Goal: Task Accomplishment & Management: Manage account settings

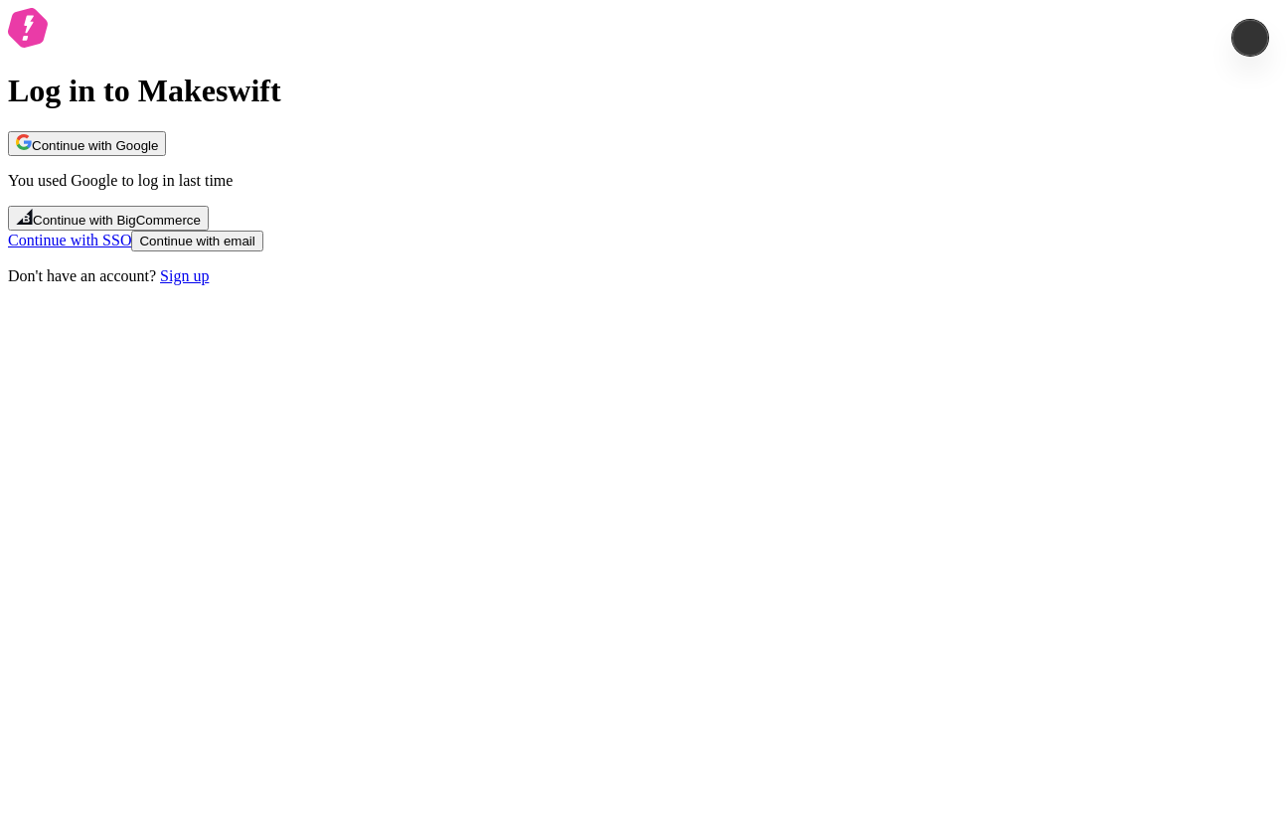
click at [262, 251] on button "Continue with email" at bounding box center [196, 241] width 131 height 21
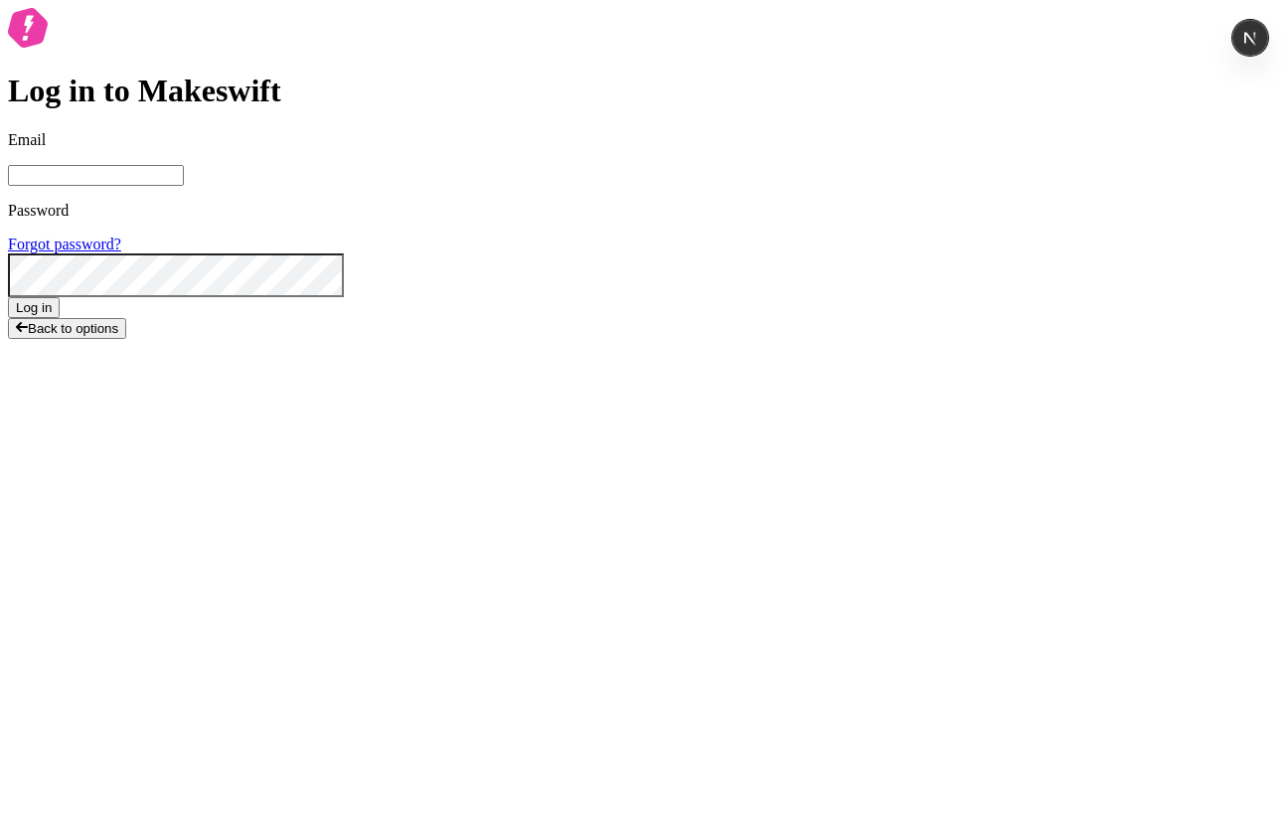
click at [333, 30] on span at bounding box center [325, 22] width 16 height 16
click at [184, 186] on input "Email" at bounding box center [96, 175] width 176 height 21
type input "sasha+local2@makeswift.com"
click at [60, 318] on button "Log in" at bounding box center [34, 307] width 52 height 21
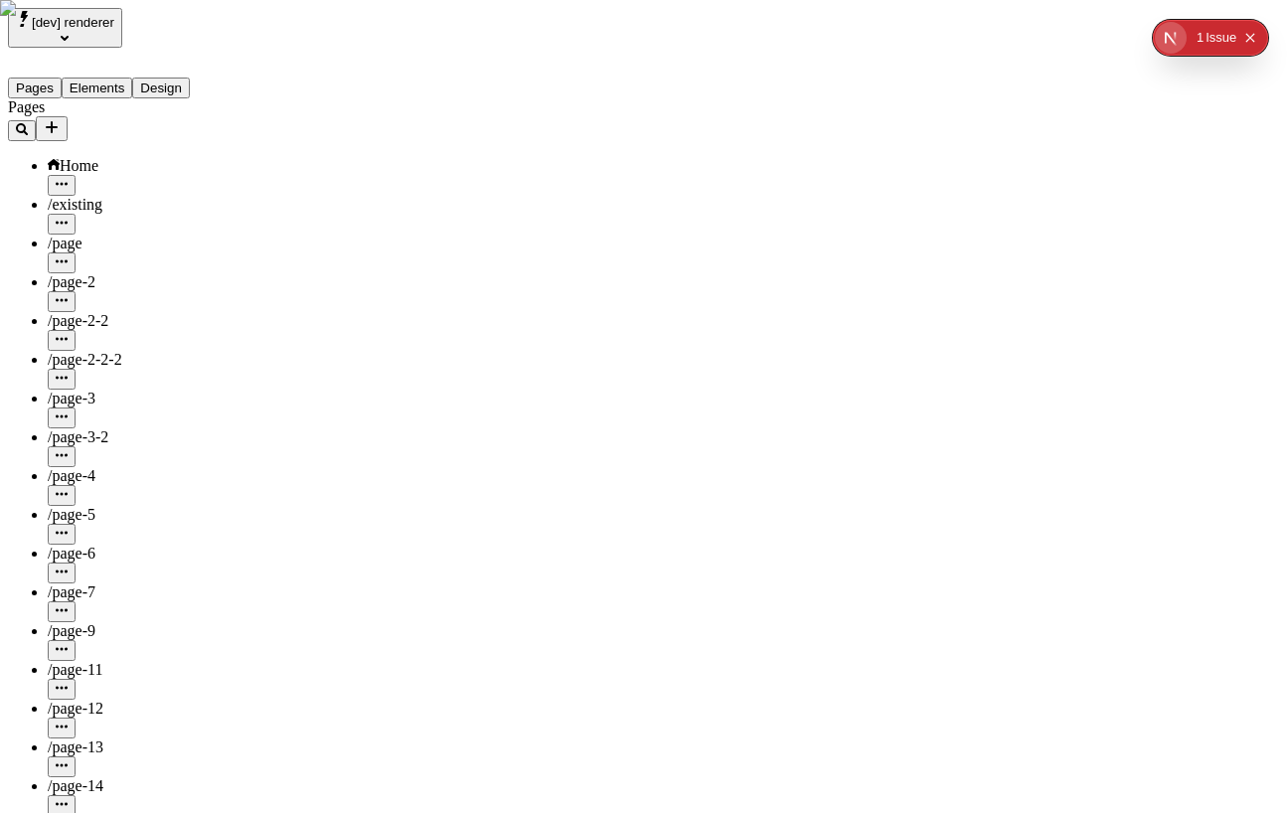
click at [106, 390] on div "/page-3" at bounding box center [147, 399] width 199 height 18
type input "/page-3"
click at [144, 157] on div "Home" at bounding box center [147, 166] width 199 height 18
type input "/"
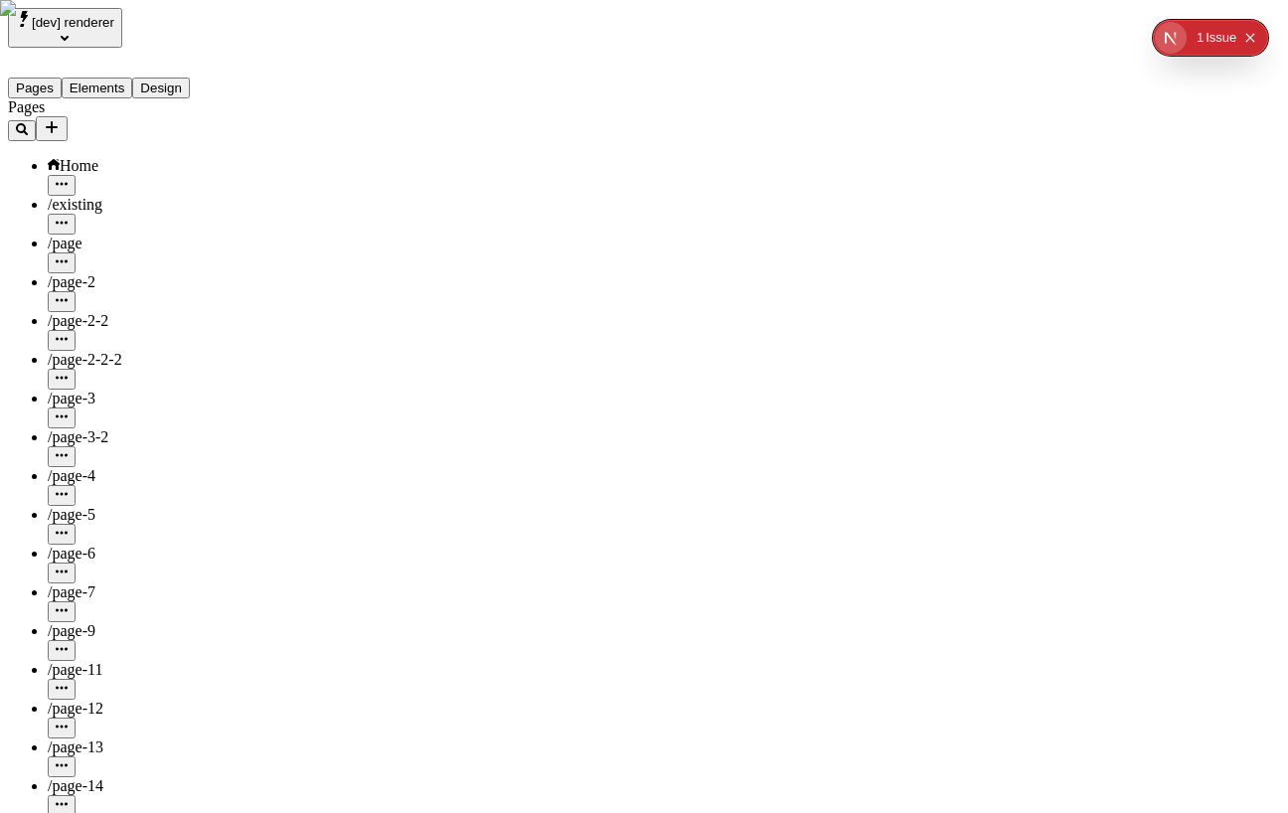
drag, startPoint x: 79, startPoint y: 306, endPoint x: 109, endPoint y: 286, distance: 35.8
click at [81, 196] on div "/existing" at bounding box center [147, 215] width 199 height 39
click at [111, 157] on div "Home" at bounding box center [147, 166] width 199 height 18
type input "/existing"
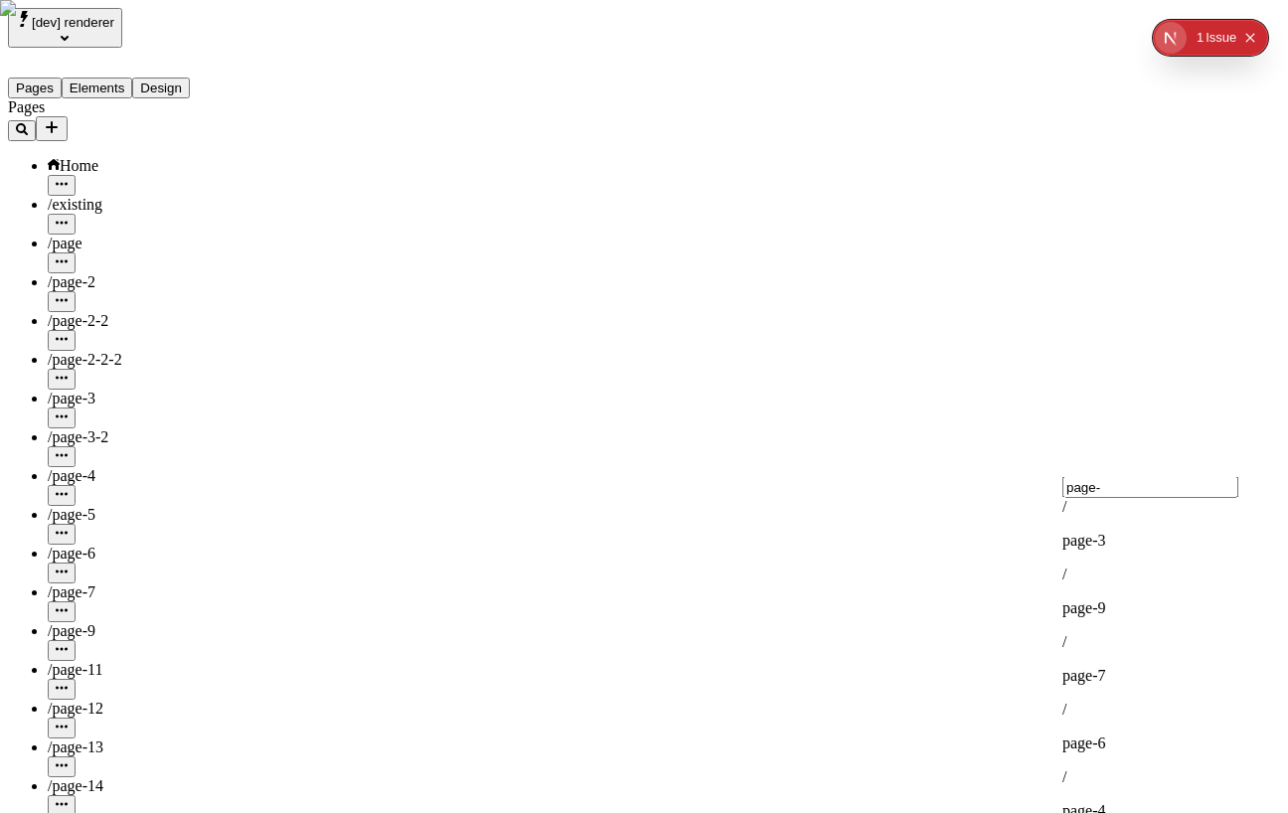
scroll to position [288, 0]
type input "page"
click at [1113, 730] on span "isting" at bounding box center [1095, 728] width 36 height 17
type input "existing"
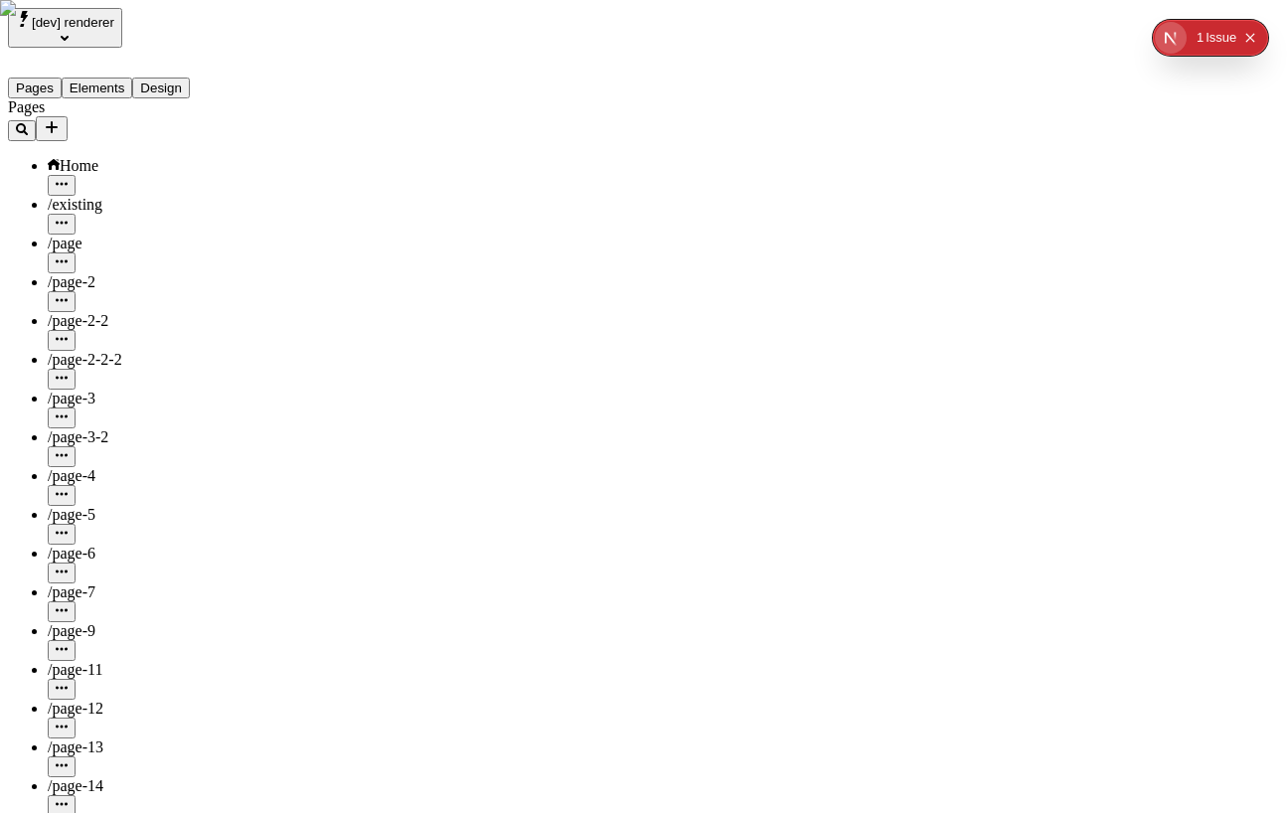
type input "page-13"
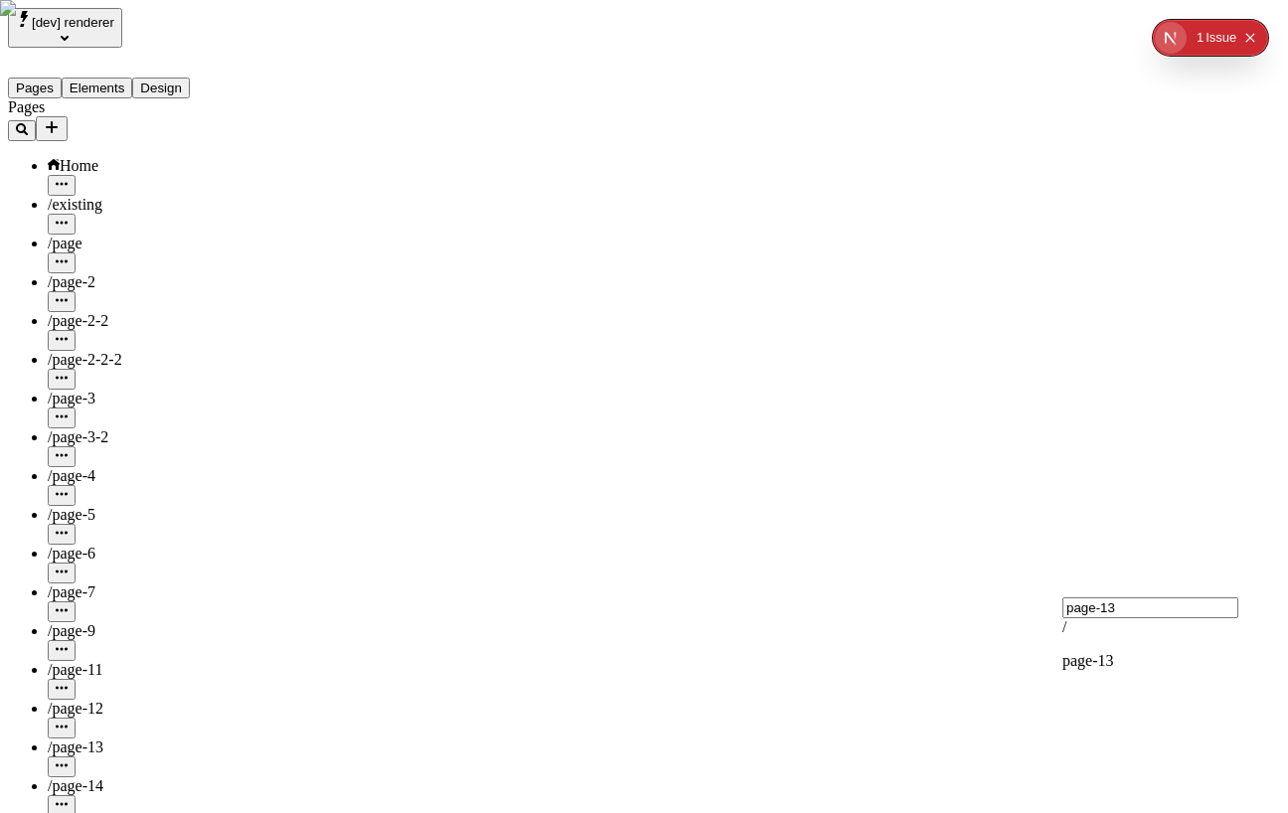
click at [1123, 411] on div "/" at bounding box center [1169, 402] width 214 height 18
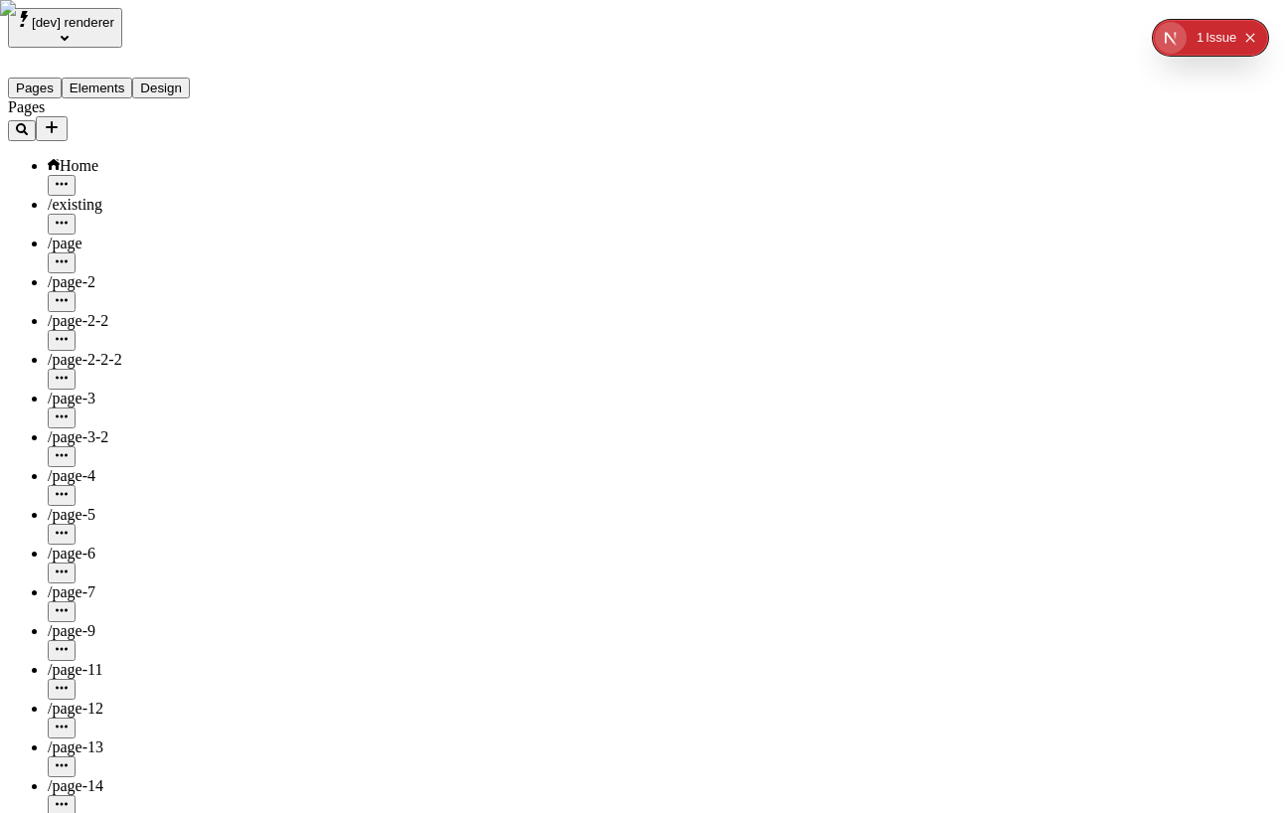
click at [1132, 407] on div "/" at bounding box center [1169, 394] width 214 height 36
click at [122, 33] on button "[dev] renderer" at bounding box center [65, 28] width 114 height 40
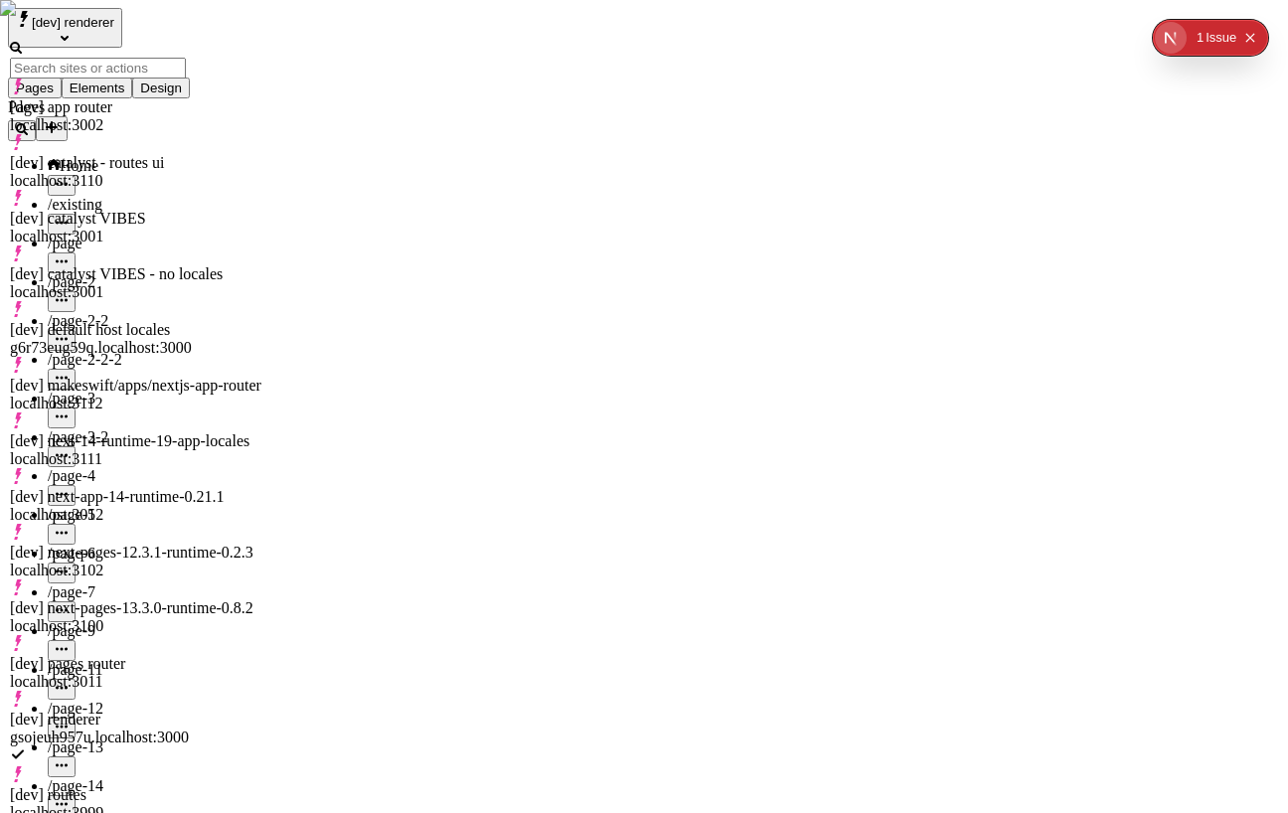
click at [150, 154] on div "[dev] catalyst - routes ui" at bounding box center [137, 163] width 255 height 18
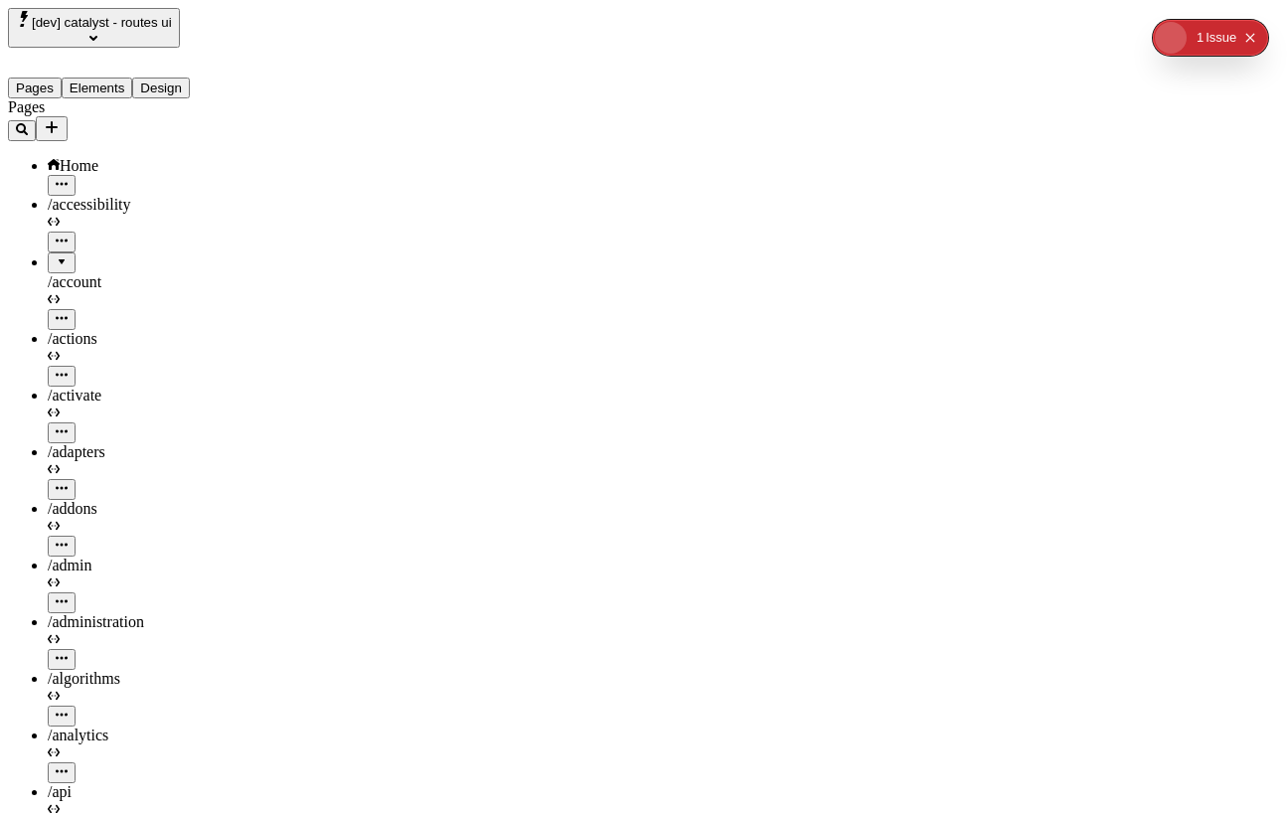
type input "/blog"
click at [130, 196] on div "/accessibility" at bounding box center [147, 224] width 199 height 57
click at [123, 157] on div "Home" at bounding box center [147, 166] width 199 height 18
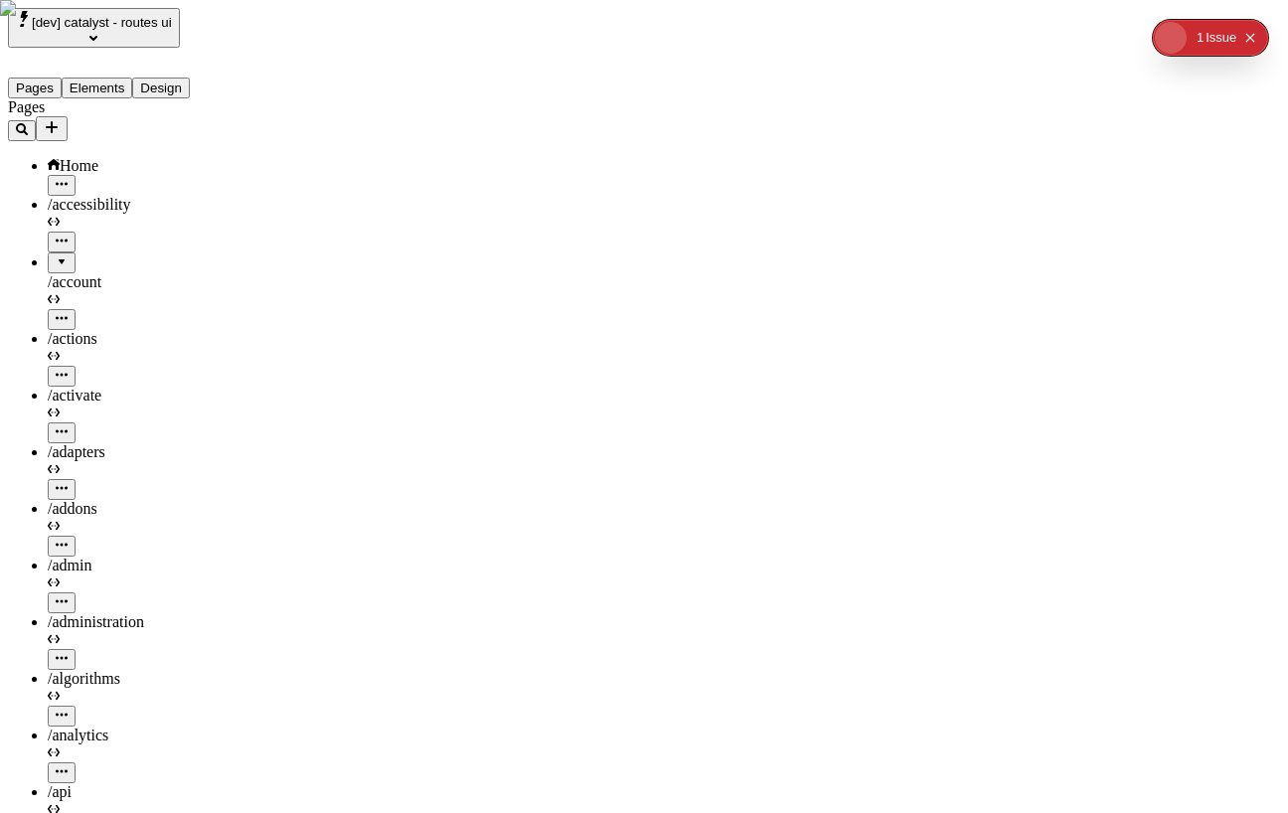
type input "/"
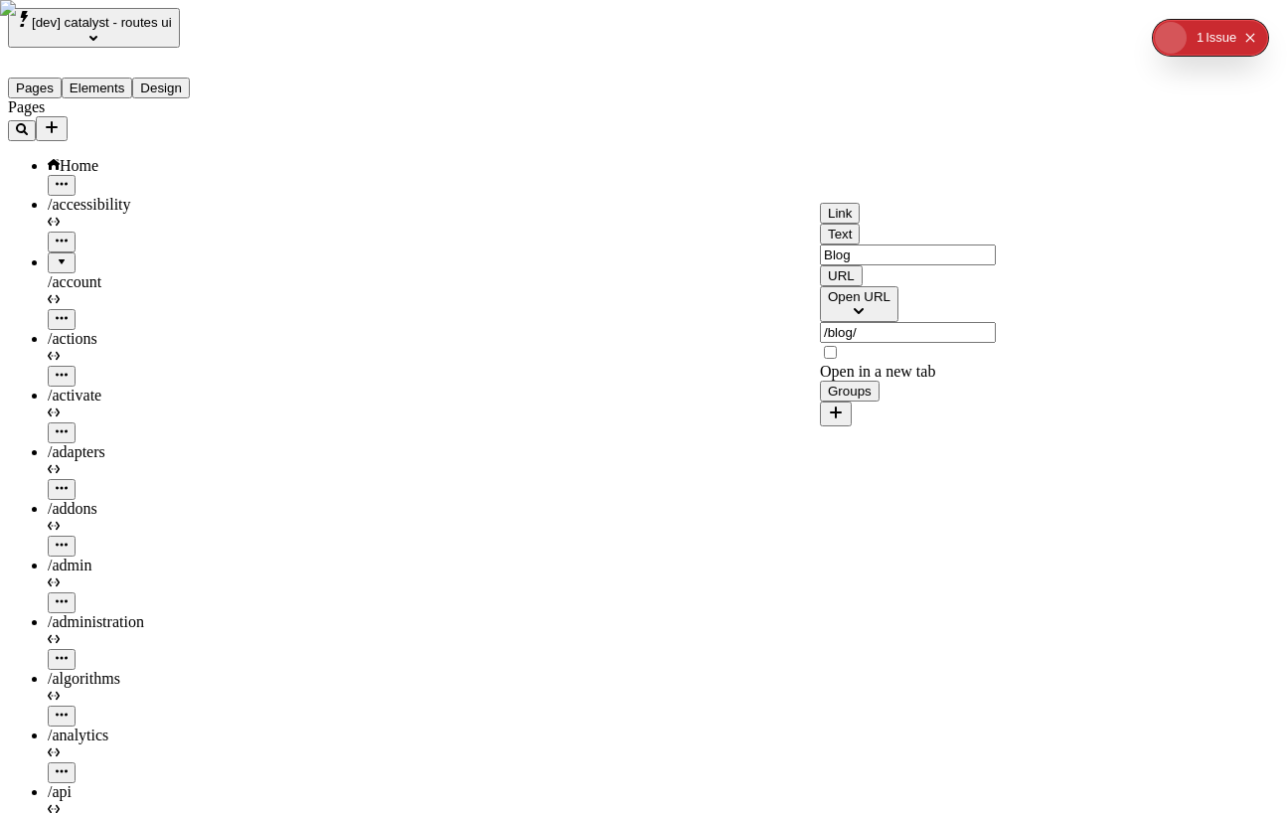
click at [890, 304] on div "Open URL" at bounding box center [859, 296] width 63 height 15
click at [940, 399] on div "Open page" at bounding box center [939, 391] width 215 height 18
click at [917, 343] on button "Search pages" at bounding box center [868, 332] width 97 height 21
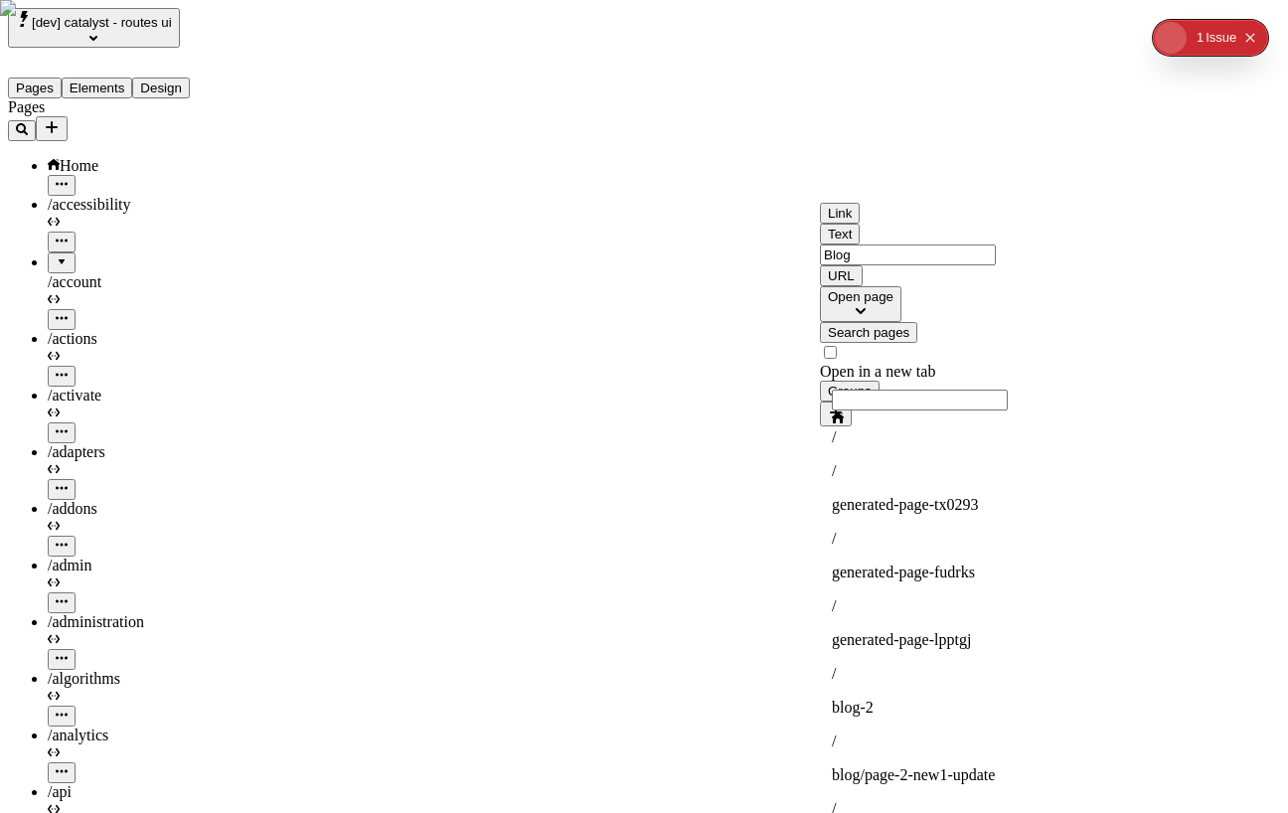
scroll to position [139, 0]
type input "blog"
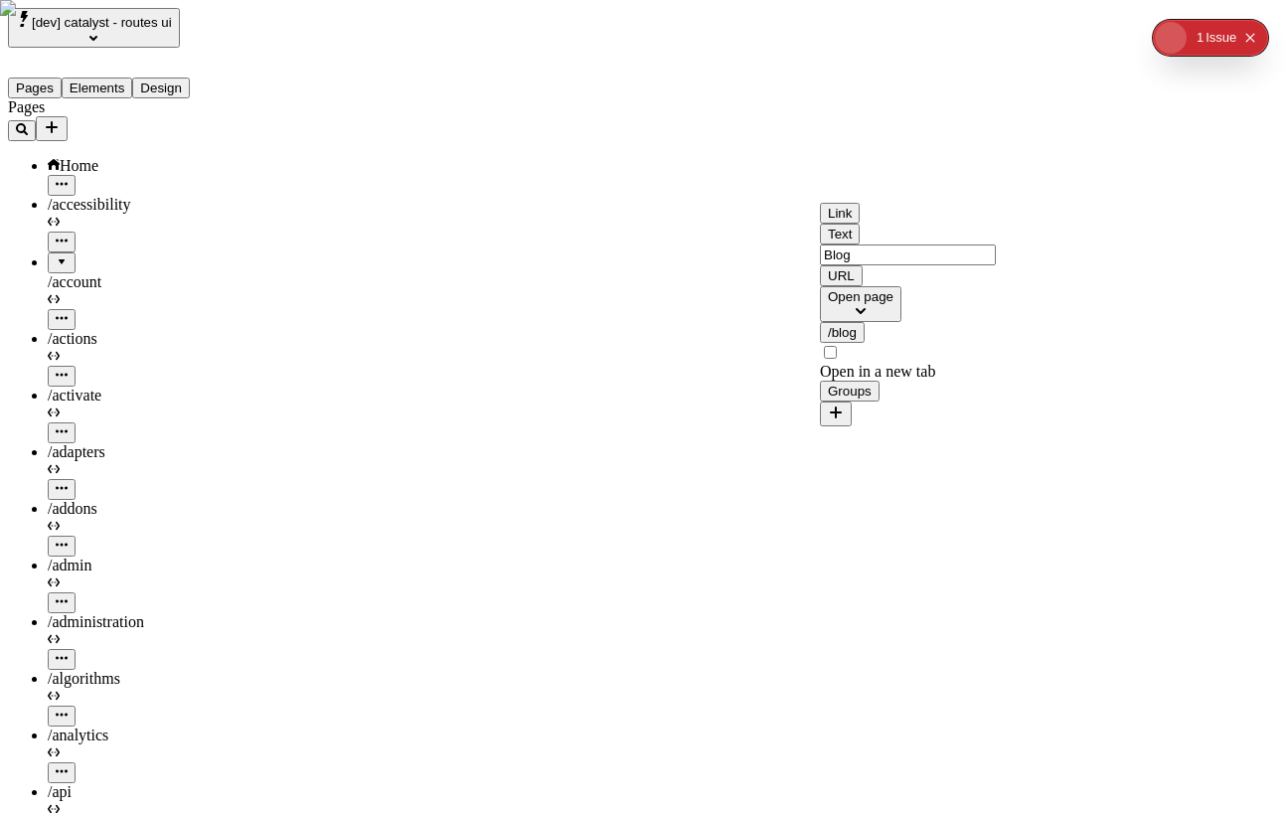
click at [864, 343] on button "/blog" at bounding box center [842, 332] width 45 height 21
click at [900, 490] on div "/ blog -2" at bounding box center [939, 504] width 215 height 52
type input "blog-2"
click at [876, 343] on button "/blog-2" at bounding box center [848, 332] width 57 height 21
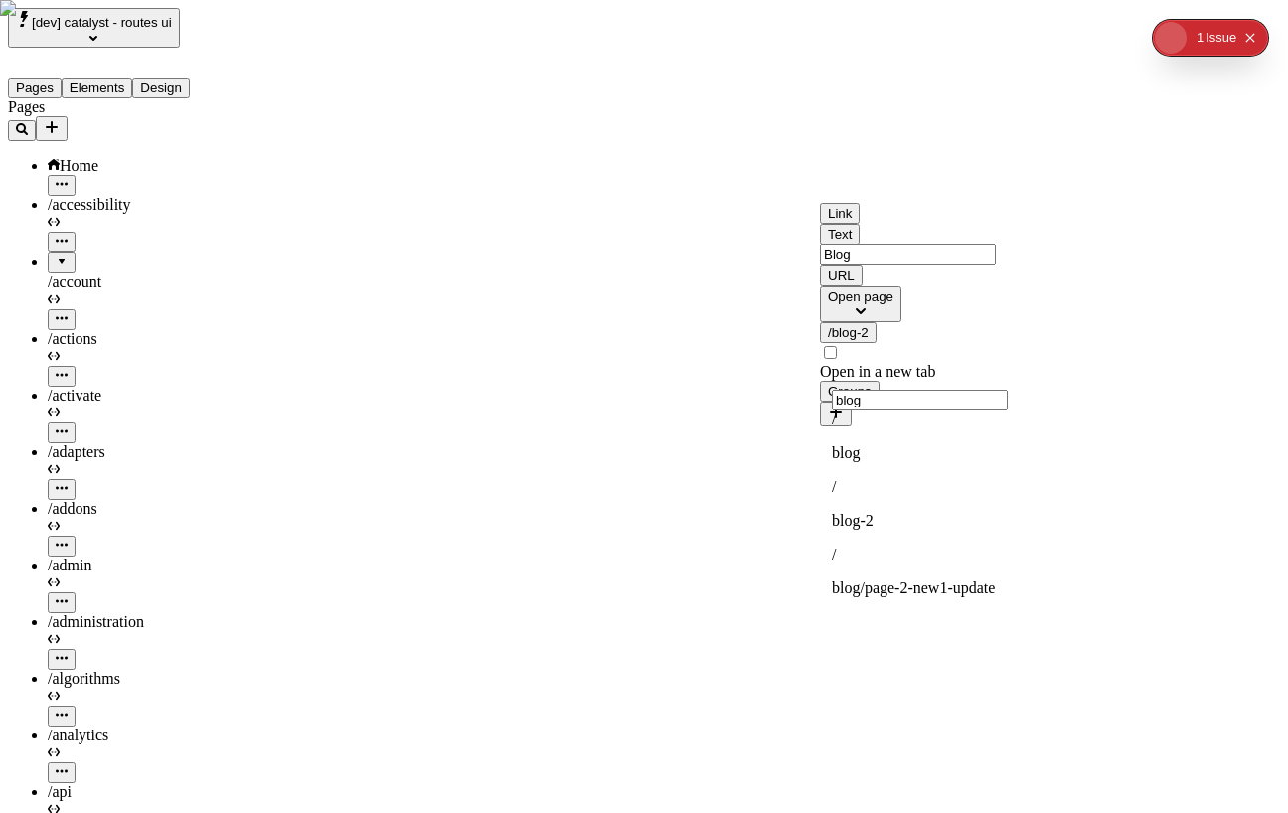
type input "blog"
click at [918, 450] on div "/ blog" at bounding box center [939, 436] width 215 height 52
click at [864, 343] on button "/blog" at bounding box center [842, 332] width 45 height 21
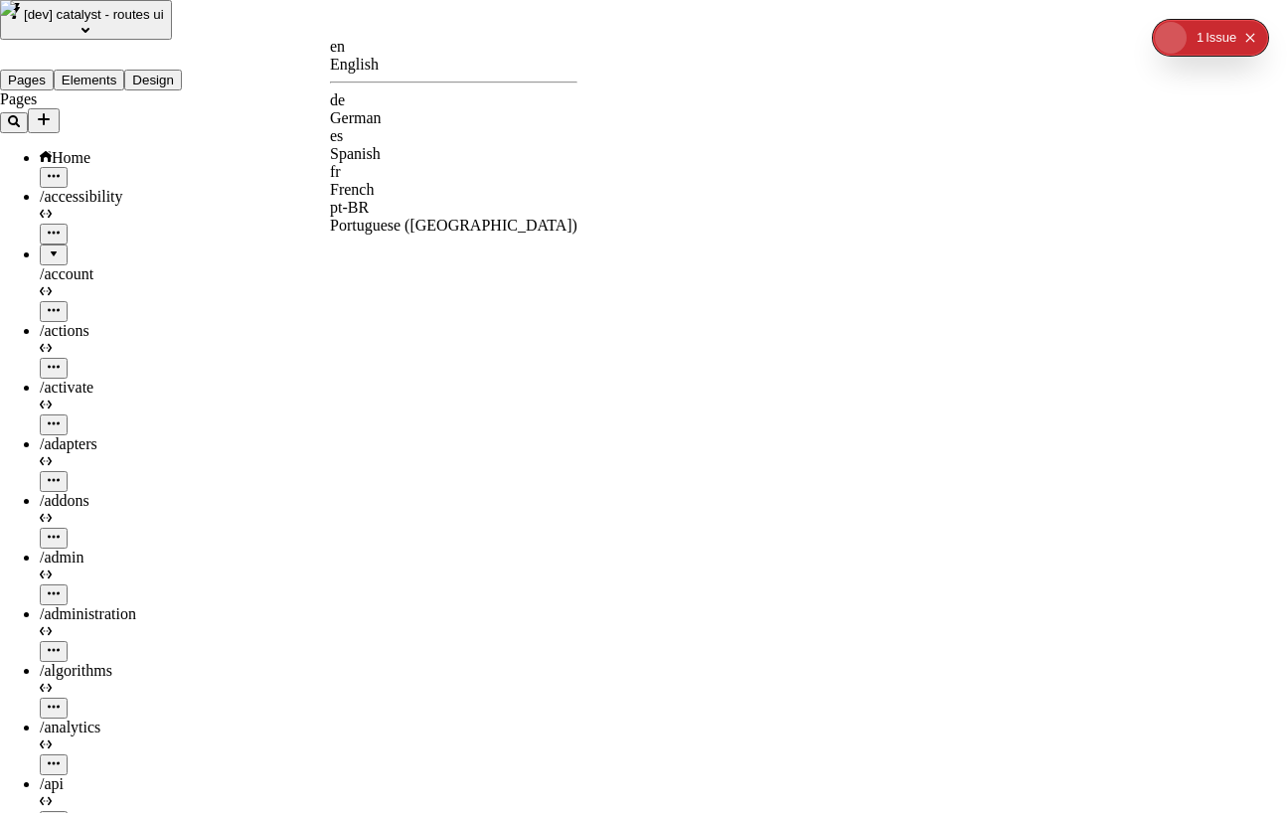
click at [393, 107] on div "de German" at bounding box center [453, 109] width 247 height 36
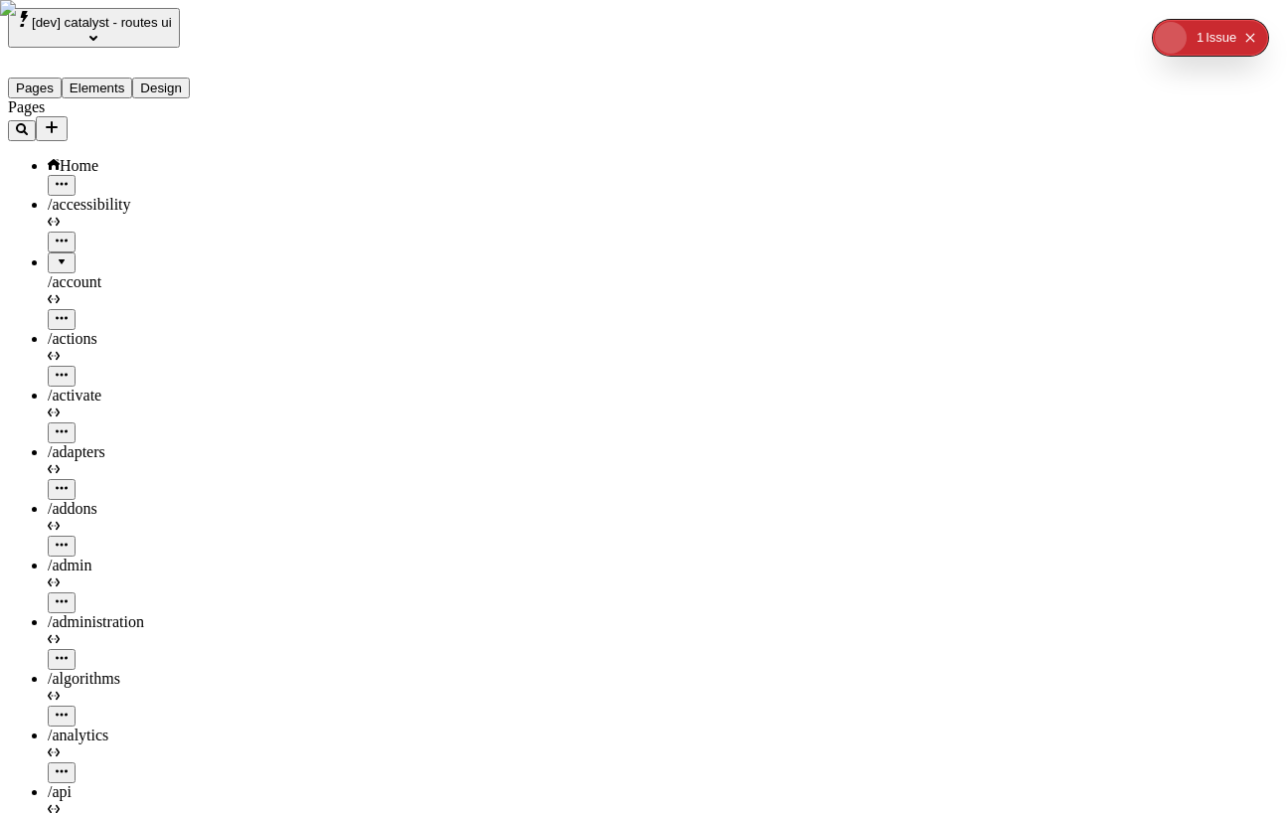
type input "/"
click at [315, 419] on span "for de" at bounding box center [269, 437] width 92 height 36
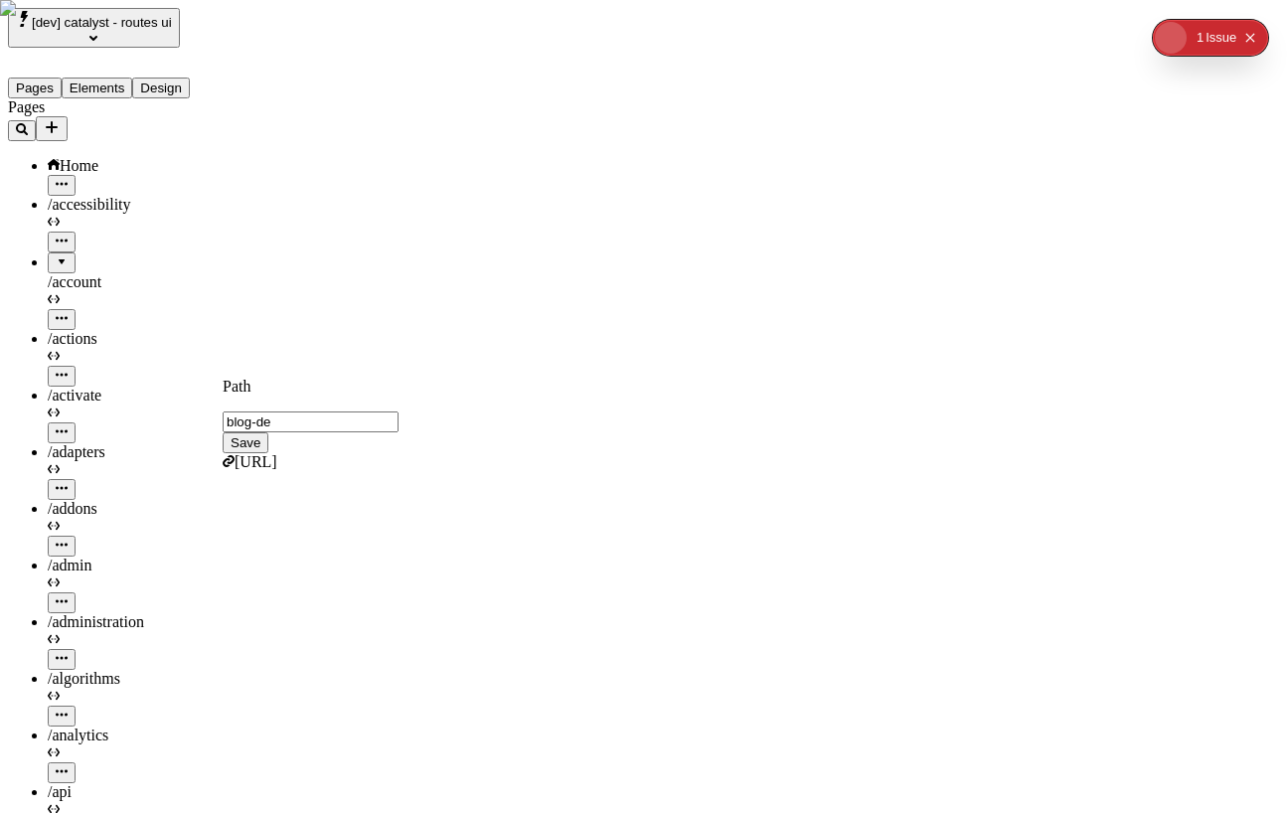
type input "blog-de"
click at [223, 432] on button "Save" at bounding box center [246, 442] width 46 height 21
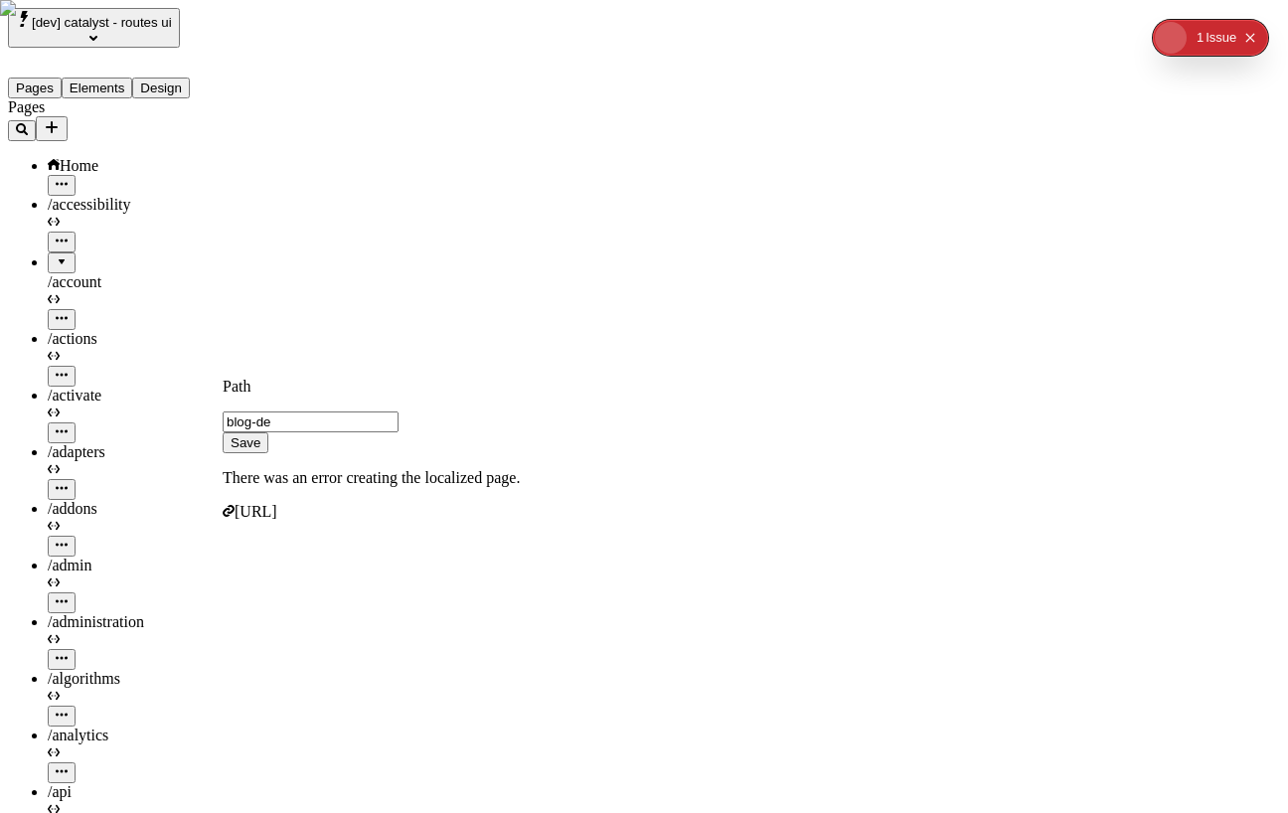
click at [398, 411] on input "blog-de" at bounding box center [311, 421] width 176 height 21
click at [260, 435] on span "Save" at bounding box center [246, 442] width 30 height 15
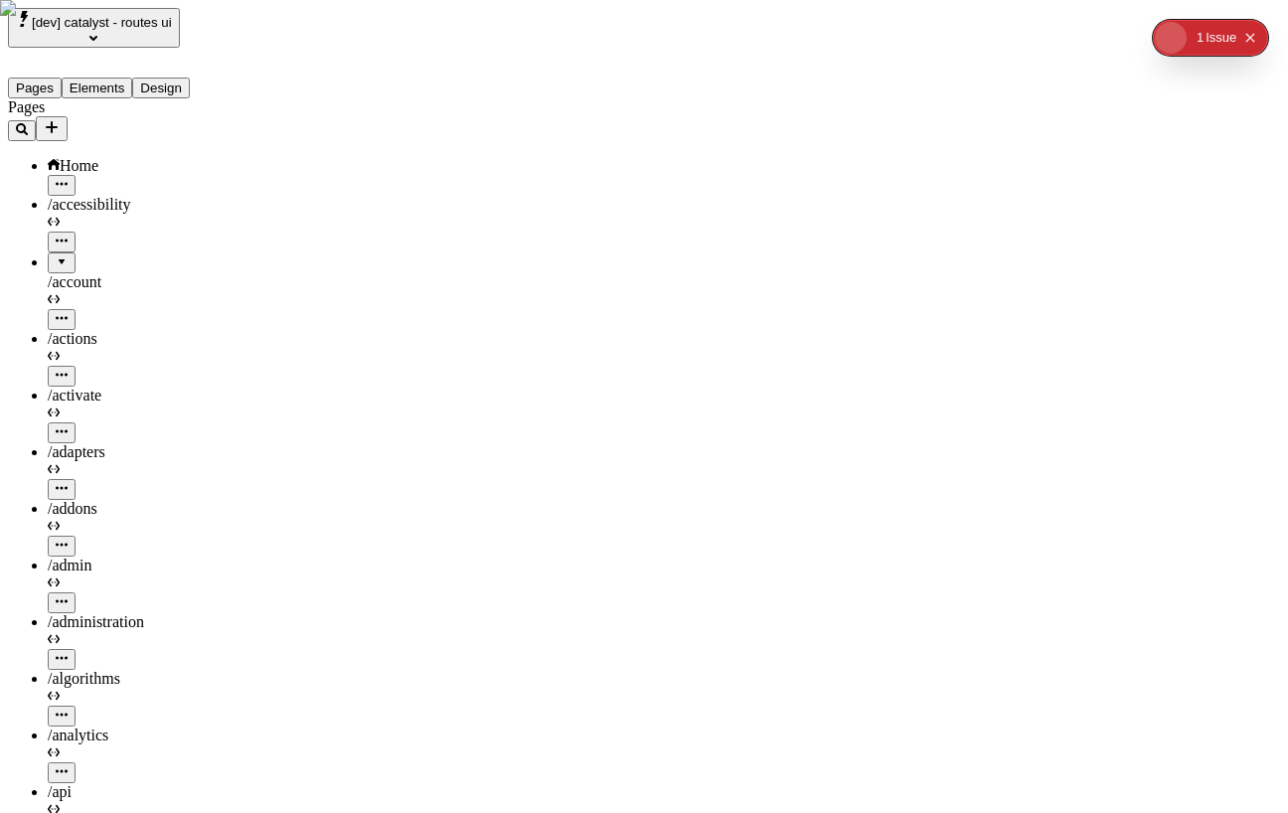
type input "/blog-de"
click at [299, 419] on span "Edit URL for de" at bounding box center [269, 437] width 92 height 36
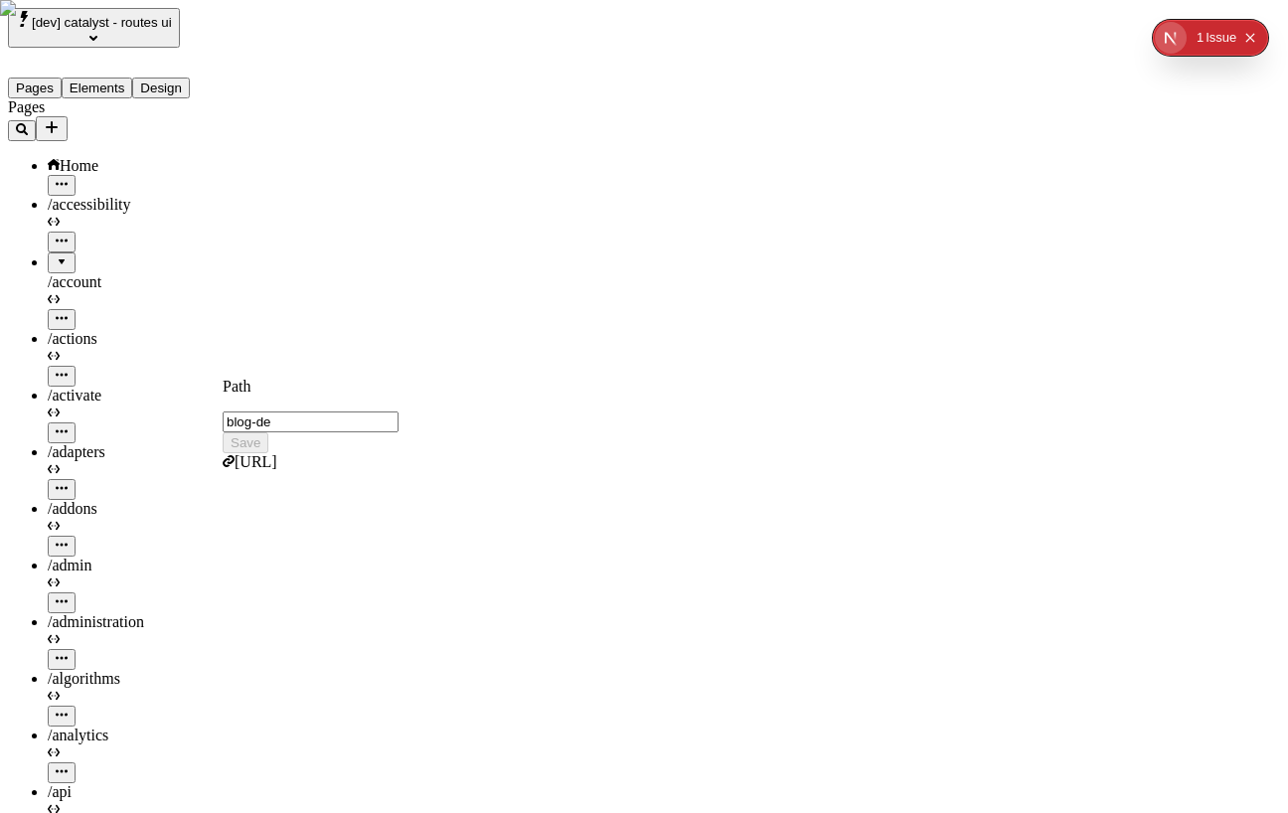
click at [398, 411] on input "blog-de" at bounding box center [311, 421] width 176 height 21
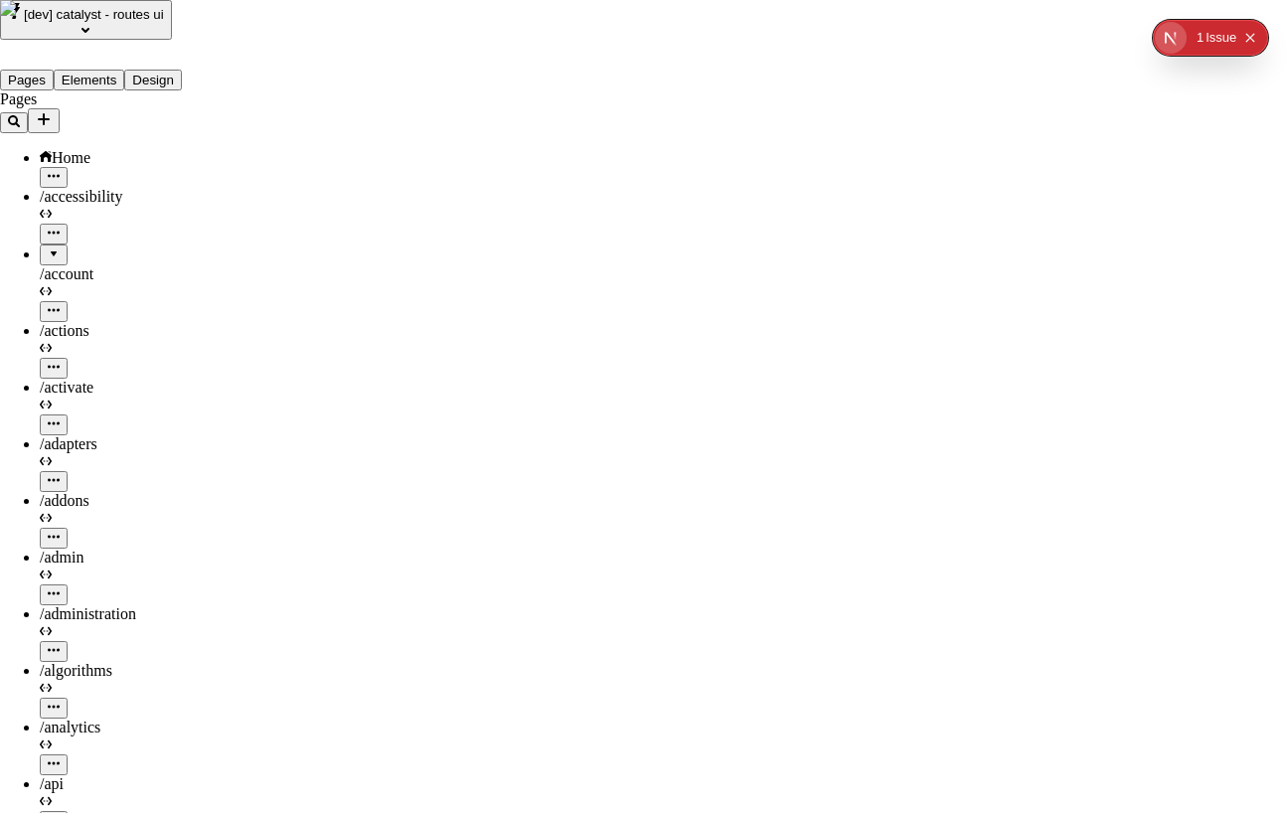
checkbox input "true"
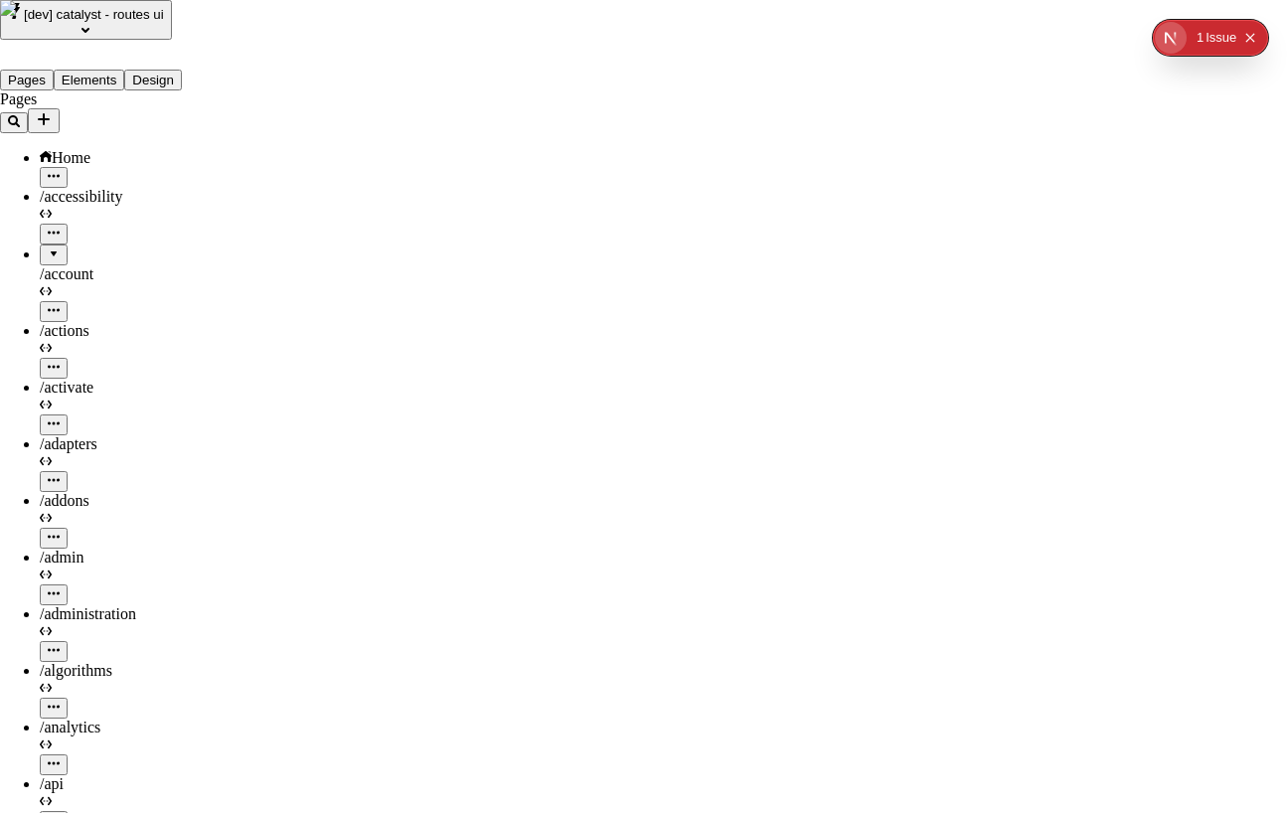
checkbox input "true"
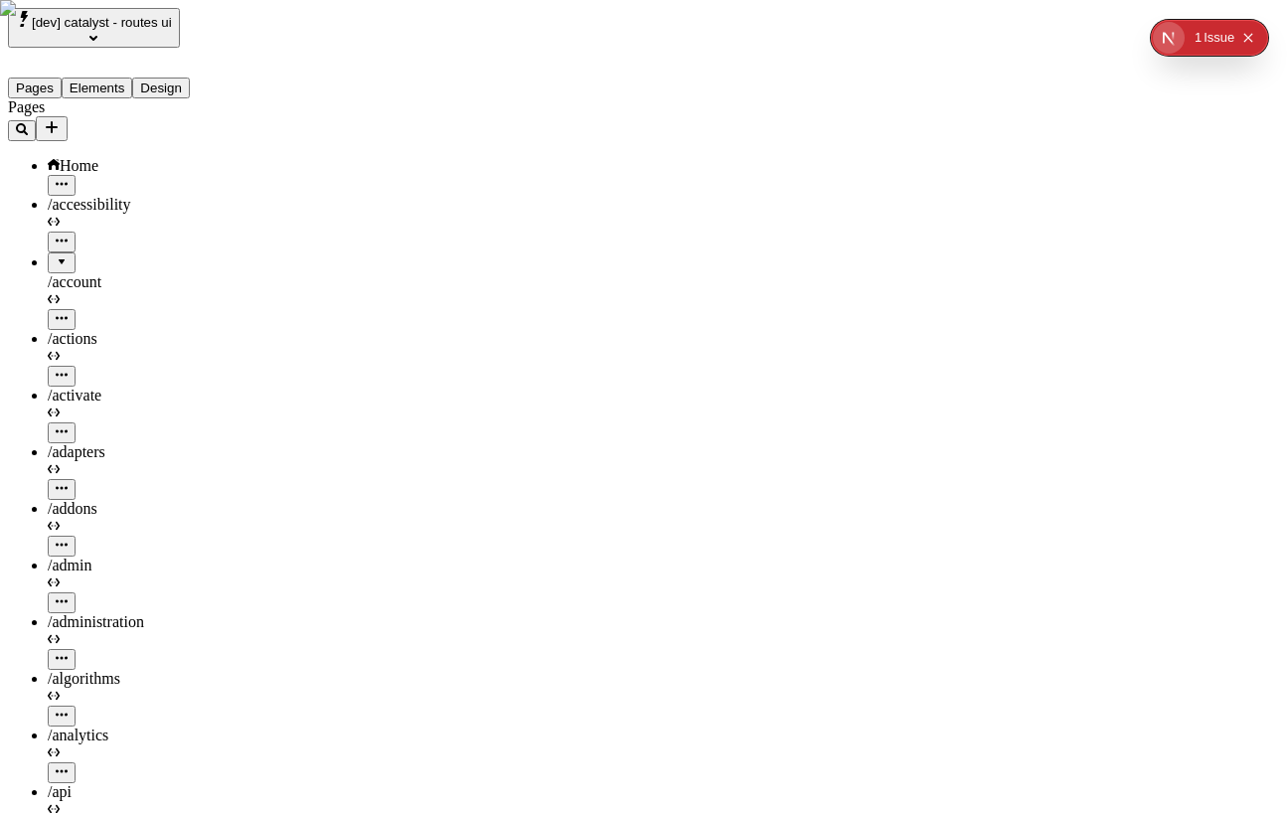
click at [99, 196] on div "/accessibility" at bounding box center [147, 224] width 199 height 57
click at [102, 157] on div "Home" at bounding box center [147, 166] width 199 height 18
type input "/"
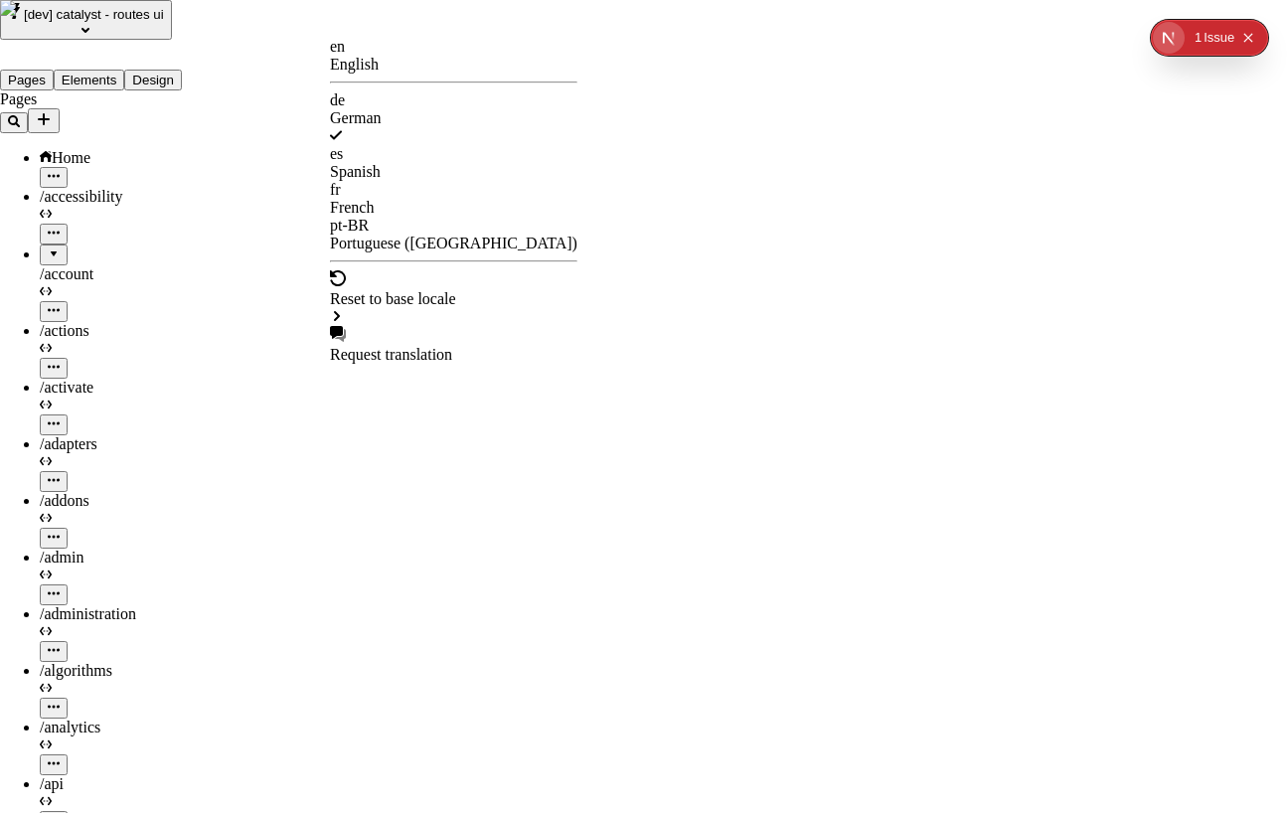
click at [370, 56] on div "en" at bounding box center [453, 47] width 247 height 18
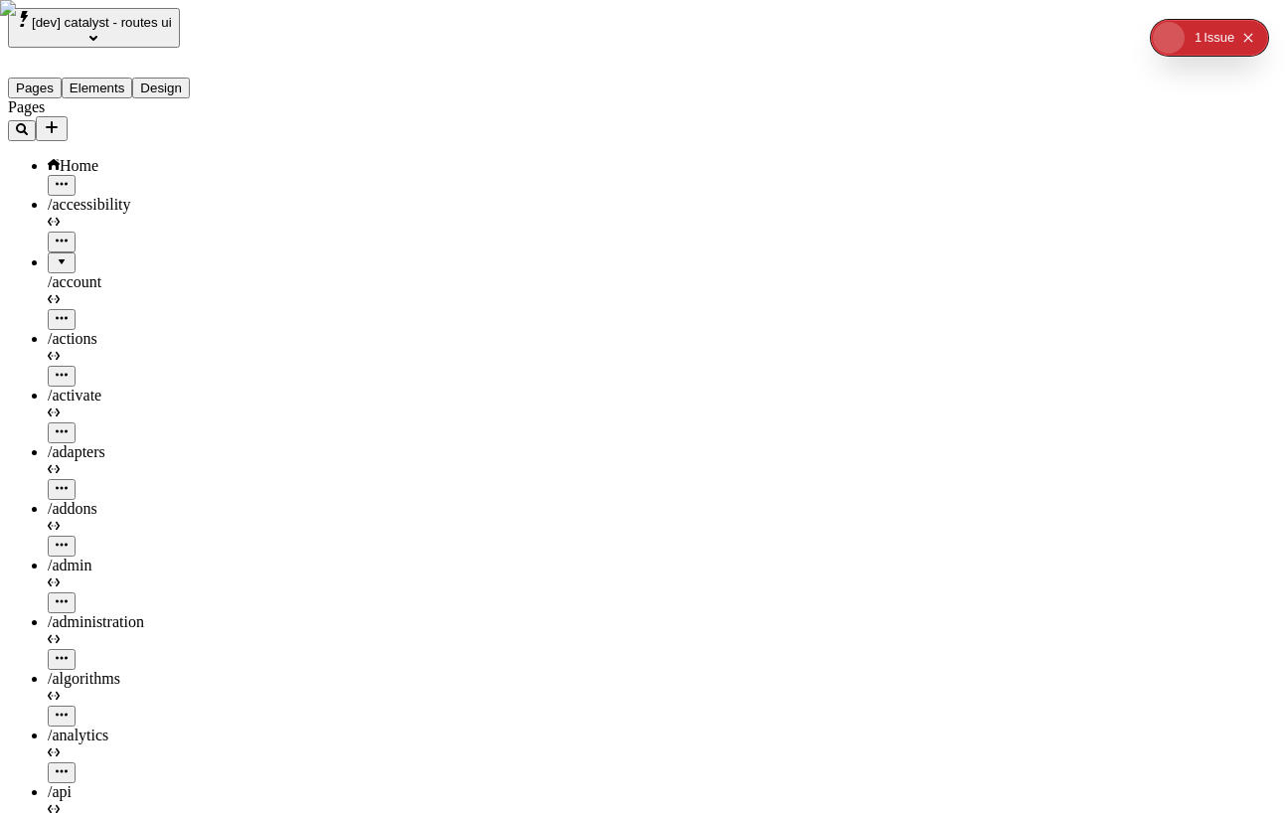
type input "/"
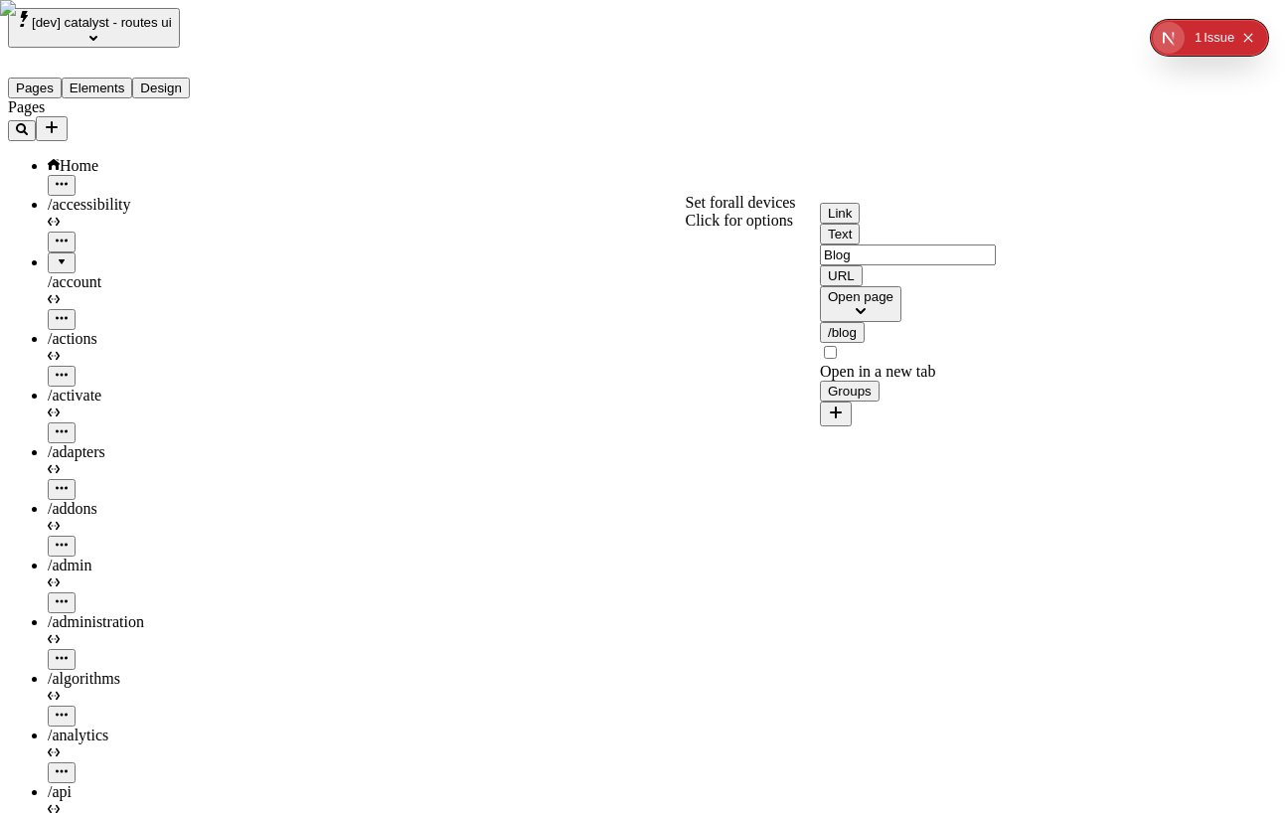
click at [864, 343] on button "/blog" at bounding box center [842, 332] width 45 height 21
type input "blog"
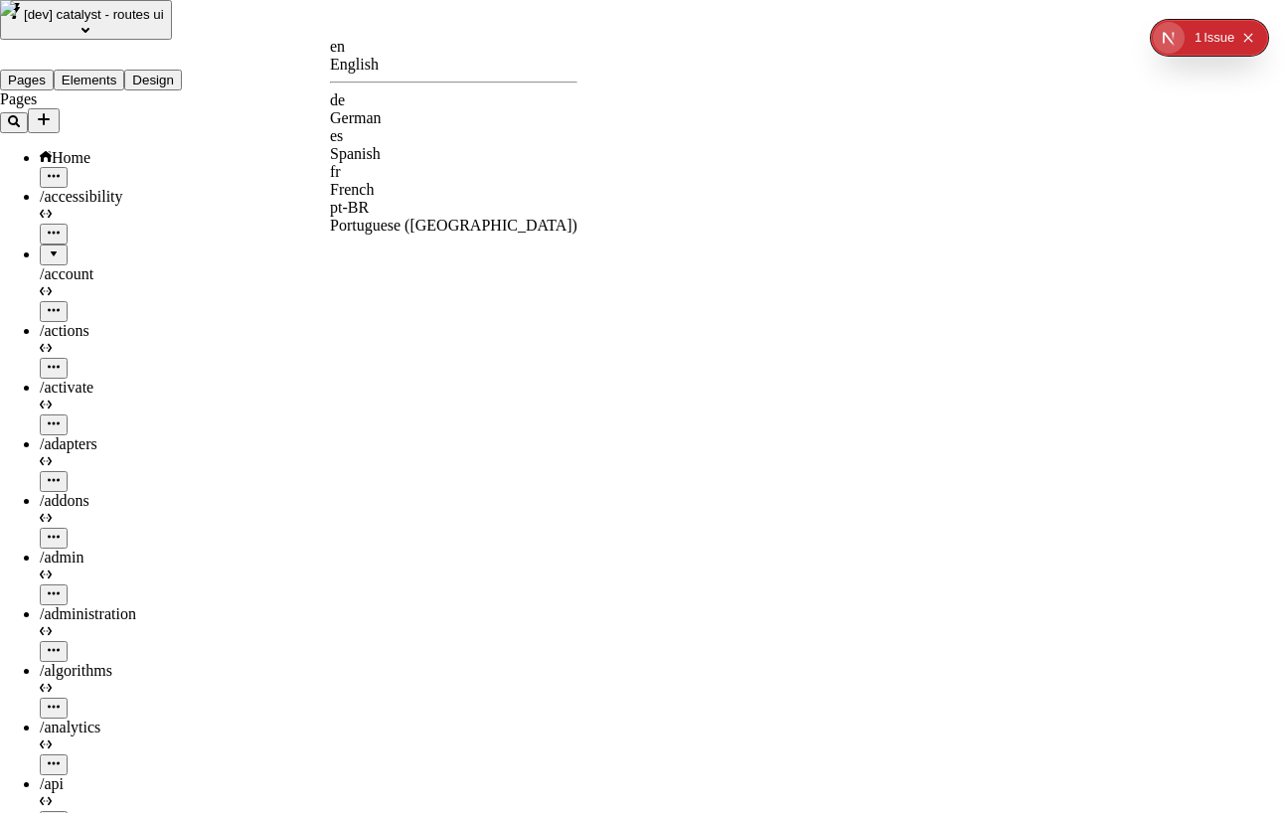
click at [401, 105] on div "de German" at bounding box center [453, 109] width 247 height 36
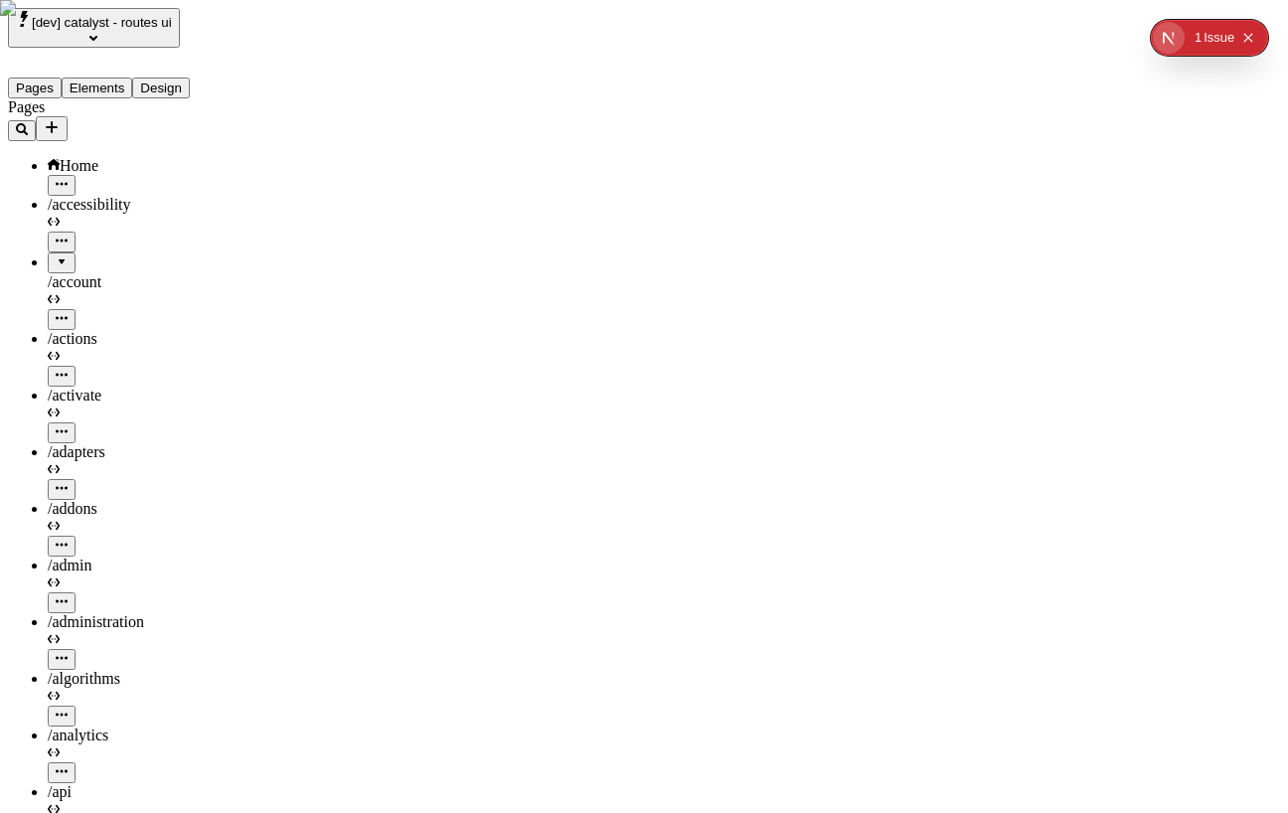
click at [105, 157] on div "Home" at bounding box center [147, 166] width 199 height 18
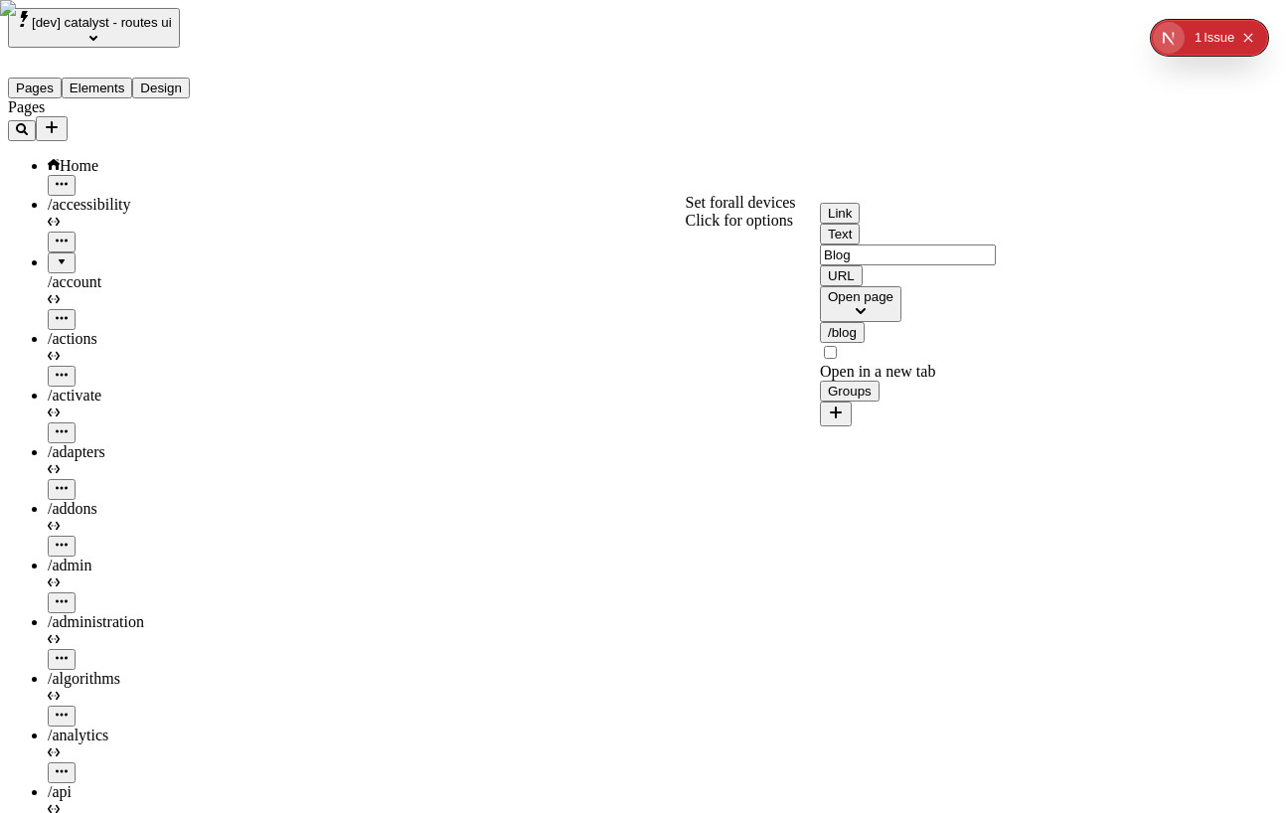
click at [917, 381] on div "/blog Open in a new tab" at bounding box center [939, 351] width 238 height 59
click at [864, 343] on button "/blog" at bounding box center [842, 332] width 45 height 21
type input "blog-de"
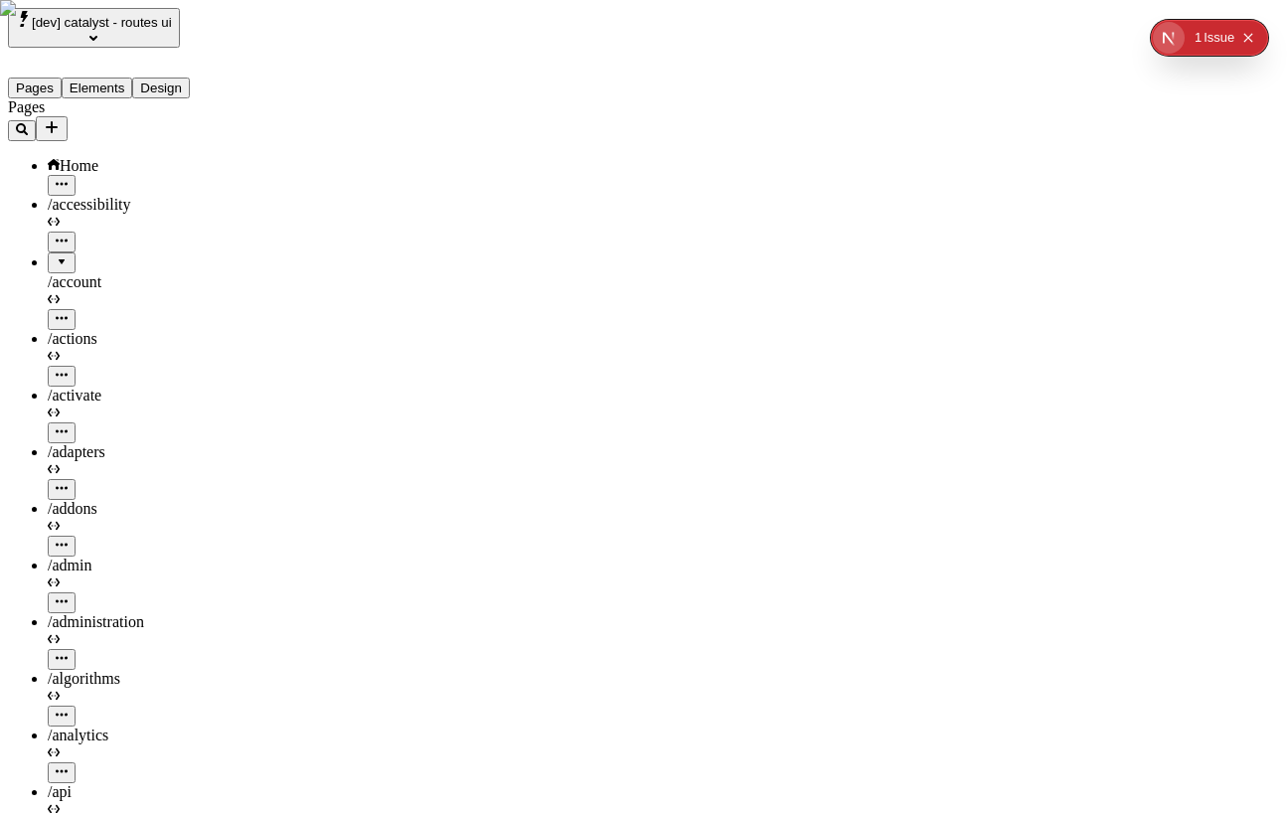
type textarea "Something about my store (DE)"
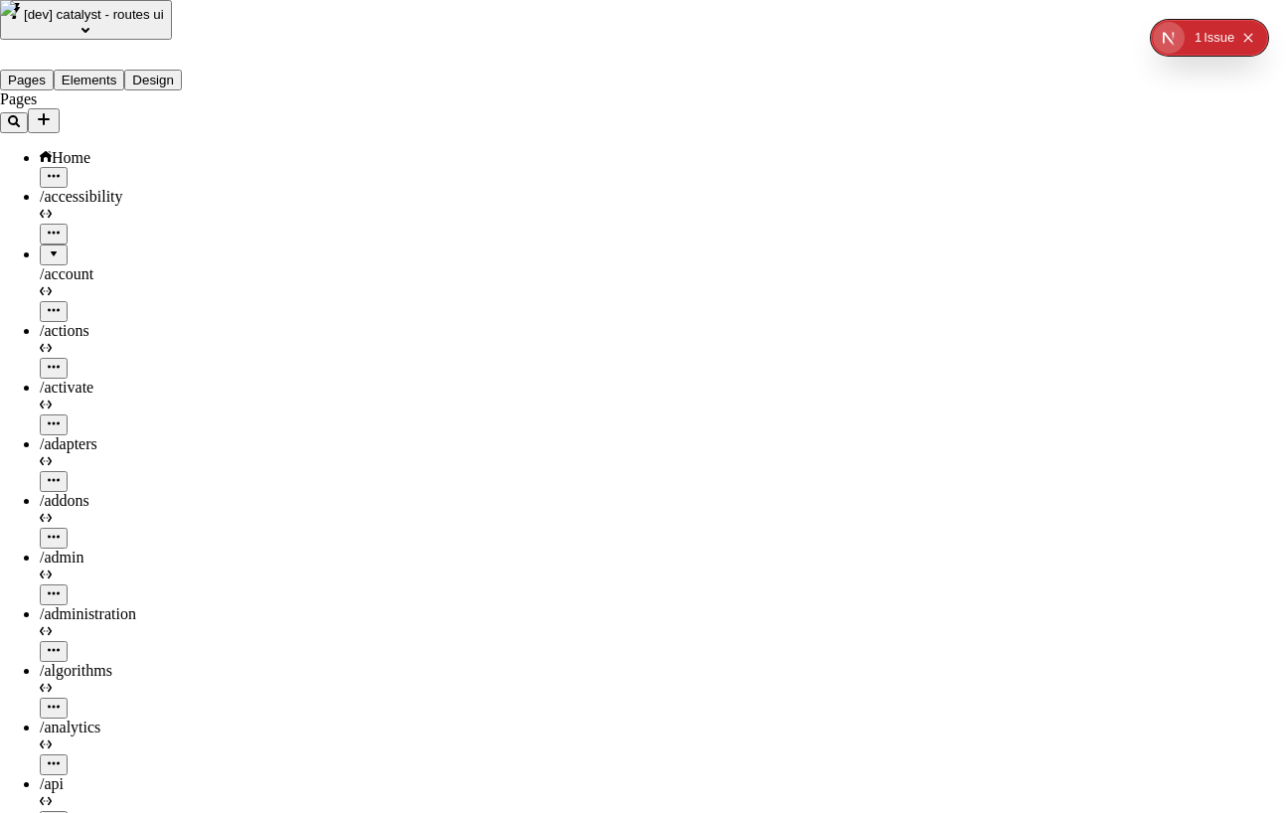
checkbox input "true"
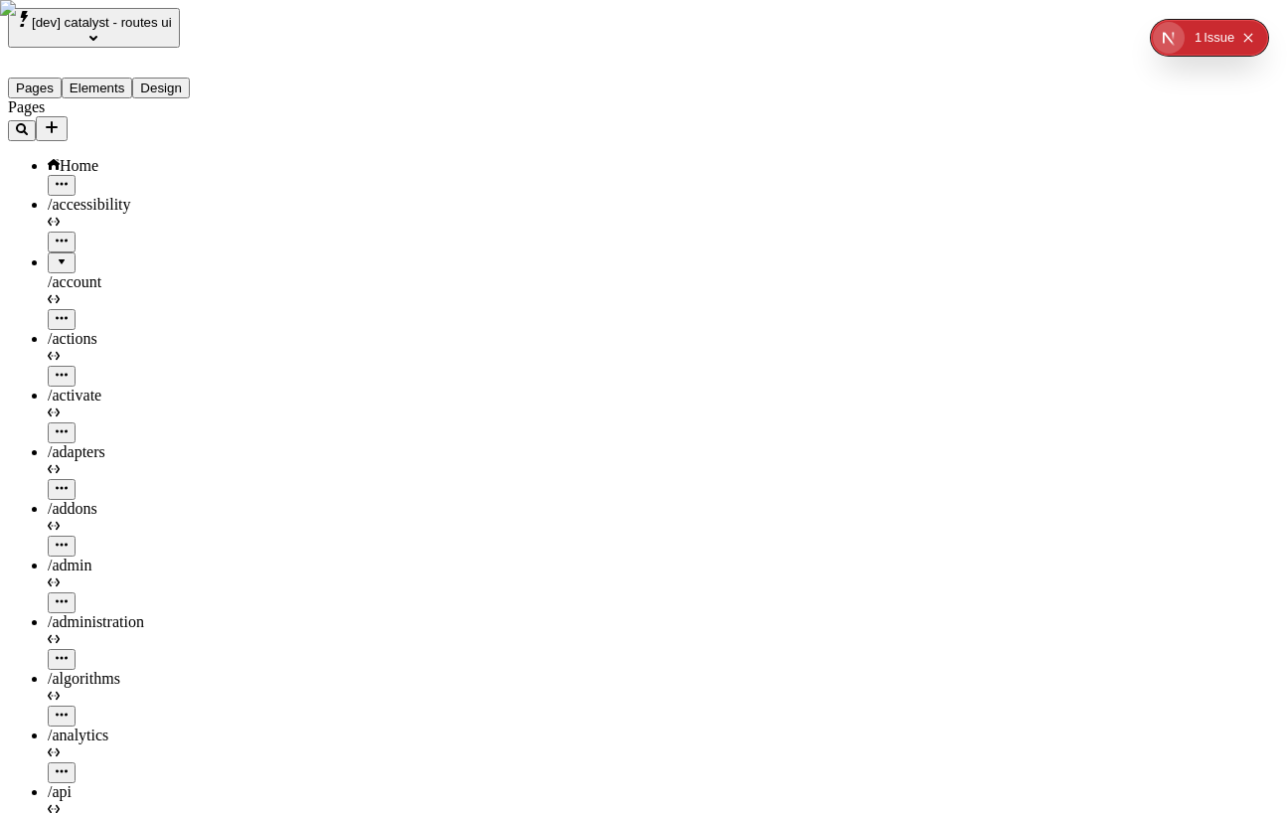
drag, startPoint x: 910, startPoint y: 25, endPoint x: 774, endPoint y: 30, distance: 136.2
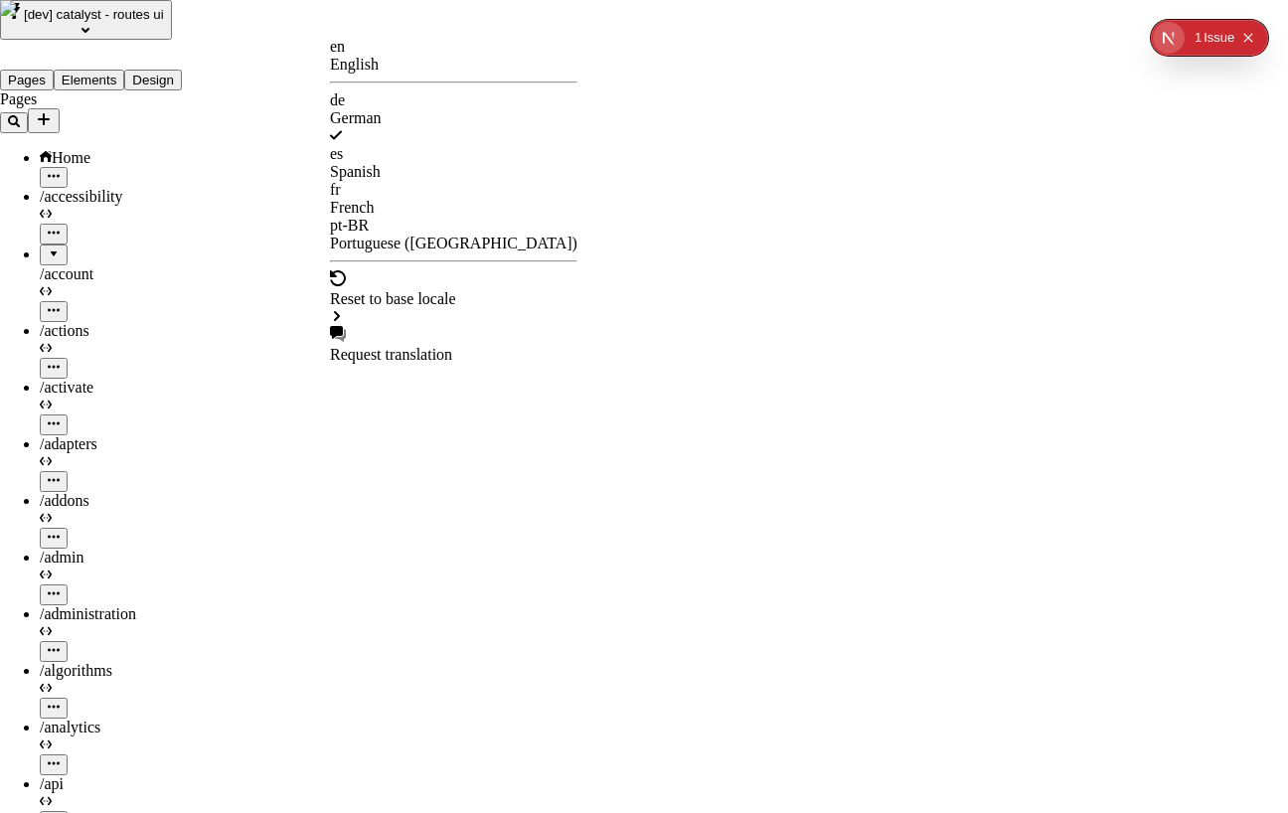
click at [347, 63] on div "en English" at bounding box center [453, 56] width 247 height 36
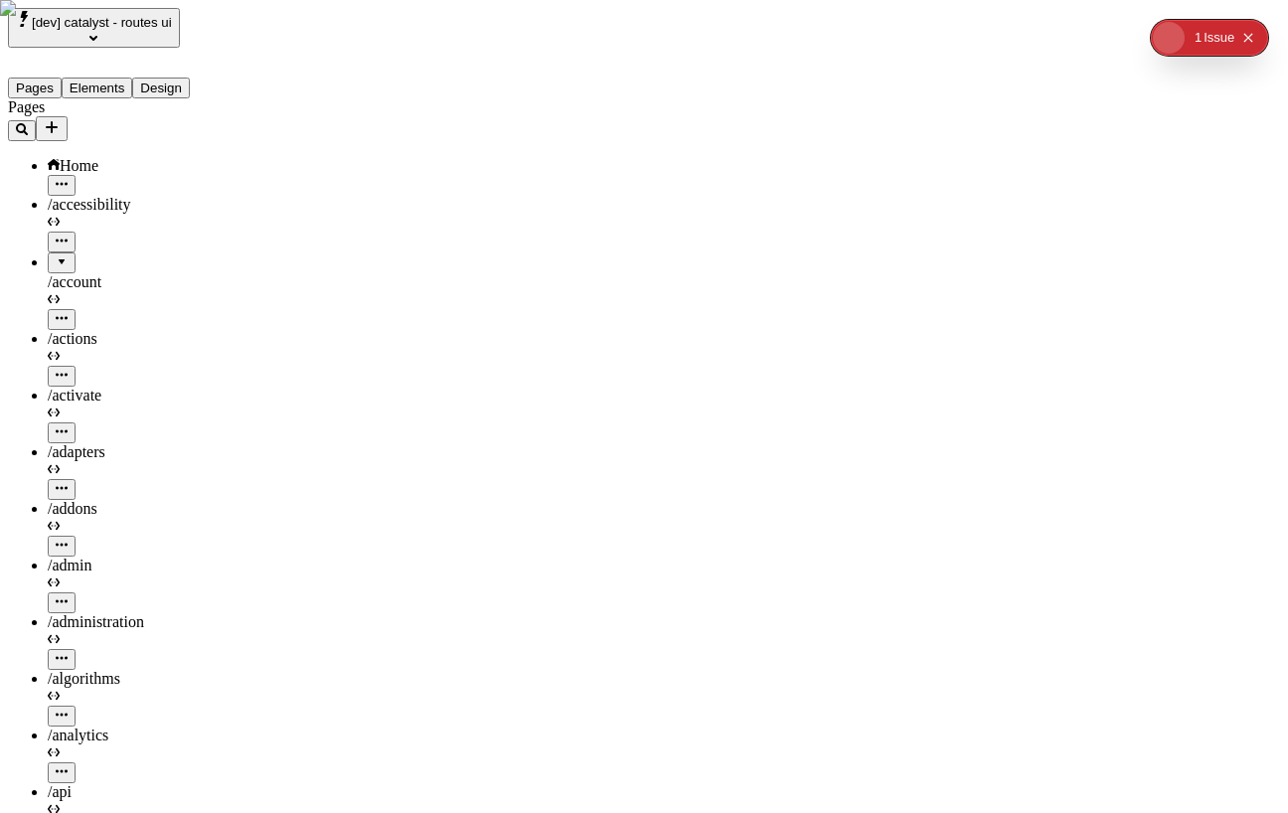
type input "/blog"
click at [1251, 32] on icon "Collapse issues badge" at bounding box center [1248, 38] width 12 height 12
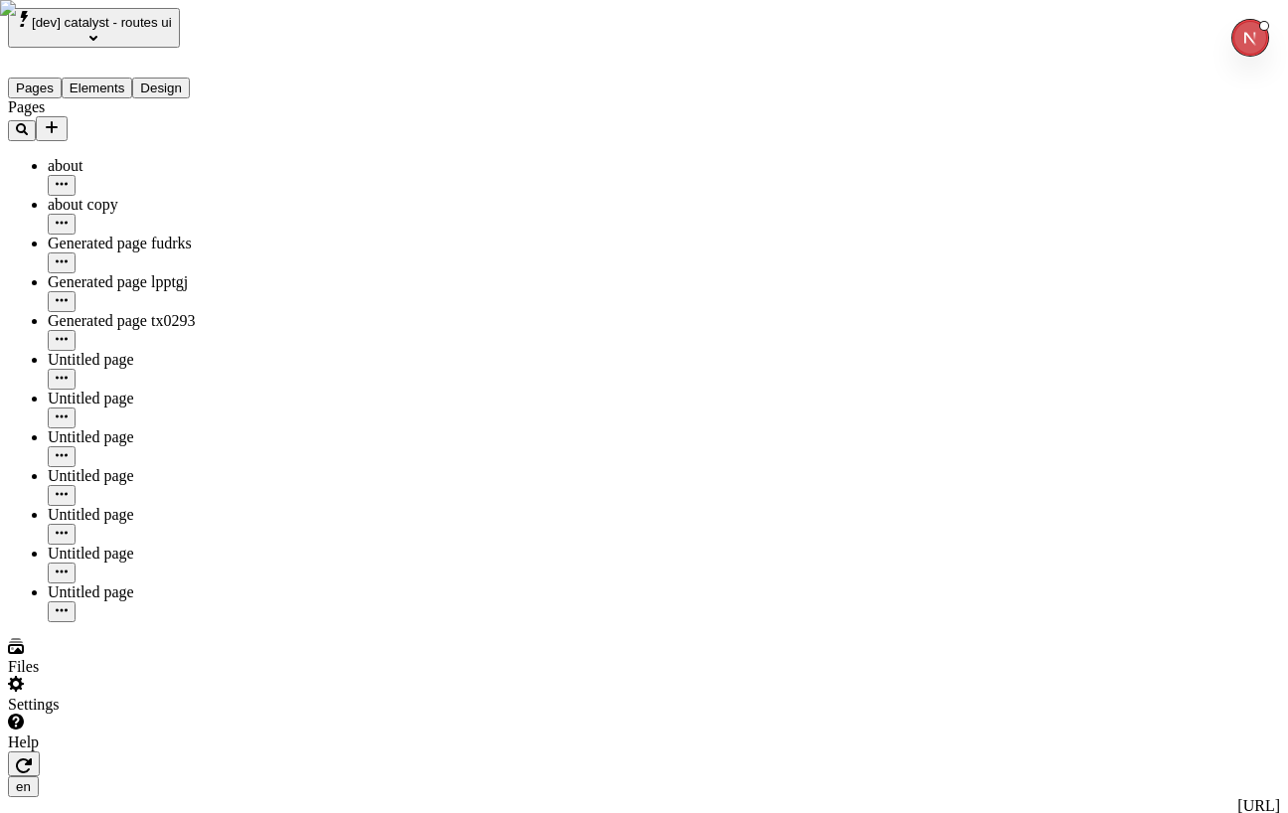
scroll to position [0, 3]
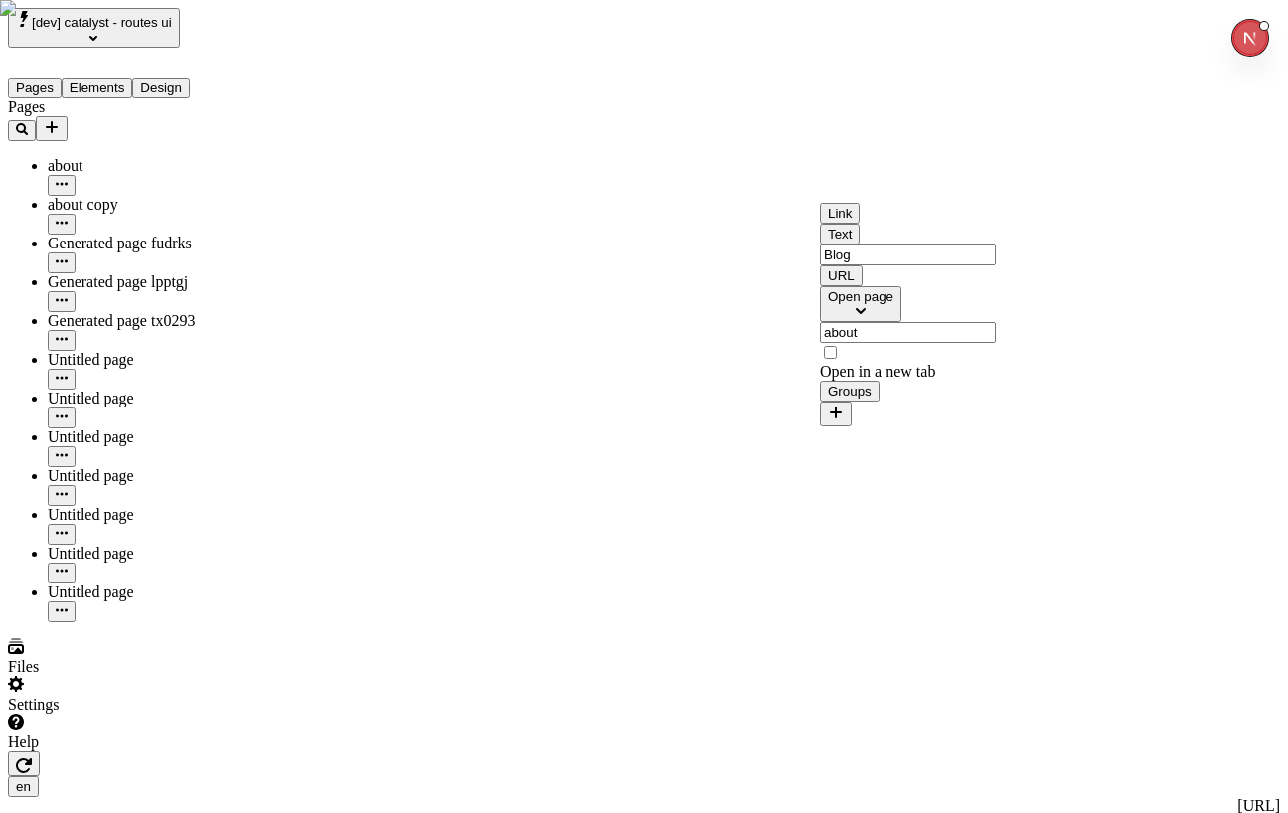
click at [992, 343] on input "about" at bounding box center [908, 332] width 176 height 21
type input "about"
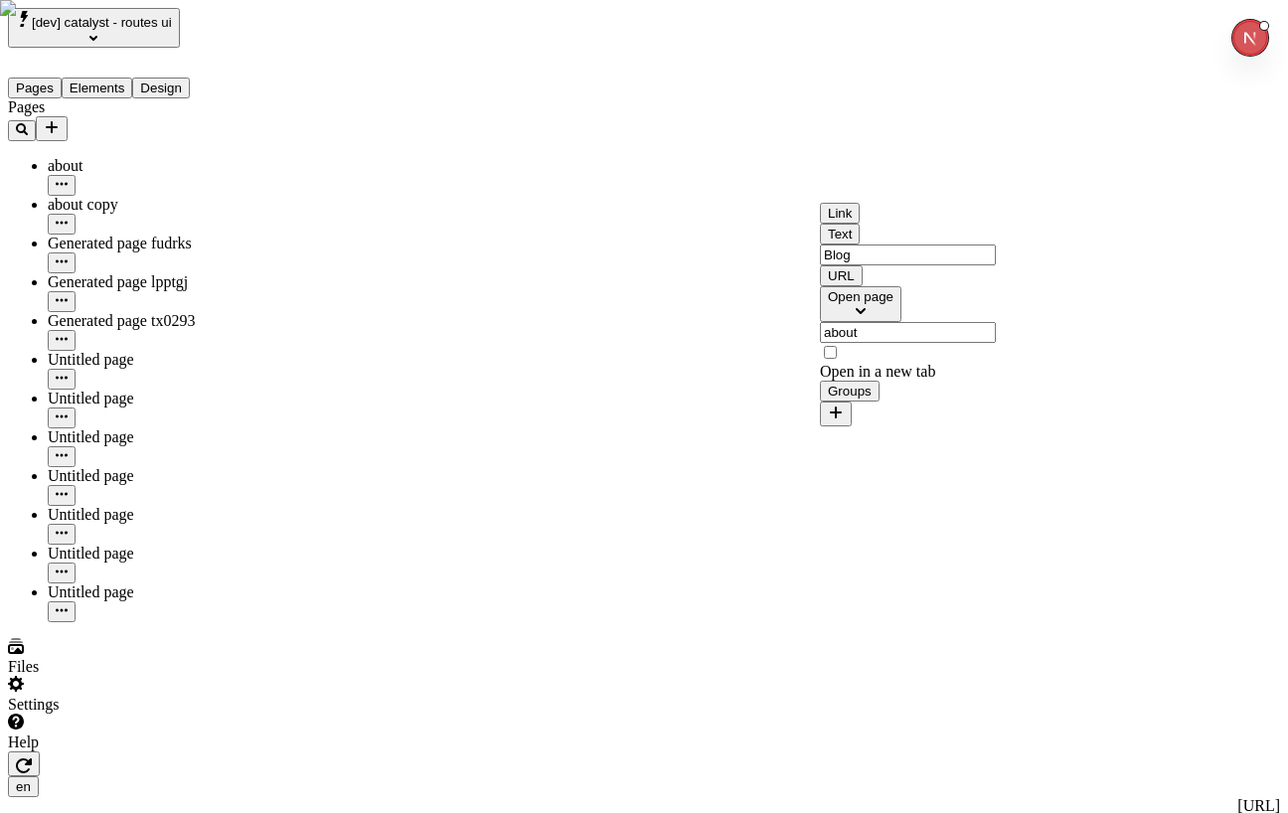
click at [899, 343] on input "about" at bounding box center [908, 332] width 176 height 21
type input "bl"
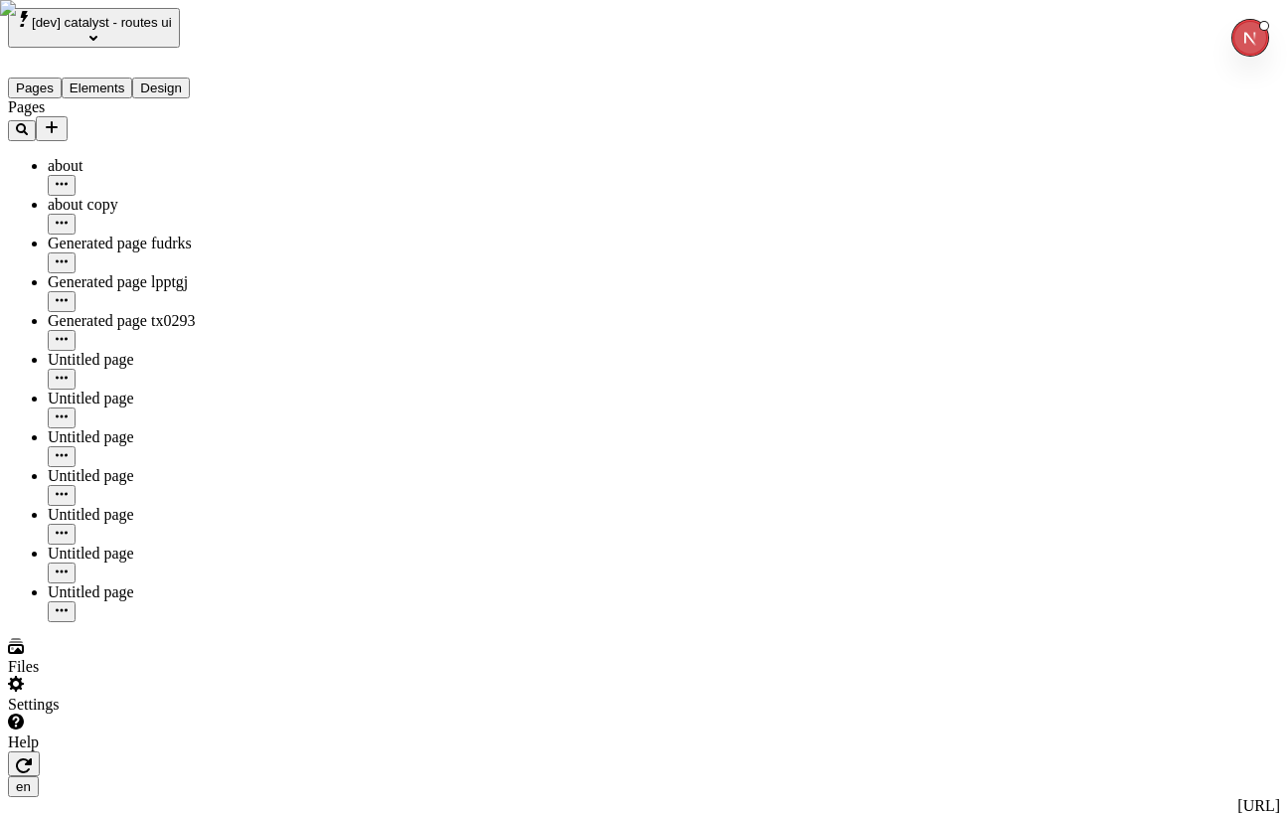
click at [124, 157] on div "about" at bounding box center [147, 176] width 199 height 39
click at [60, 196] on div "about copy" at bounding box center [147, 205] width 199 height 18
type input "/blog-2"
click at [98, 583] on div "Untitled page" at bounding box center [147, 592] width 199 height 18
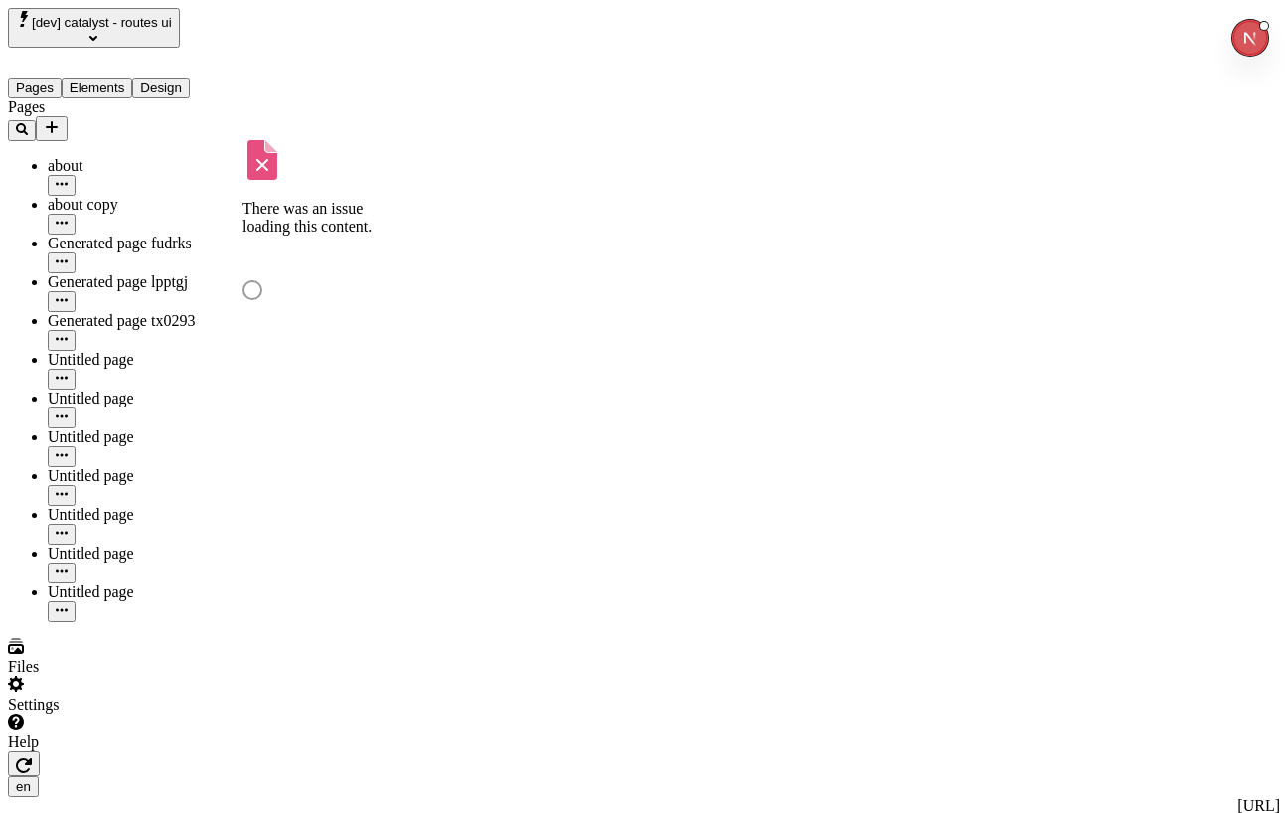
type input "/shipping-returns"
click at [68, 604] on icon "button" at bounding box center [62, 610] width 12 height 12
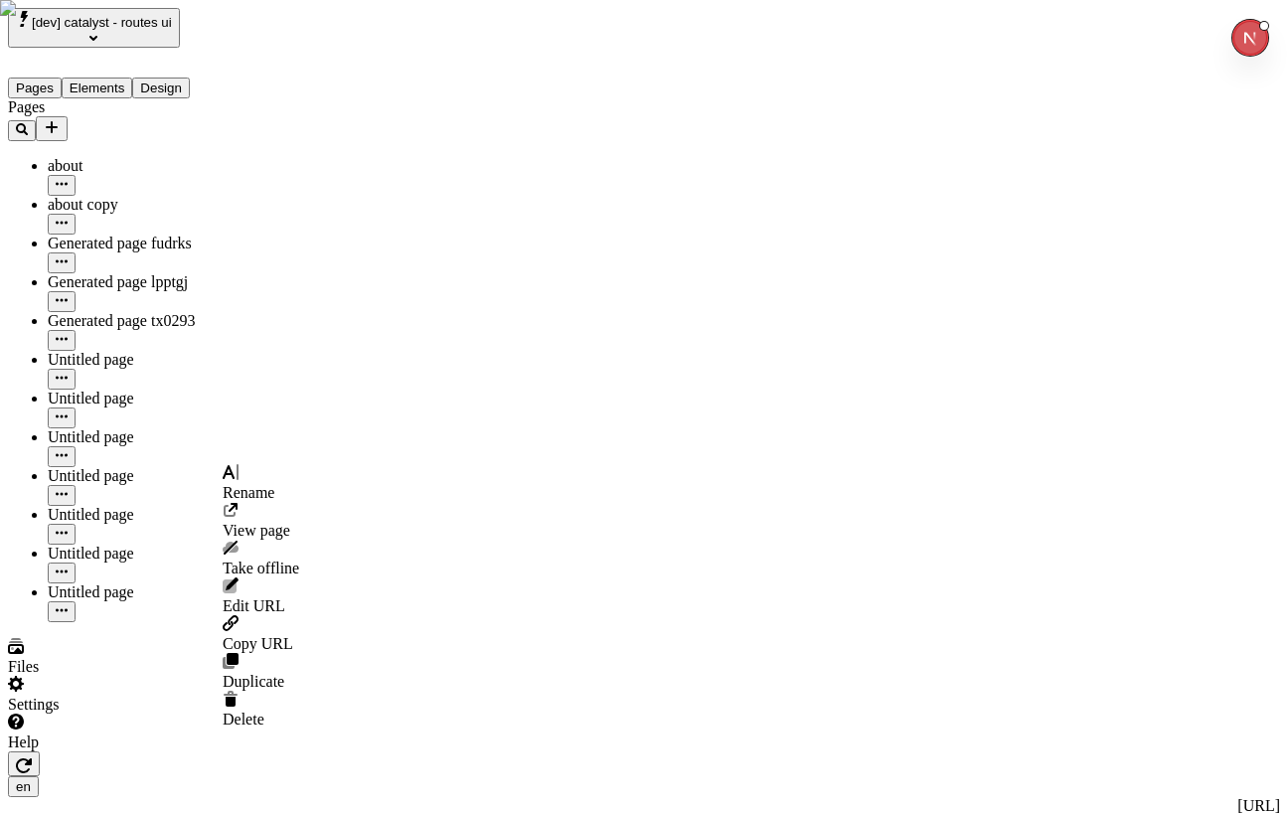
click at [274, 484] on span "Rename" at bounding box center [249, 492] width 52 height 17
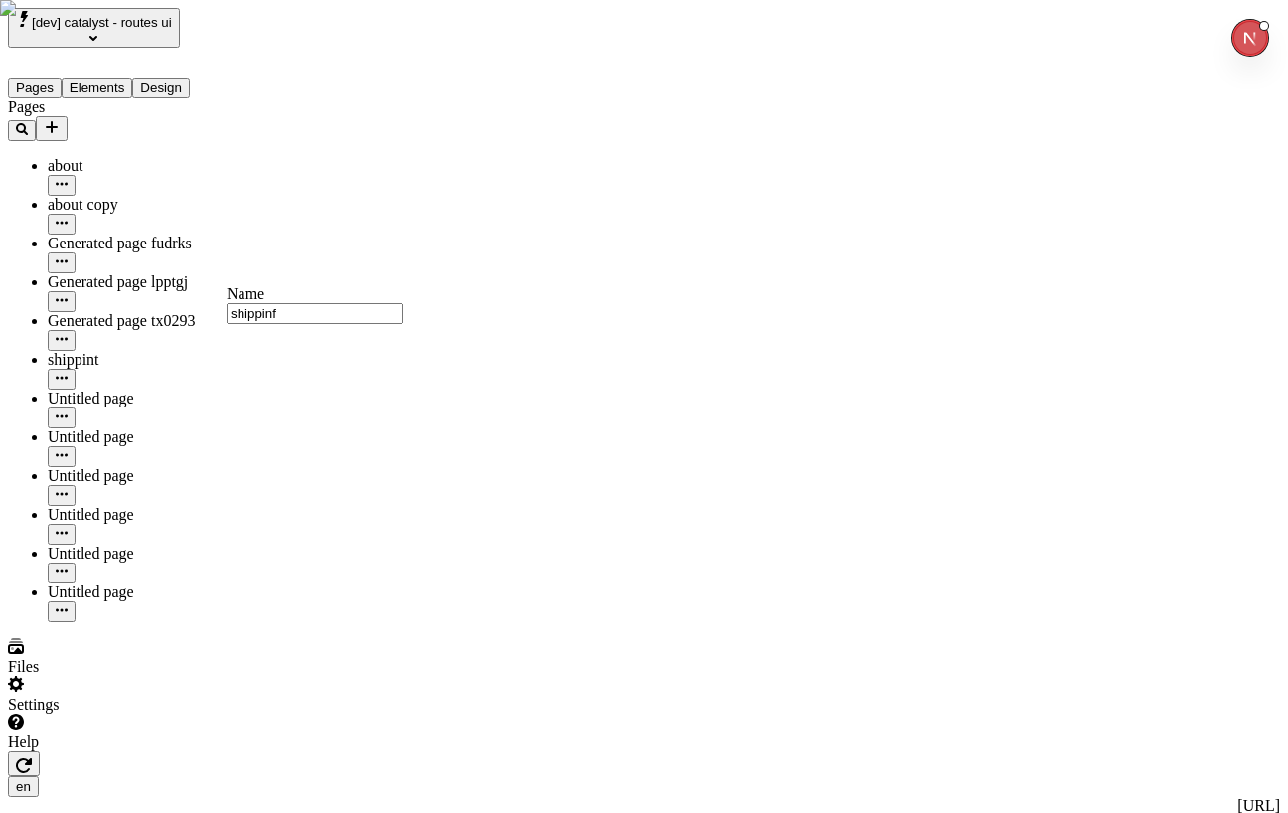
click at [363, 324] on input "shippinf" at bounding box center [315, 313] width 176 height 21
drag, startPoint x: 298, startPoint y: 331, endPoint x: 275, endPoint y: 331, distance: 22.9
click at [298, 324] on input "shippinf" at bounding box center [315, 313] width 176 height 21
click at [275, 324] on input "shippinf" at bounding box center [315, 313] width 176 height 21
click at [286, 324] on input "shippinf" at bounding box center [315, 313] width 176 height 21
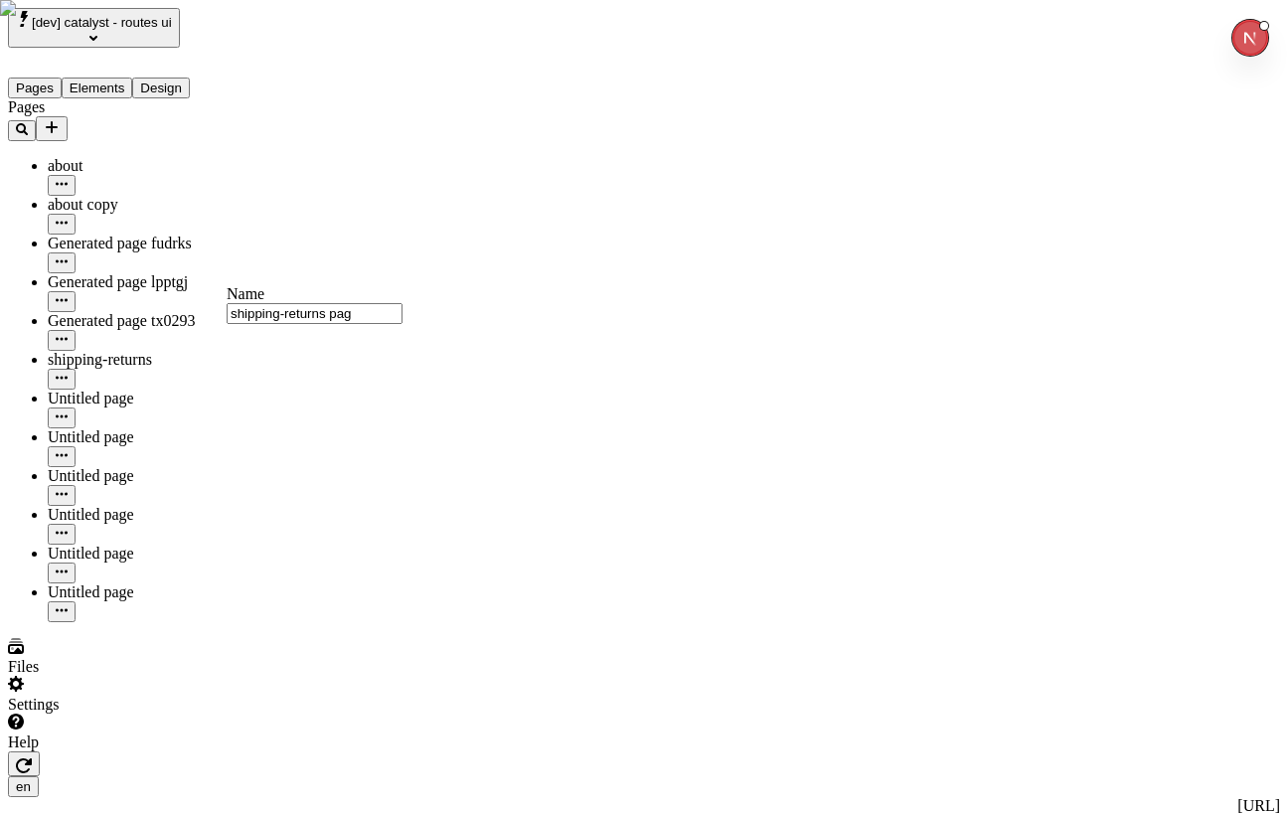
type input "shipping-returns page"
click at [96, 596] on div "Pages about about copy Generated page fudrks Generated page lpptgj Generated pa…" at bounding box center [127, 360] width 238 height 524
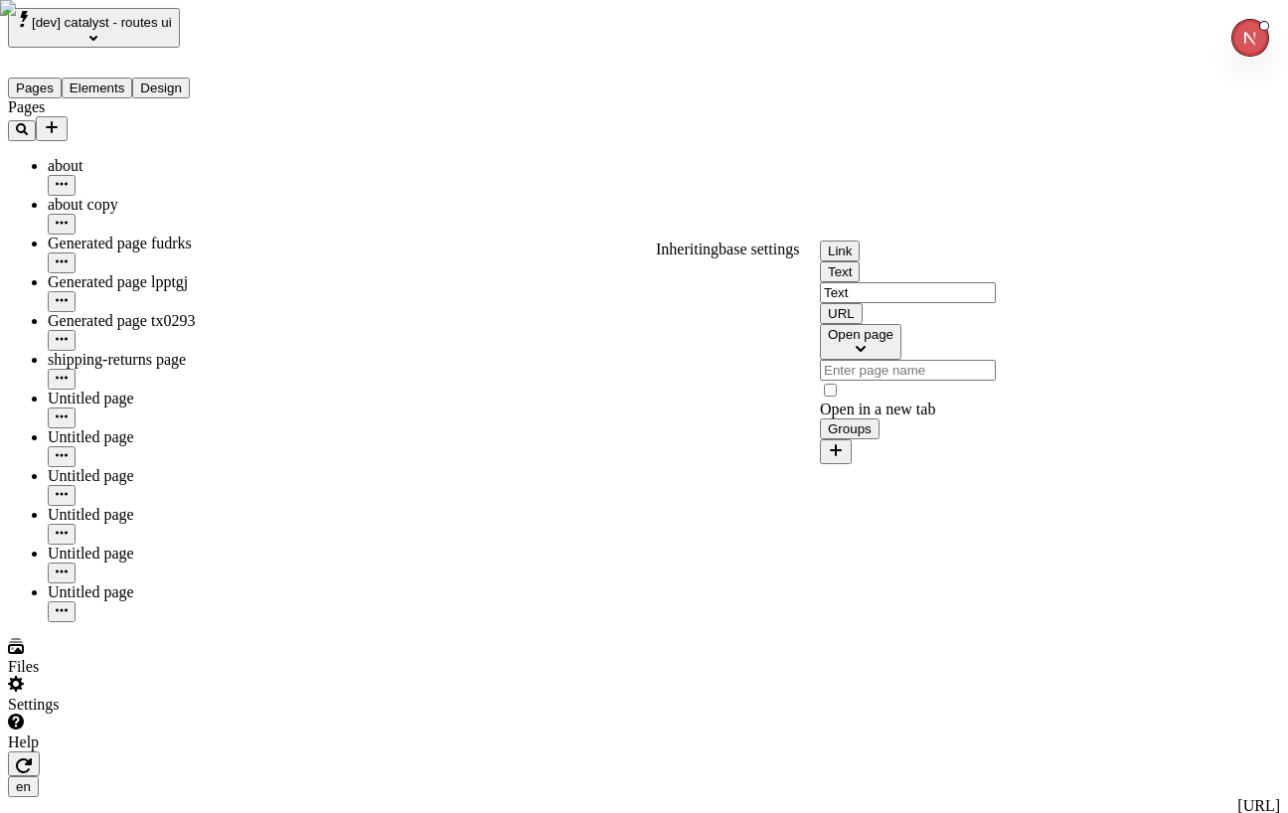
click at [917, 349] on div "Text Text URL Open page Open in a new tab Groups" at bounding box center [939, 362] width 238 height 203
click at [920, 303] on input "Text" at bounding box center [908, 292] width 176 height 21
type input "Returns"
click at [939, 381] on input "text" at bounding box center [908, 370] width 176 height 21
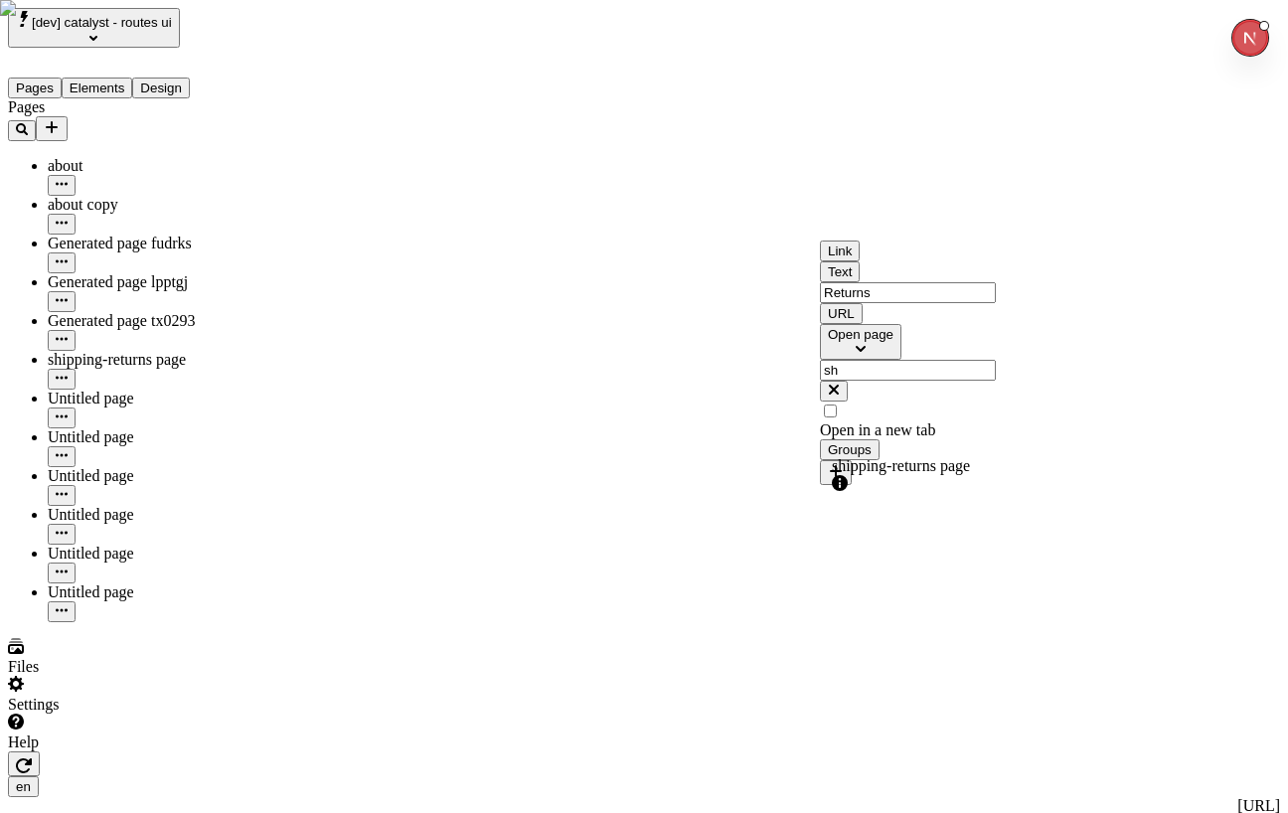
click at [945, 490] on div "shipping-returns page" at bounding box center [939, 476] width 215 height 38
type input "shipping-returns page"
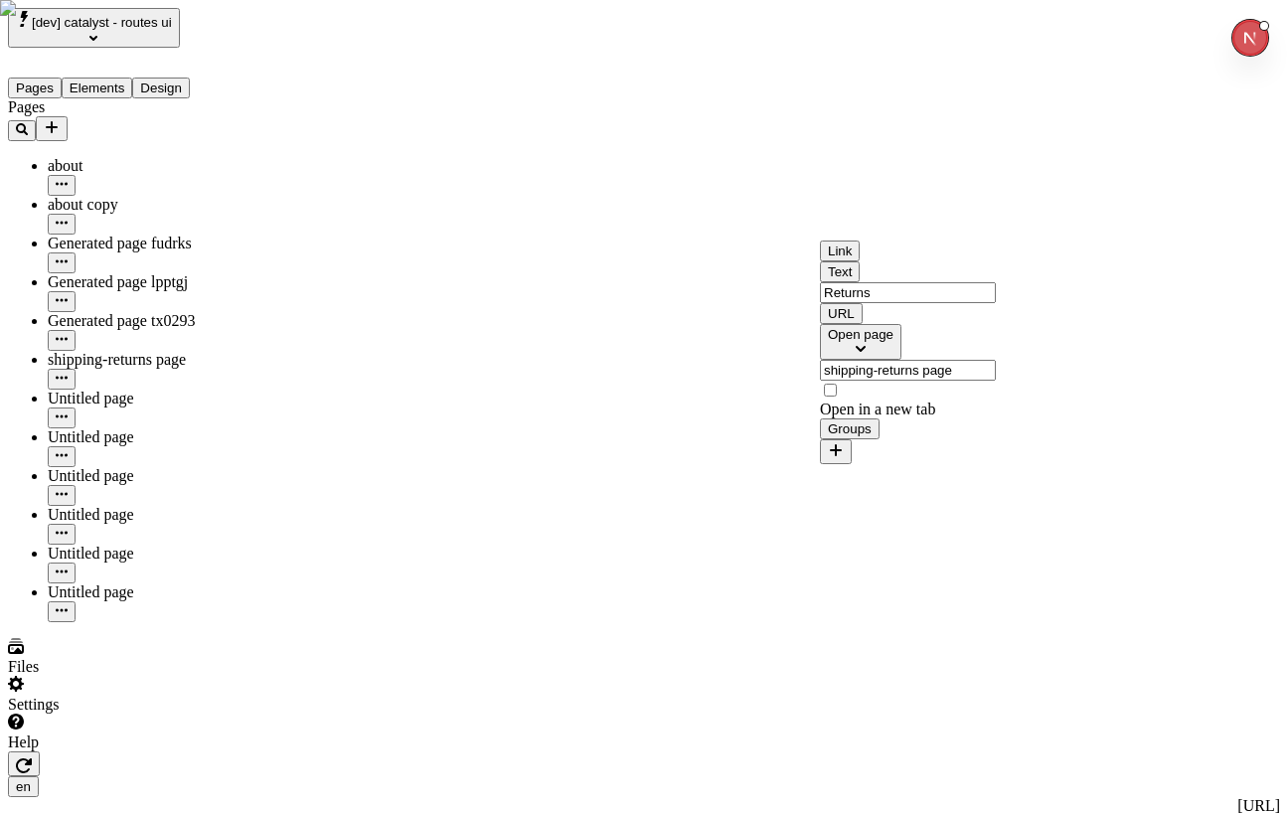
click at [933, 303] on input "Returns" at bounding box center [908, 292] width 176 height 21
type input "Shipping & Returns"
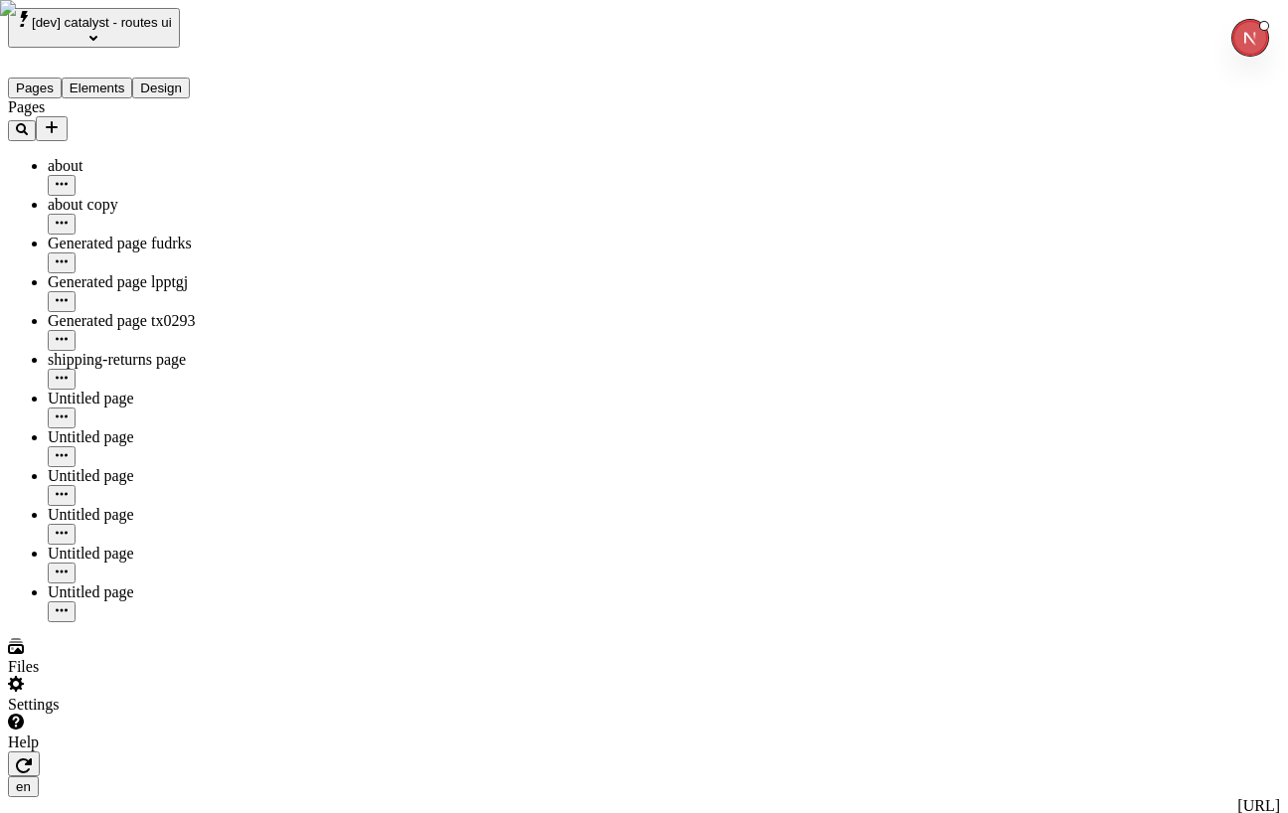
click at [54, 713] on div "Settings" at bounding box center [127, 695] width 238 height 38
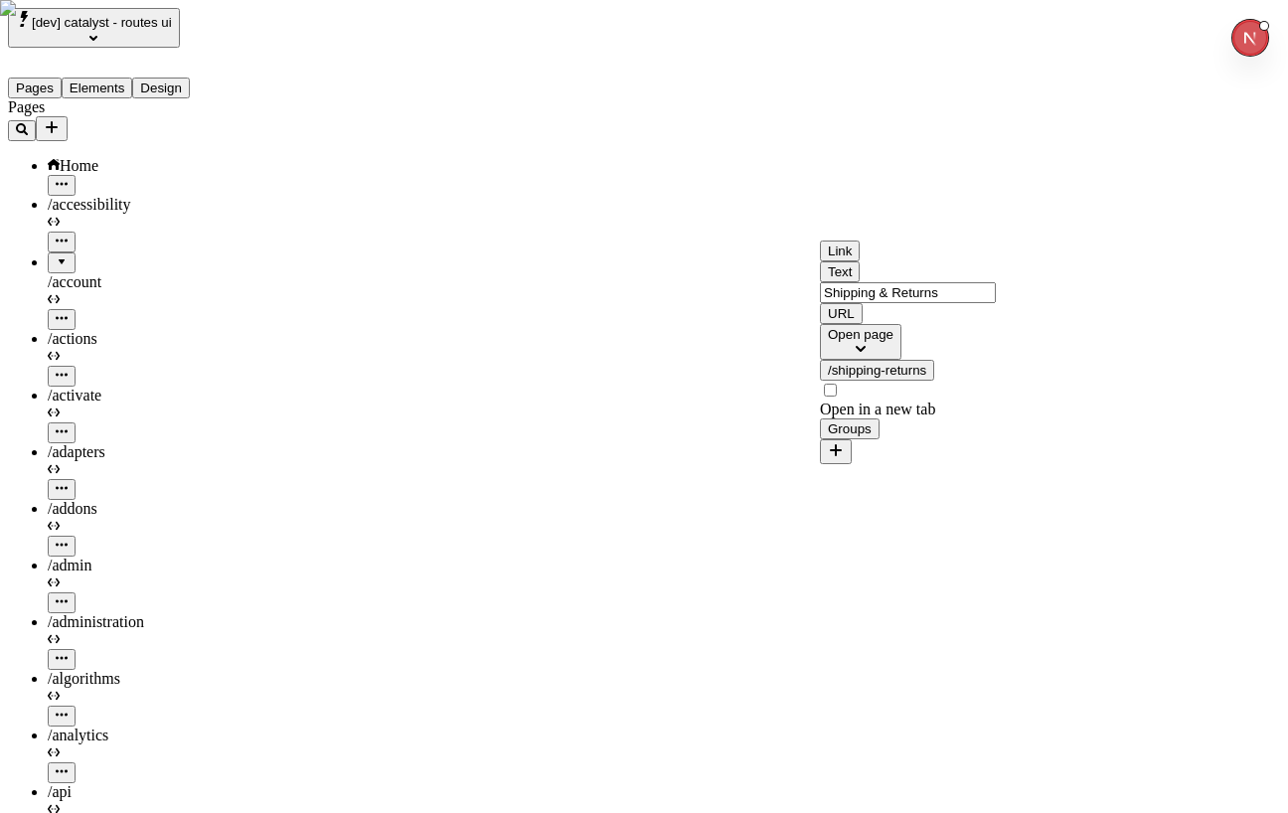
click at [934, 381] on button "/shipping-returns" at bounding box center [877, 370] width 114 height 21
click at [977, 490] on div "/ shipping-returns" at bounding box center [939, 474] width 215 height 52
click at [934, 381] on button "/shipping-returns" at bounding box center [877, 370] width 114 height 21
click at [975, 448] on input "shipping-returns" at bounding box center [920, 437] width 176 height 21
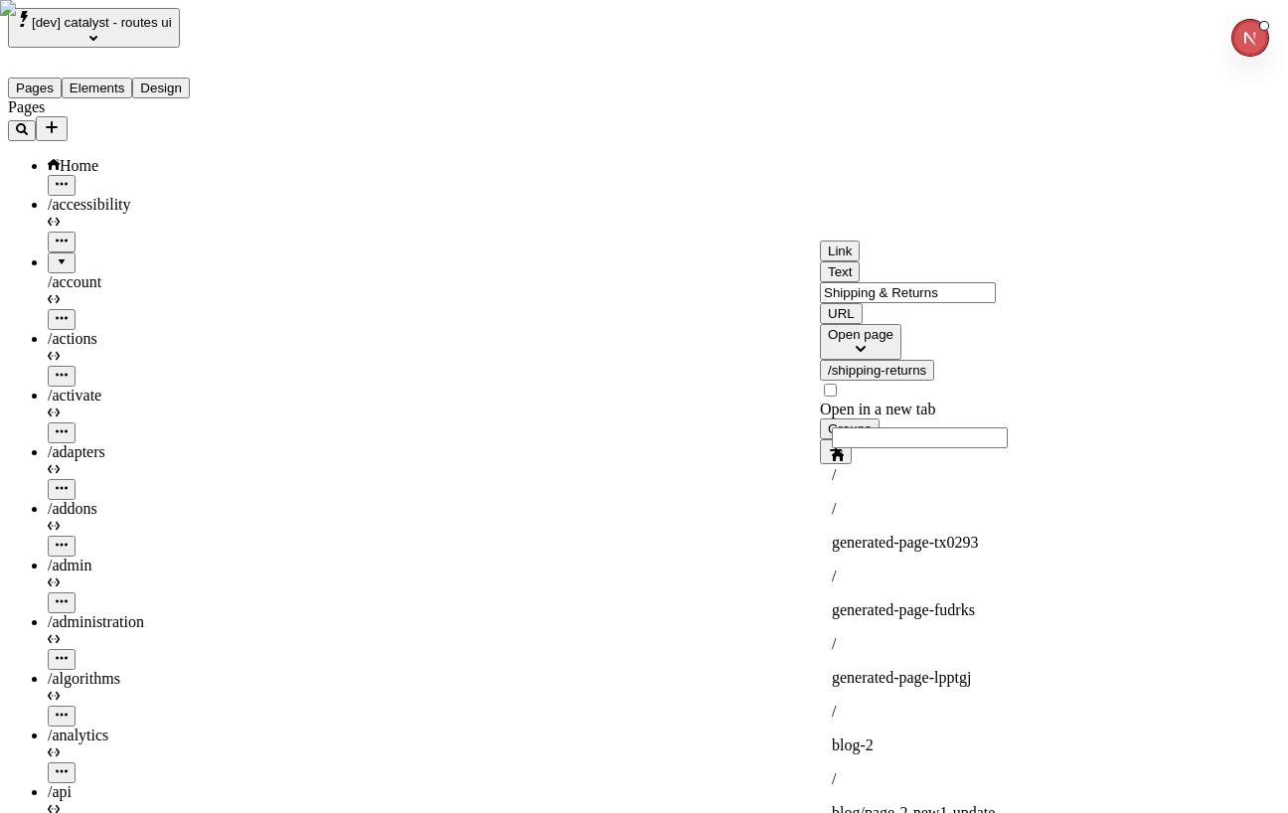
click at [968, 484] on div "/" at bounding box center [939, 475] width 215 height 18
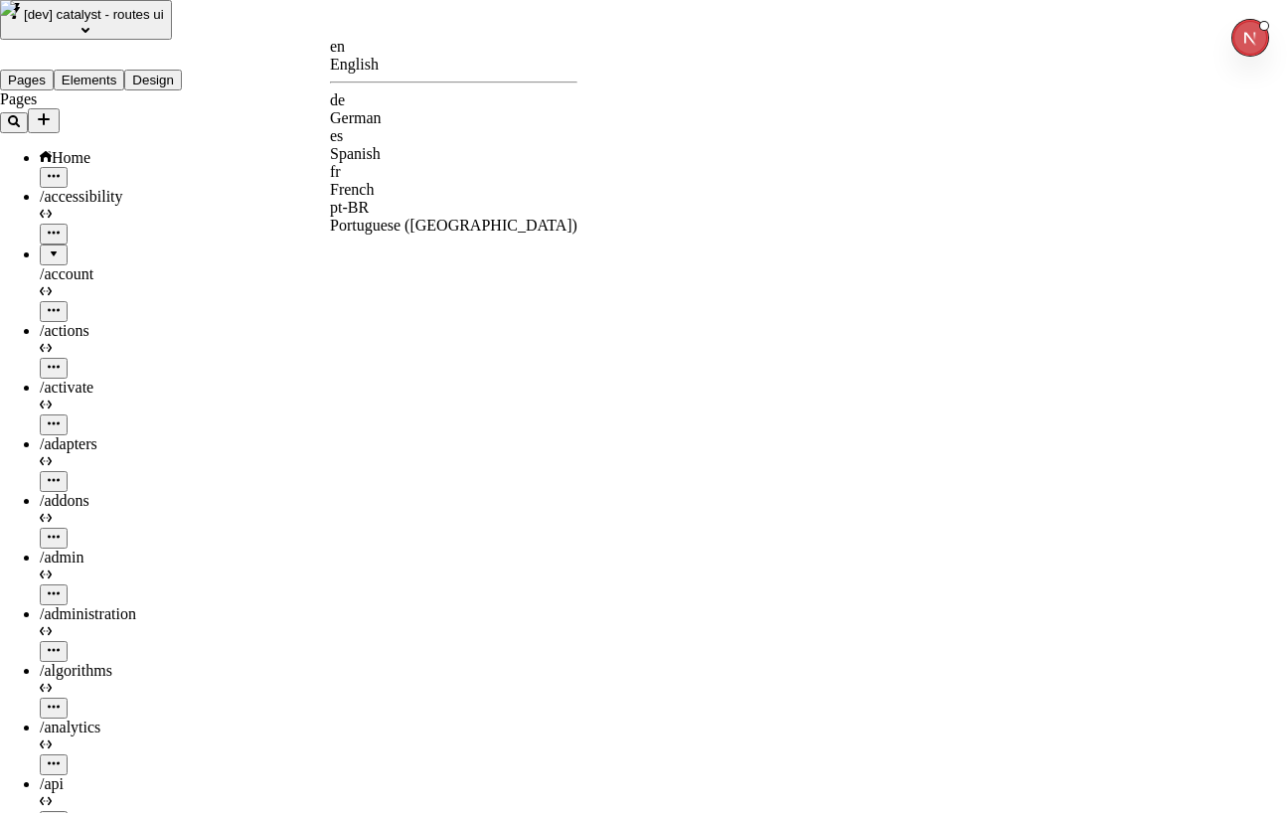
click at [431, 109] on div "German" at bounding box center [453, 118] width 247 height 18
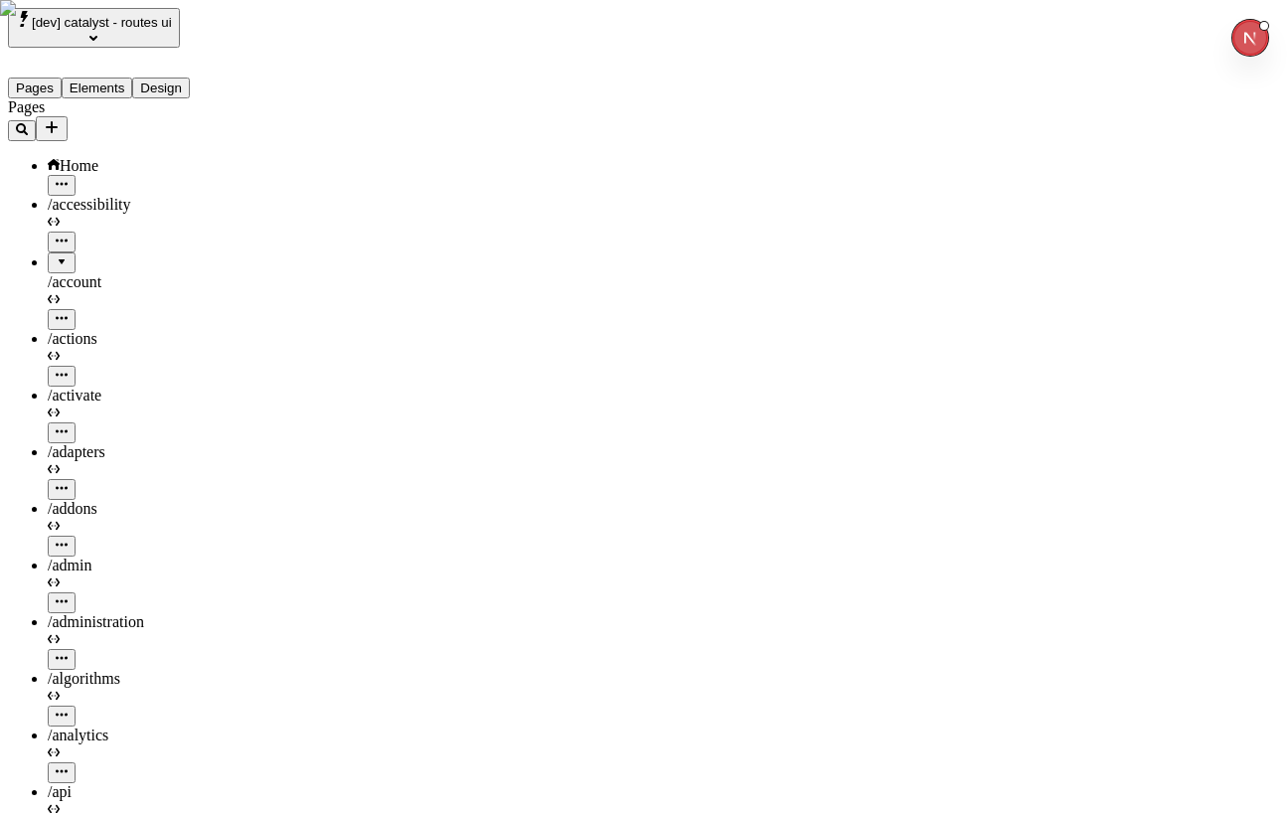
type input "/versand-r%c3%bccksendungen"
click at [115, 157] on div "Home" at bounding box center [147, 166] width 199 height 18
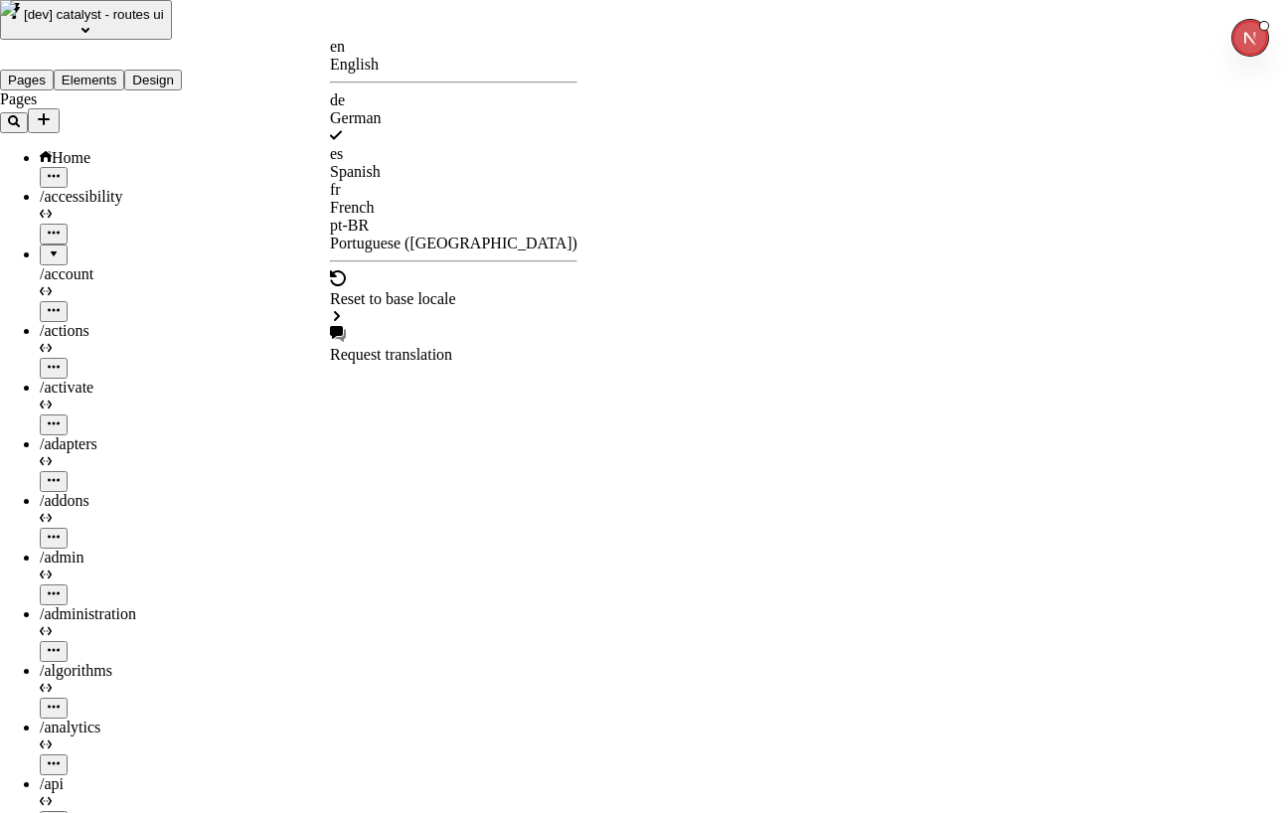
click at [386, 72] on div "en English" at bounding box center [453, 56] width 247 height 36
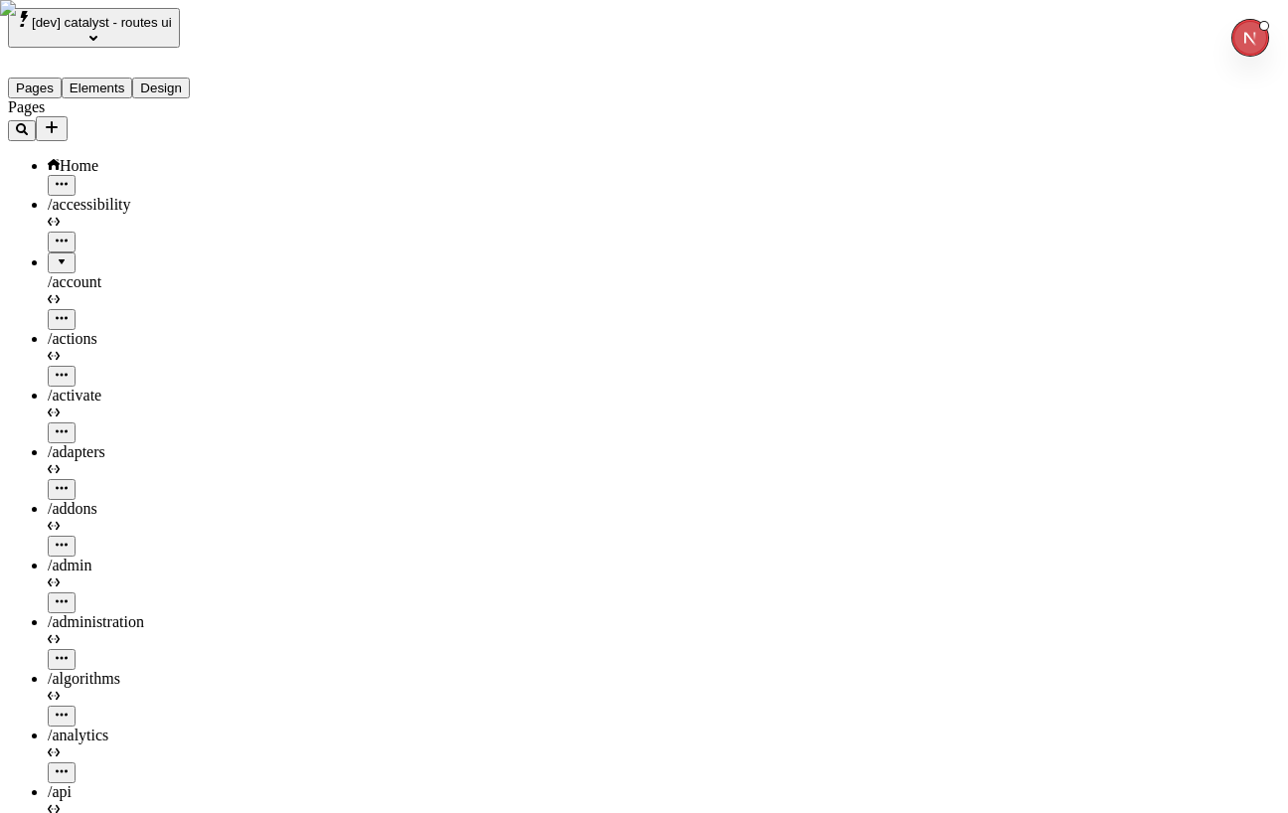
scroll to position [0, 327]
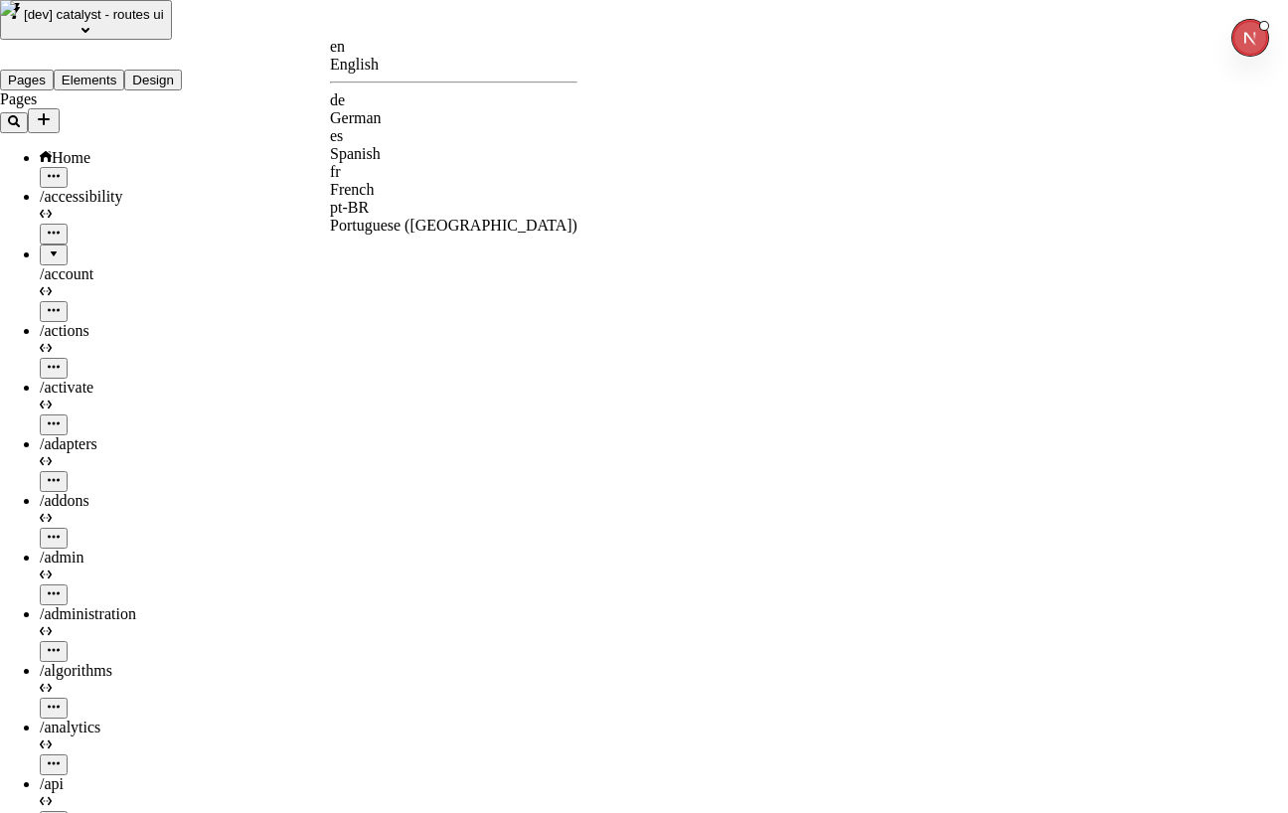
click at [479, 102] on div "de German" at bounding box center [453, 109] width 247 height 36
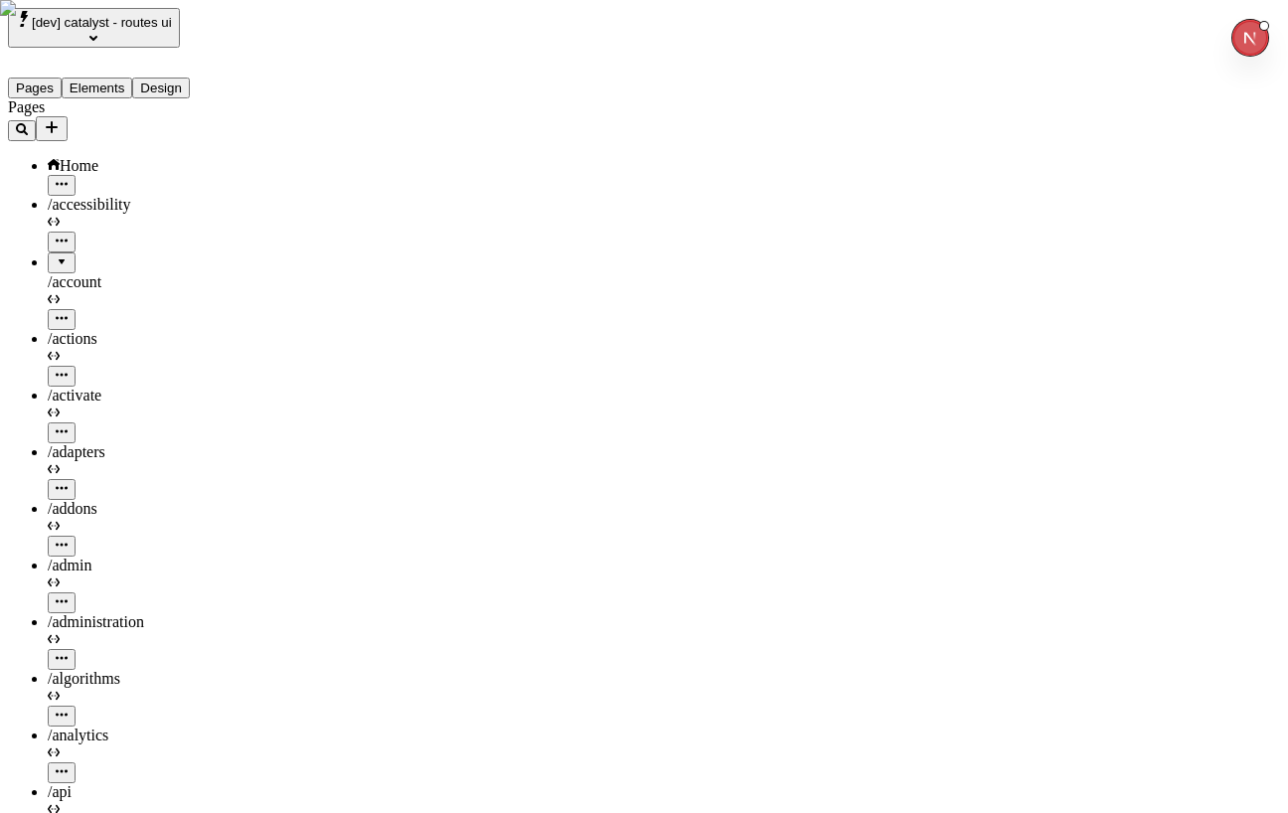
scroll to position [0, 317]
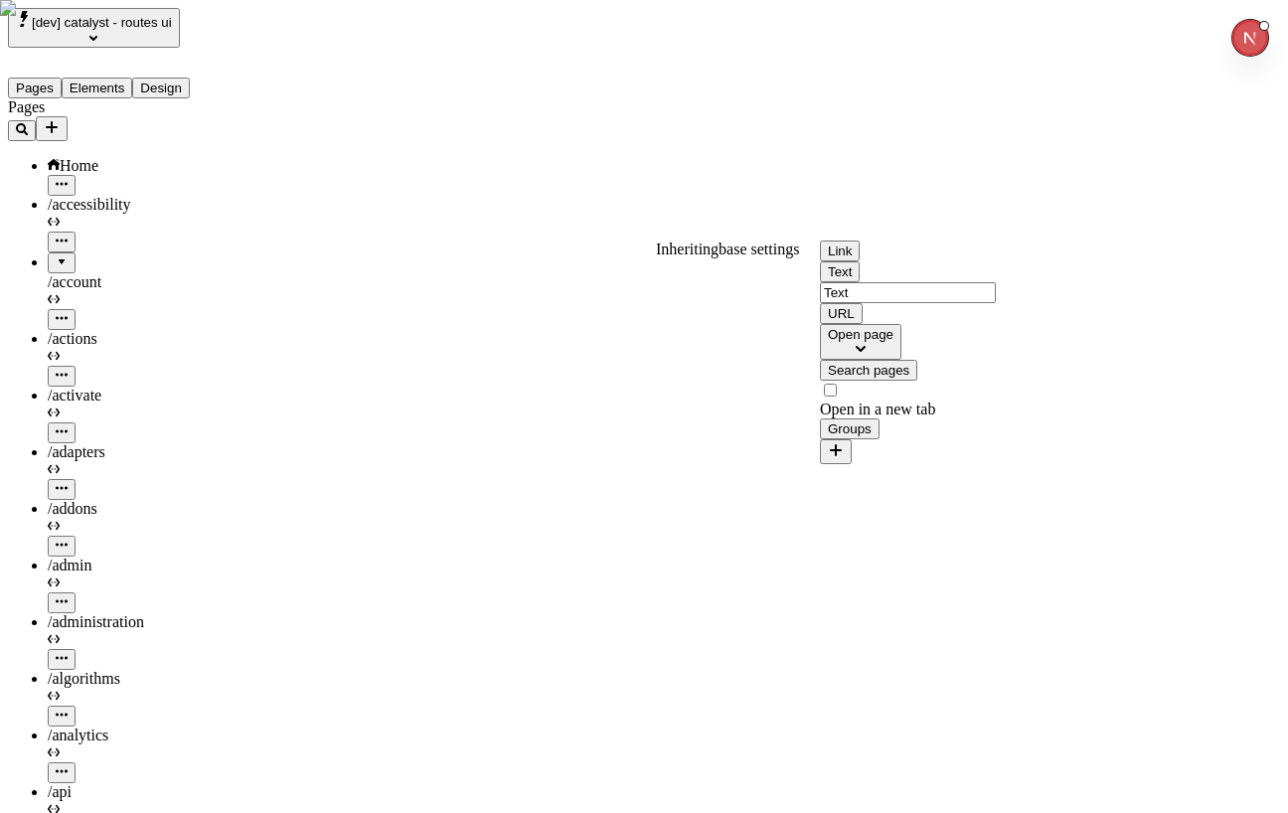
click at [939, 303] on input "Text" at bounding box center [908, 292] width 176 height 21
type input "Shipping & Returns"
click at [917, 381] on button "Search pages" at bounding box center [868, 370] width 97 height 21
click at [936, 567] on span "ipping-returns" at bounding box center [891, 575] width 90 height 17
type input "shipping-returns"
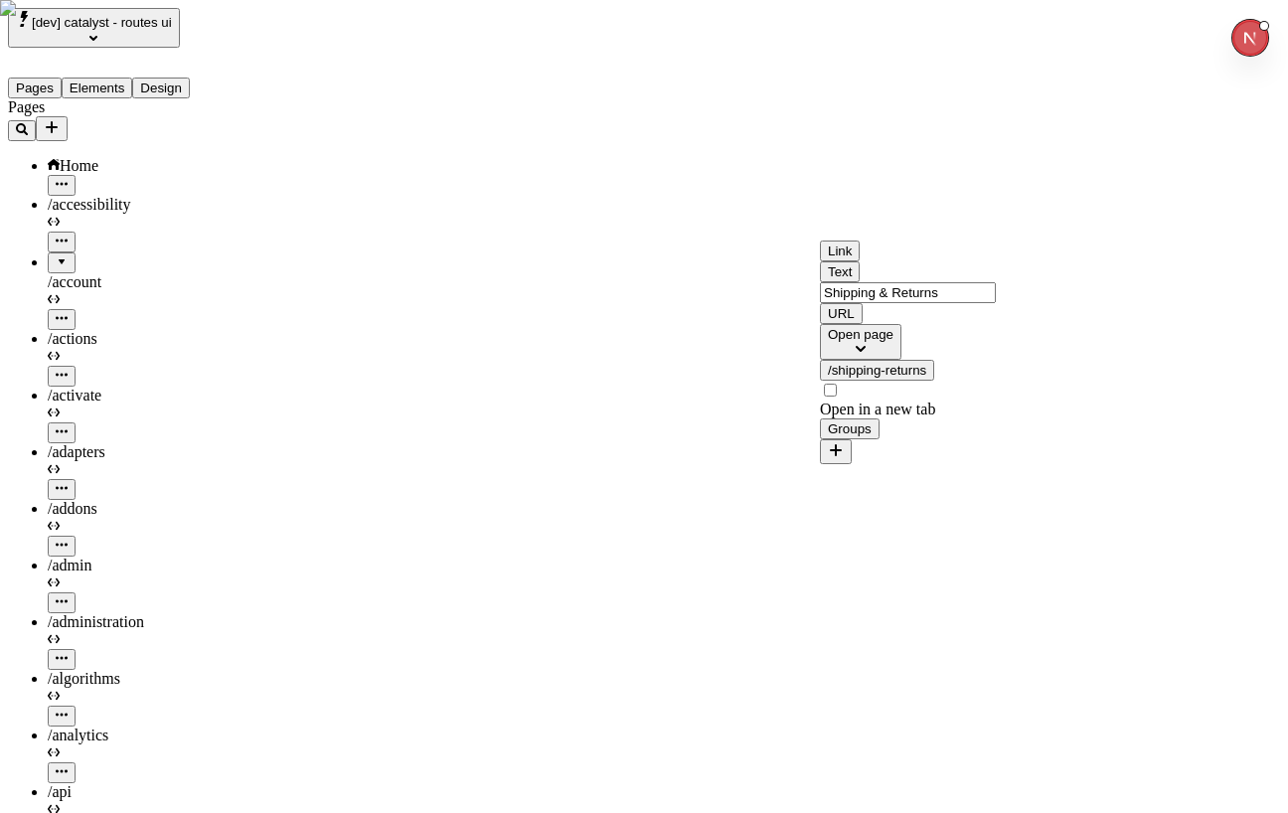
click at [934, 381] on button "/shipping-returns" at bounding box center [877, 370] width 114 height 21
click at [984, 516] on div "en" at bounding box center [939, 525] width 215 height 18
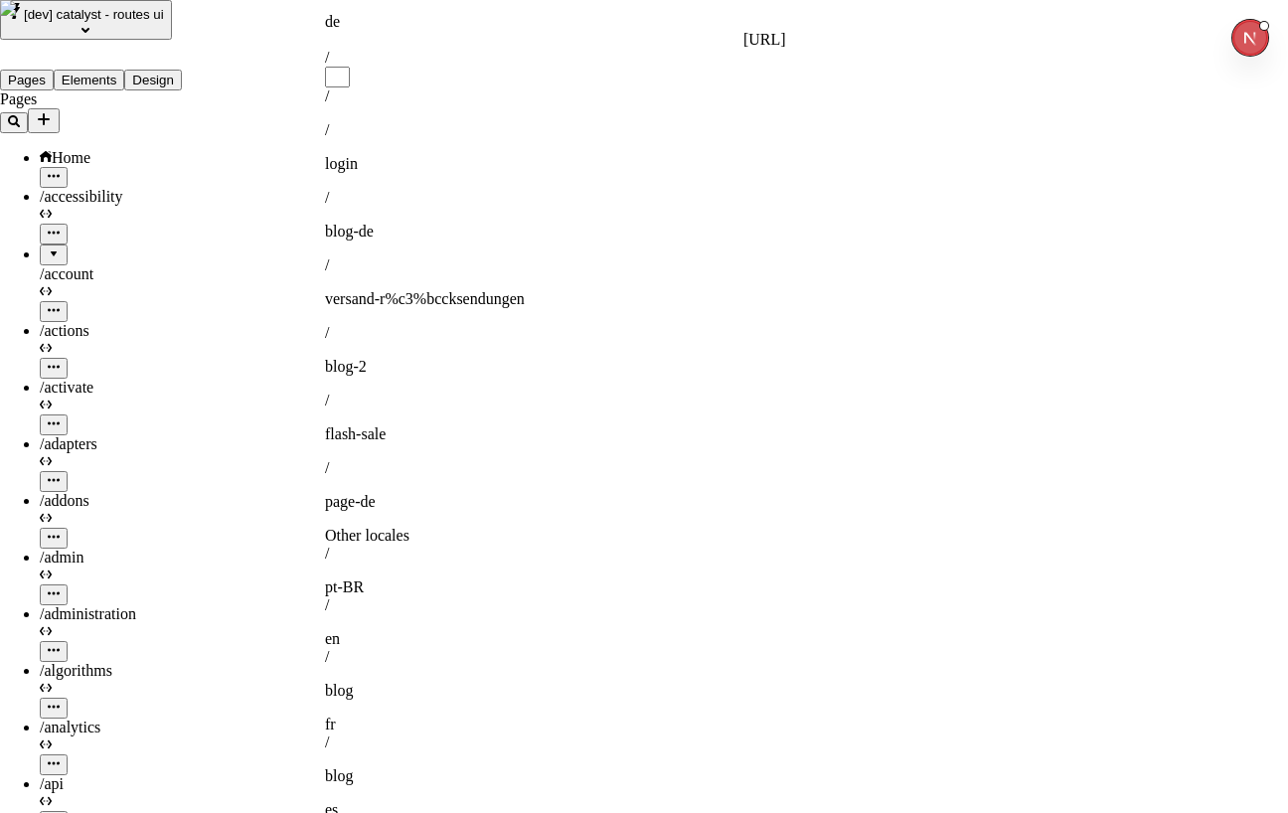
type input "s"
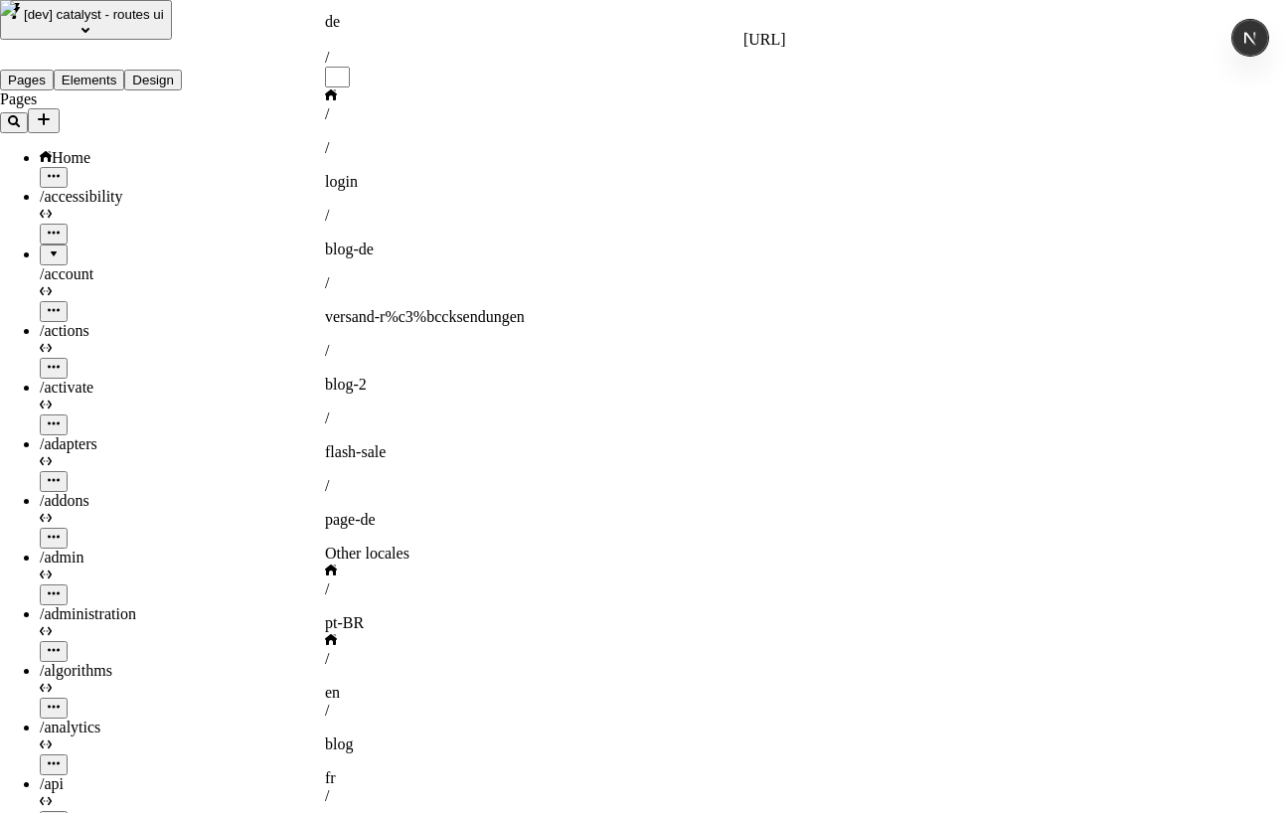
click at [474, 477] on div "/ page-de" at bounding box center [555, 503] width 461 height 52
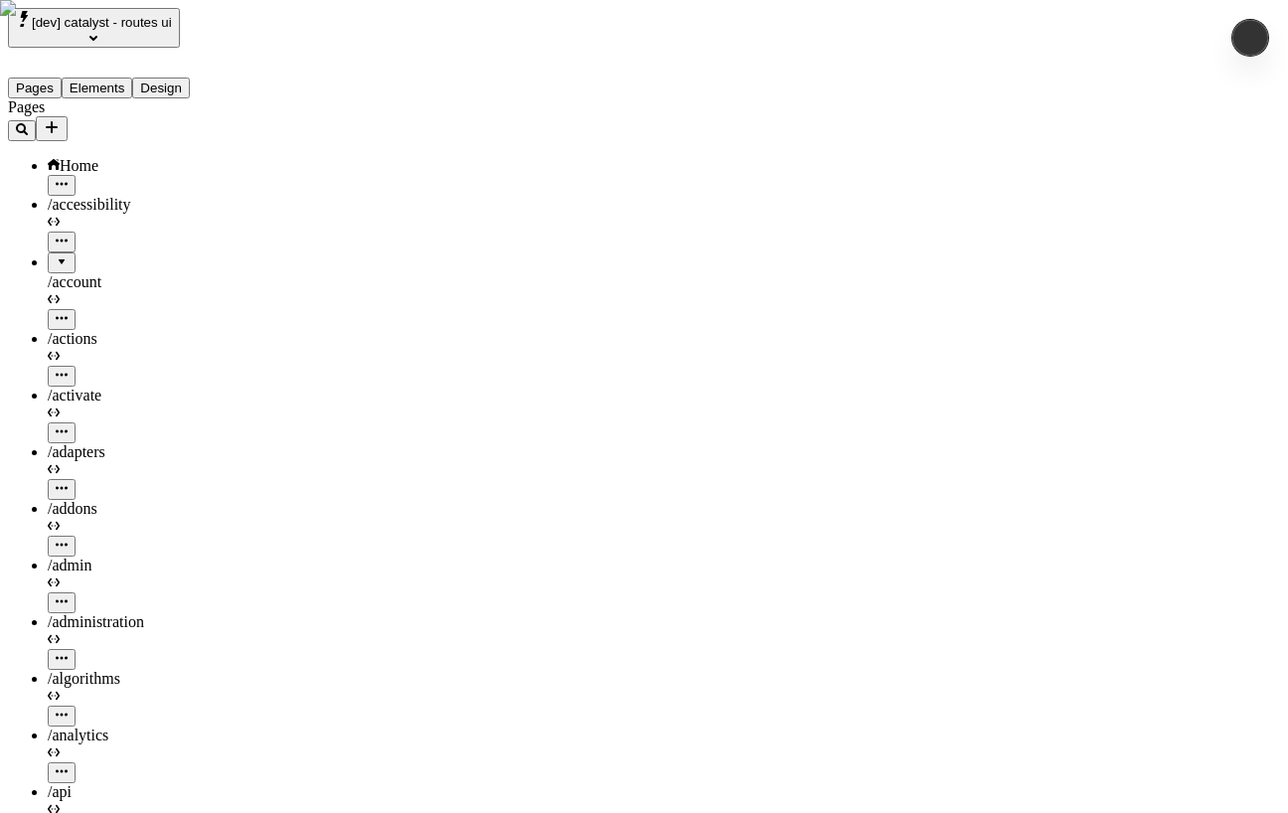
type input "/page-de"
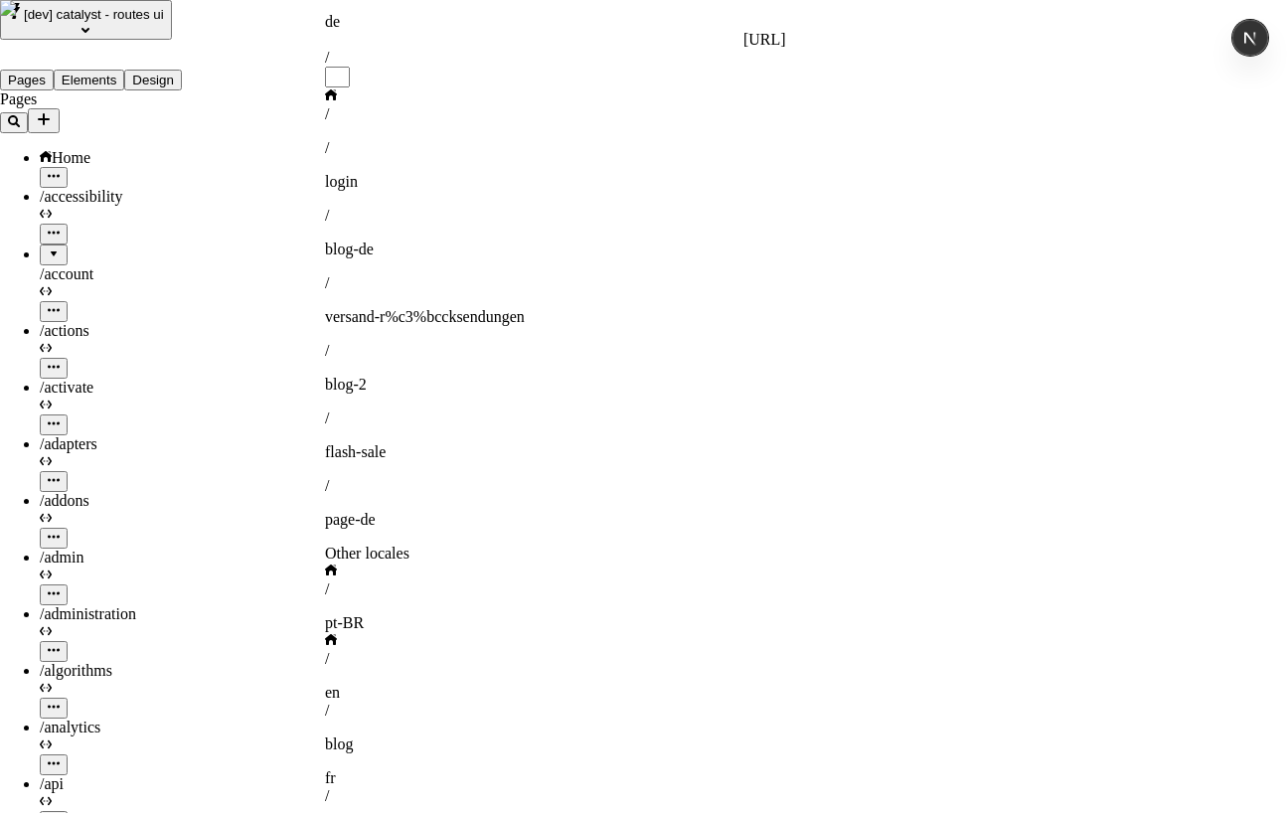
type input "s"
type input "/"
click at [480, 580] on div "/ pt-BR" at bounding box center [555, 606] width 461 height 52
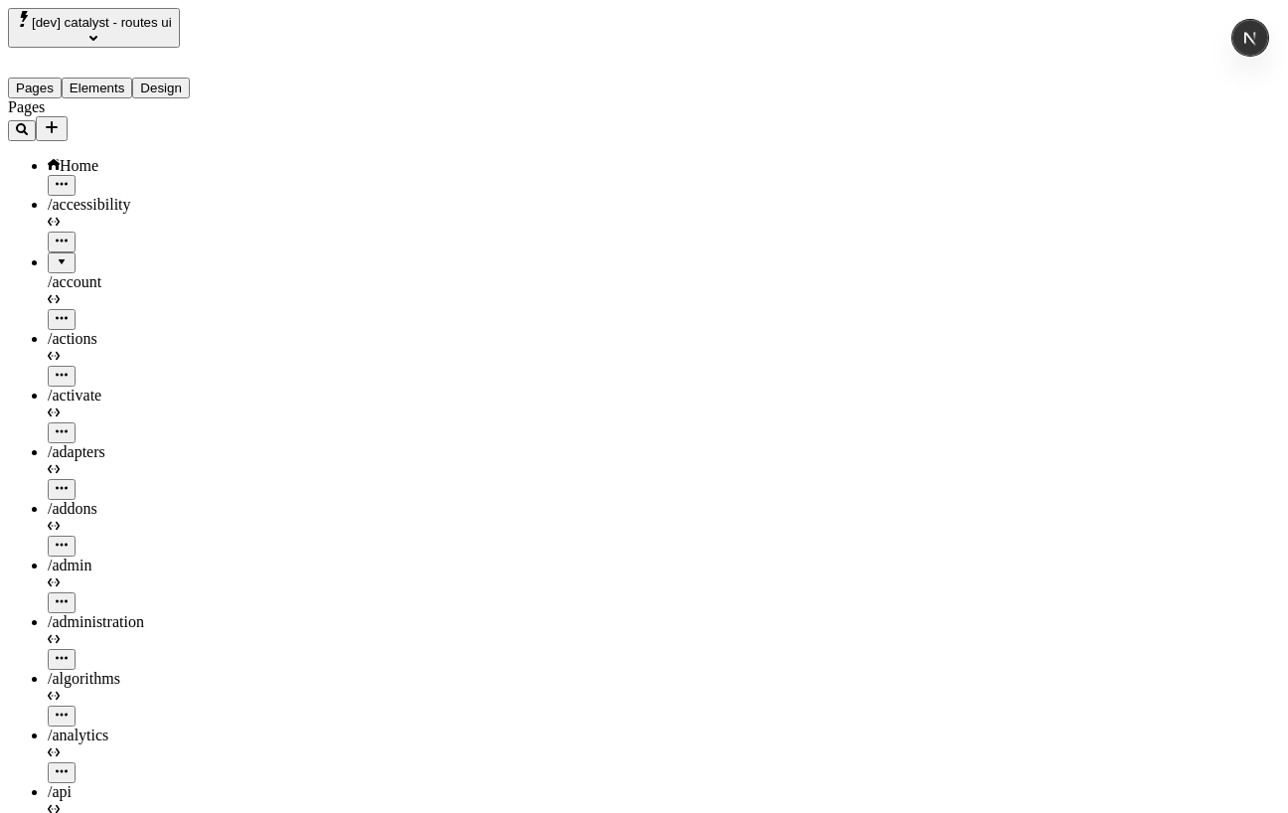
type input "/"
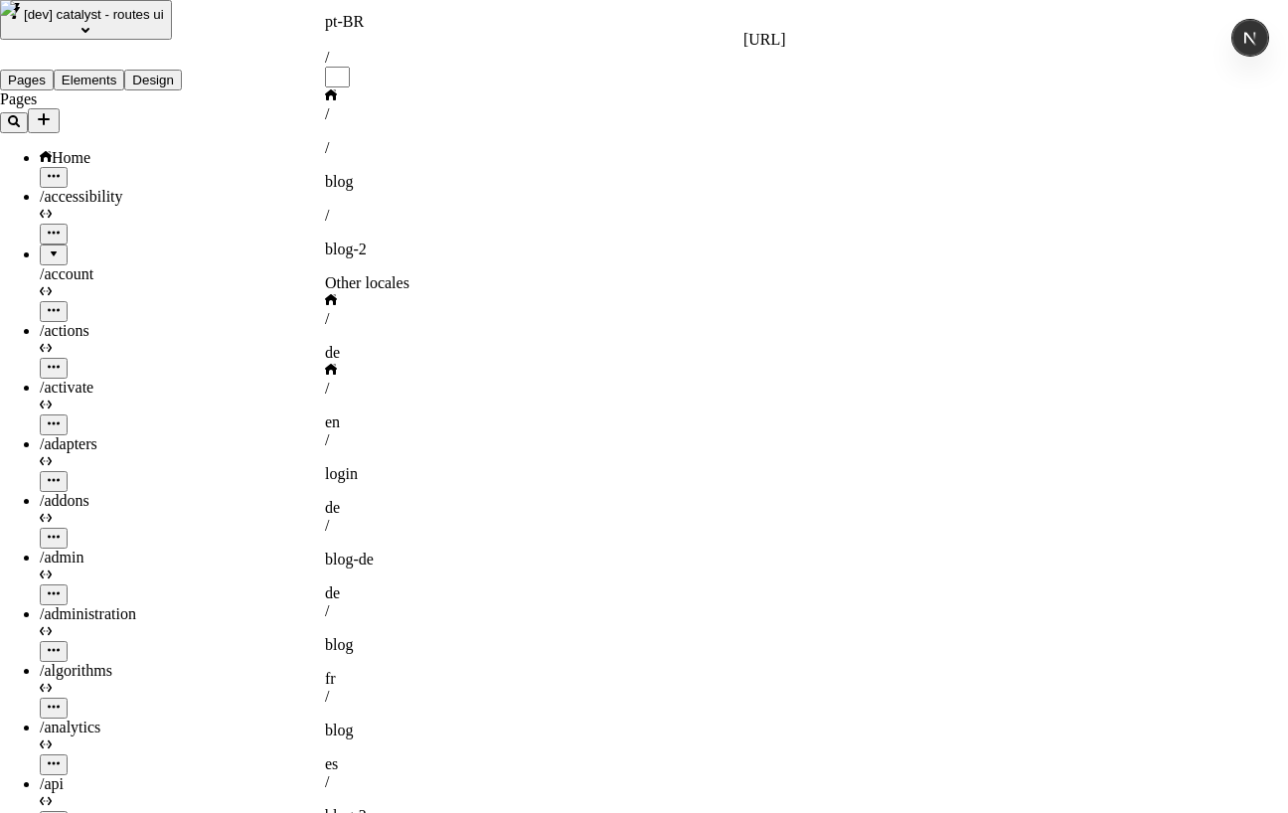
click at [477, 380] on div "/ en" at bounding box center [555, 406] width 461 height 52
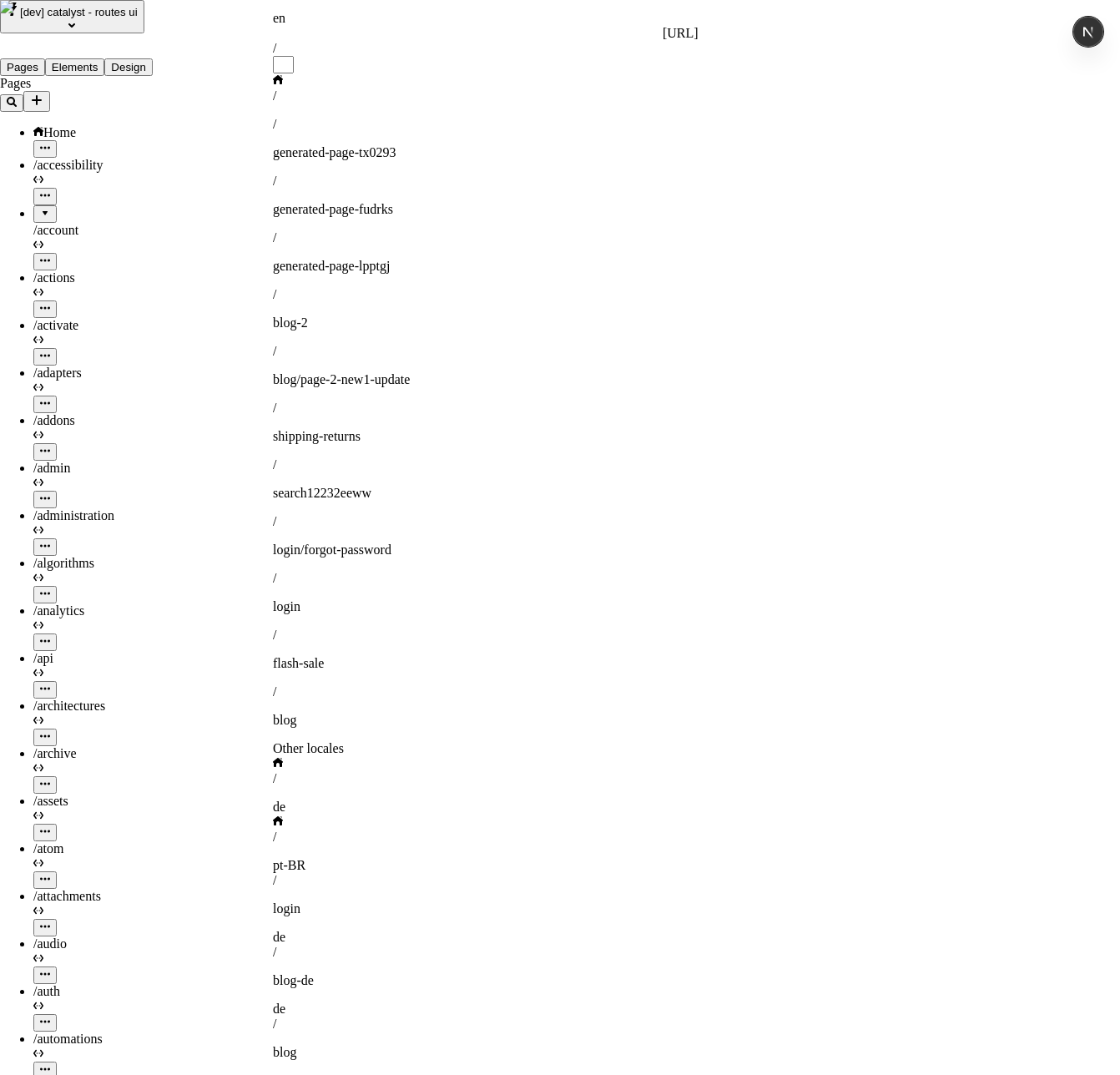
click at [457, 14] on div "en http://localhost:3110 /" at bounding box center [486, 42] width 426 height 63
click at [473, 230] on div "/ generated-page-lpptgj" at bounding box center [486, 252] width 426 height 44
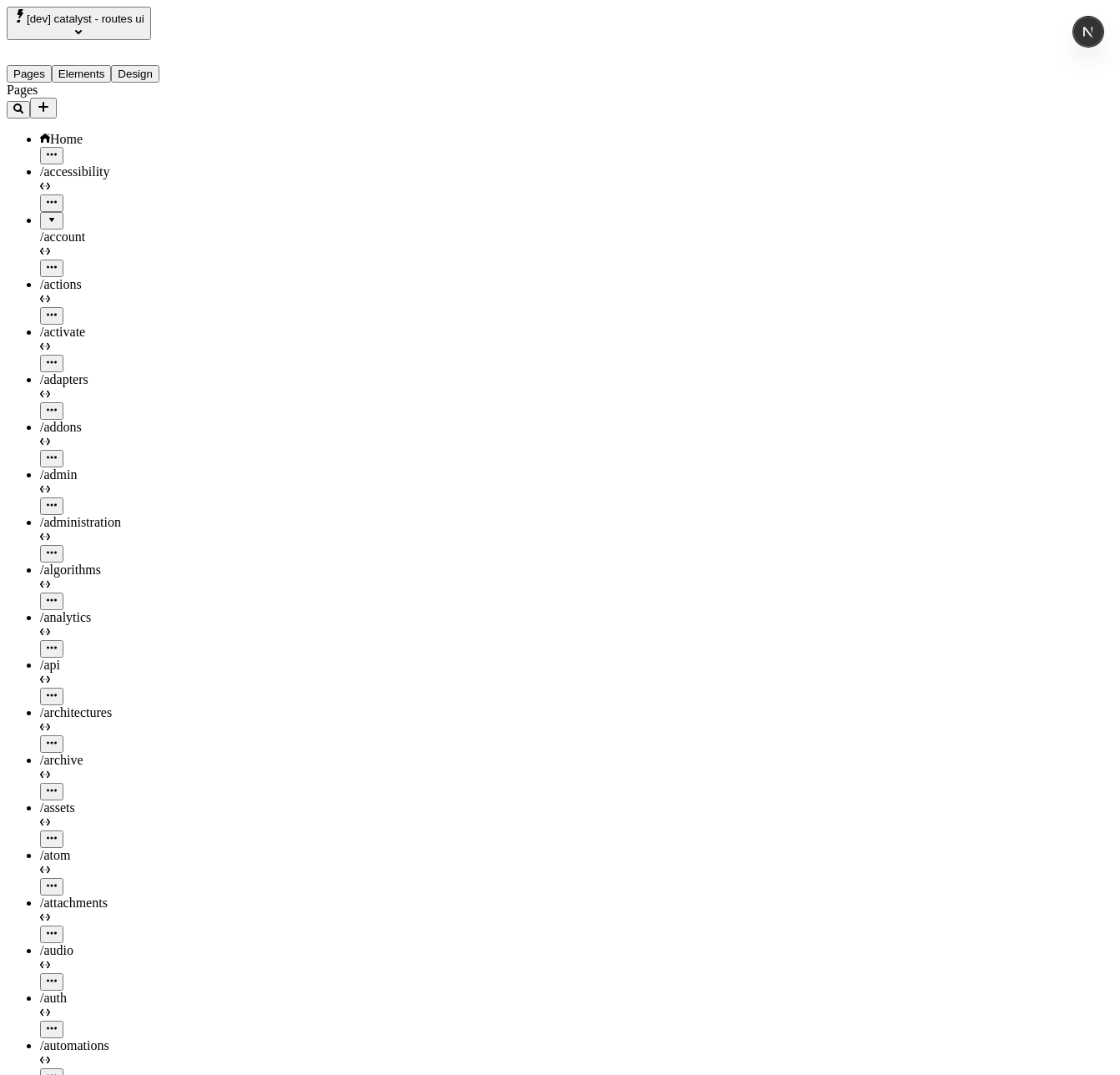
type input "/generated-page-lpptgj"
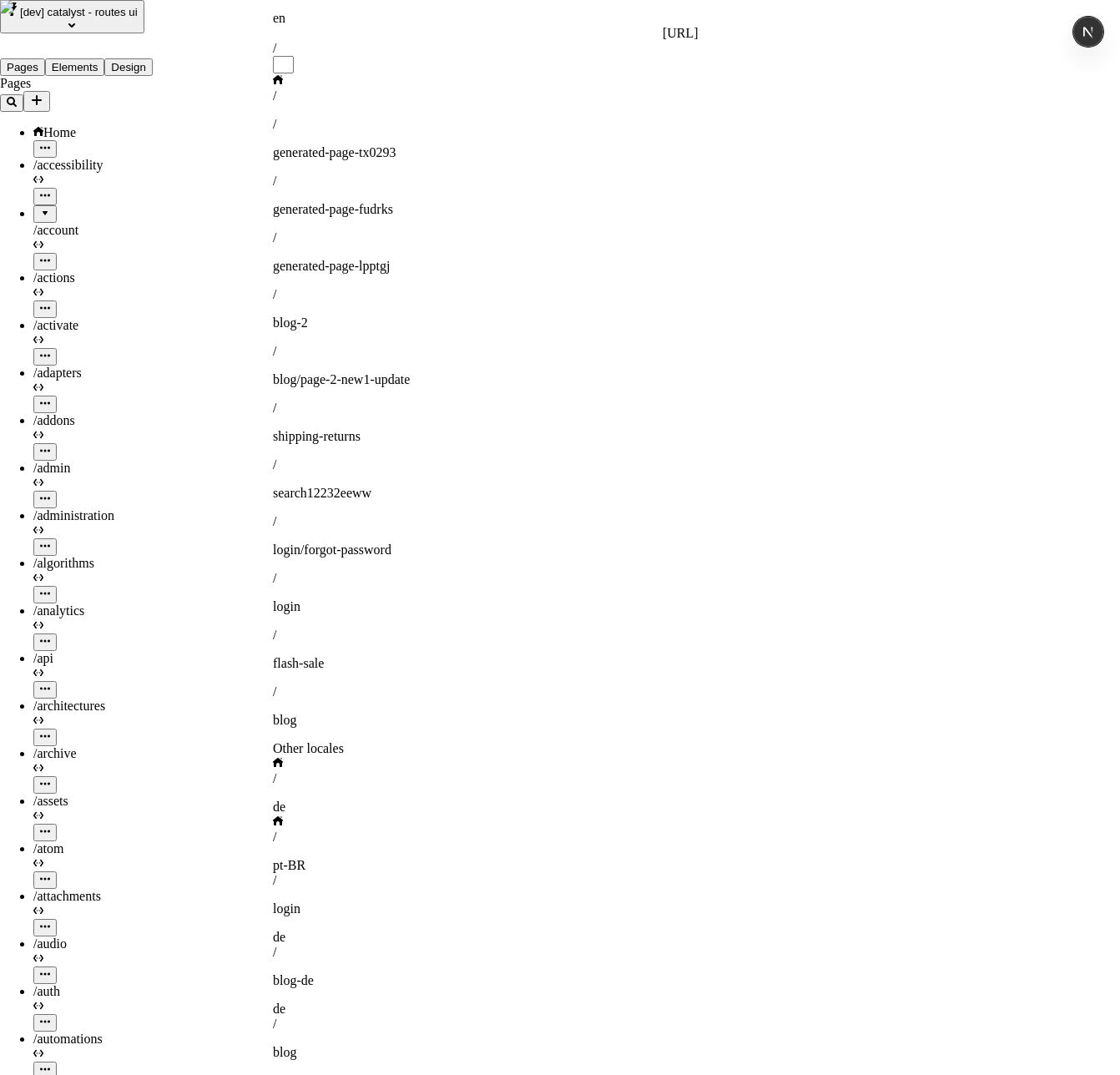
type input "o"
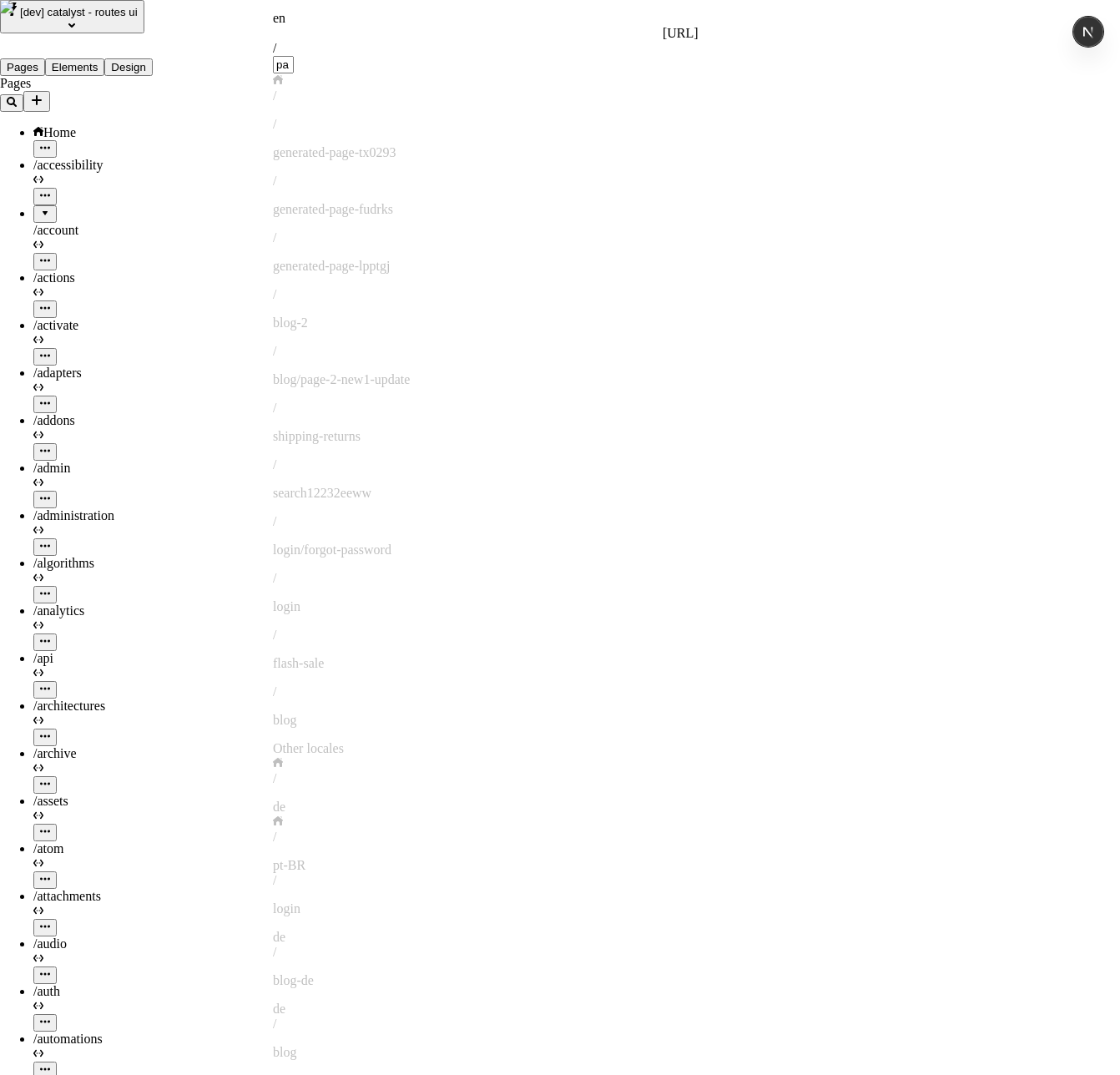
type input "p"
type input "a"
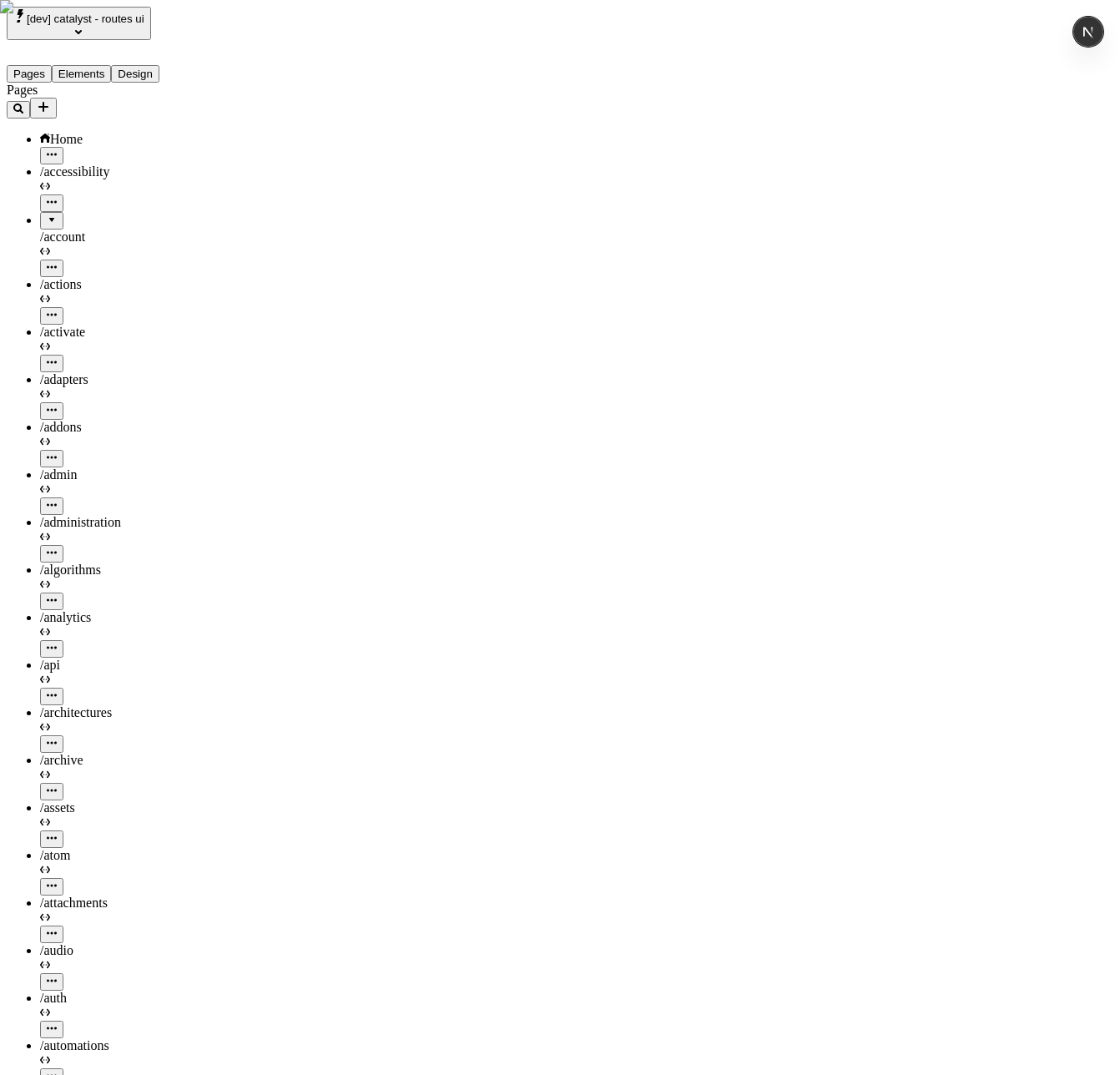
click at [120, 23] on span "[dev] catalyst - routes ui" at bounding box center [86, 18] width 118 height 13
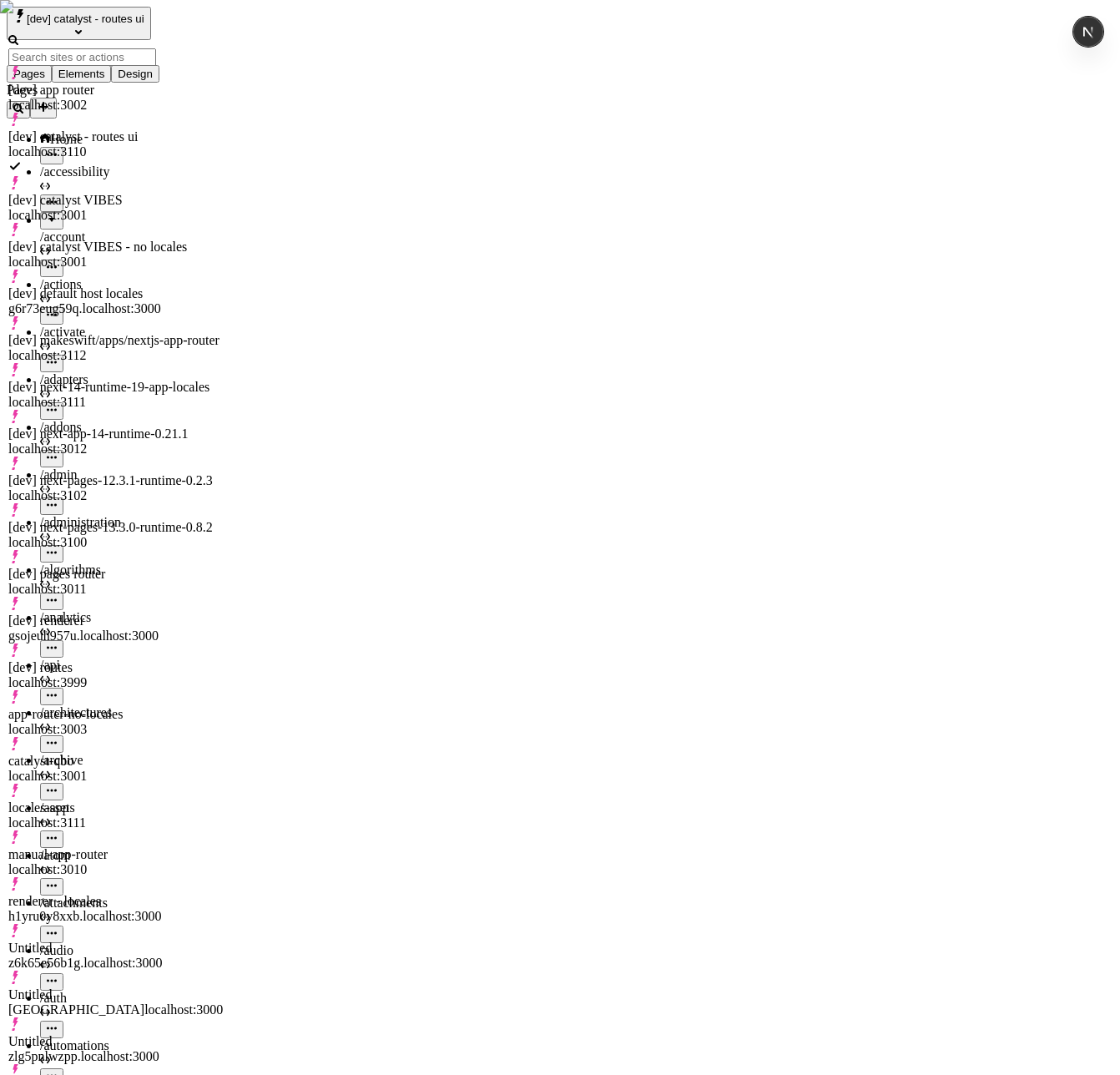
scroll to position [355, 0]
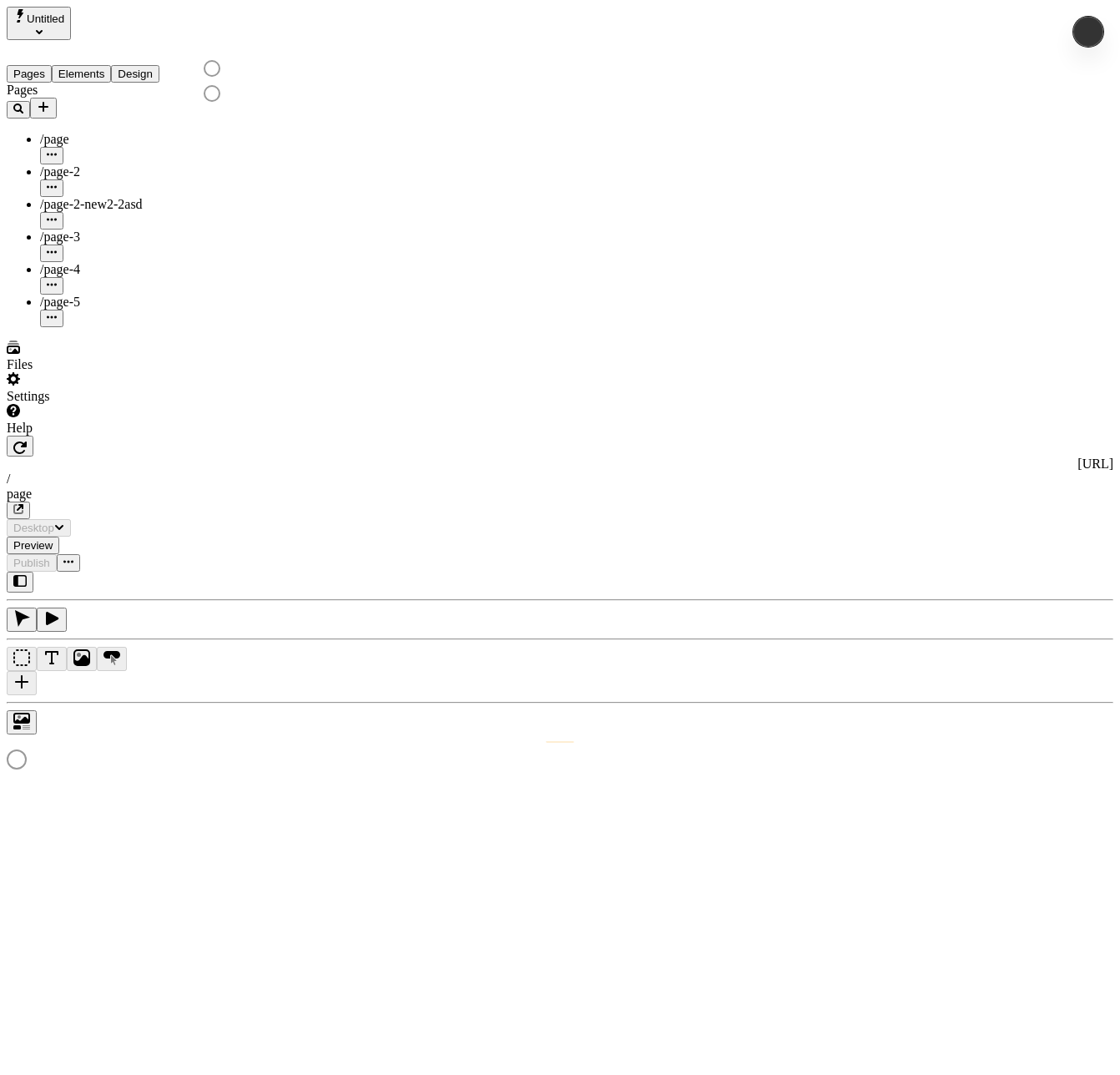
type input "/page"
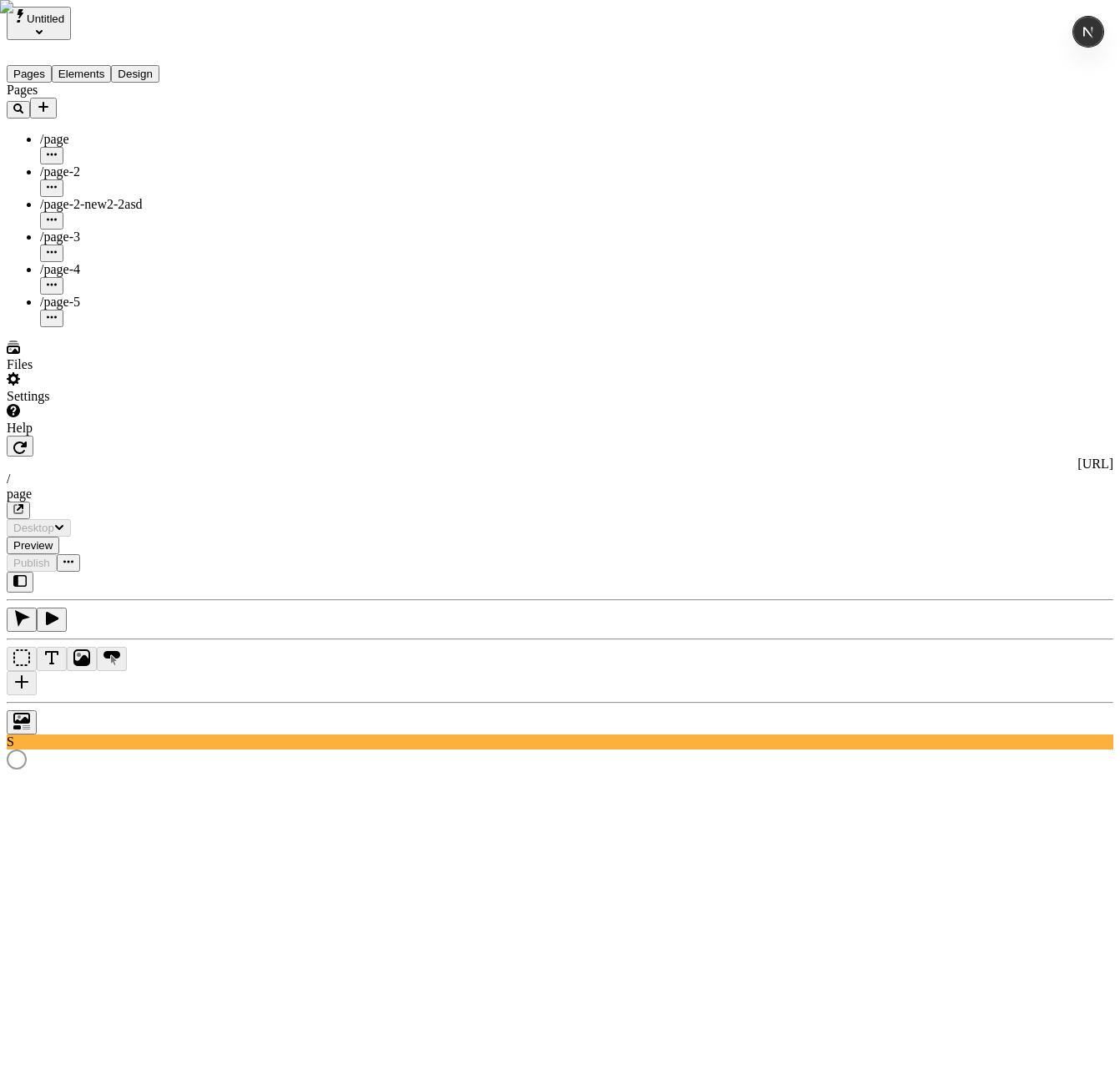
click at [469, 486] on div "page" at bounding box center [560, 494] width 1107 height 15
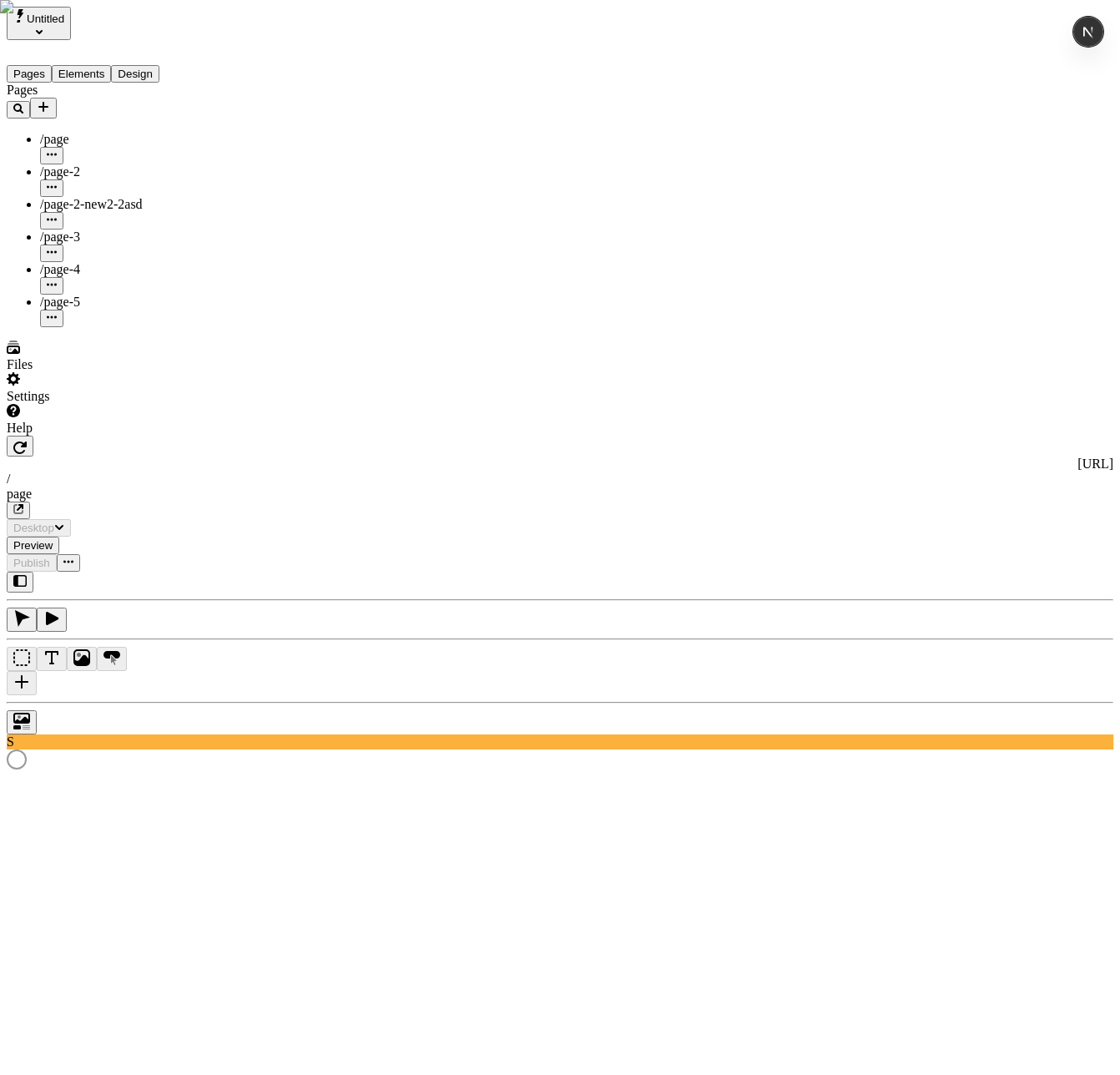
click at [134, 132] on div "/page" at bounding box center [124, 139] width 167 height 15
click at [57, 149] on icon "button" at bounding box center [52, 155] width 10 height 10
click at [239, 163] on span "Edit URL" at bounding box center [213, 170] width 53 height 14
click at [187, 174] on button "Save" at bounding box center [207, 182] width 39 height 18
type input "/"
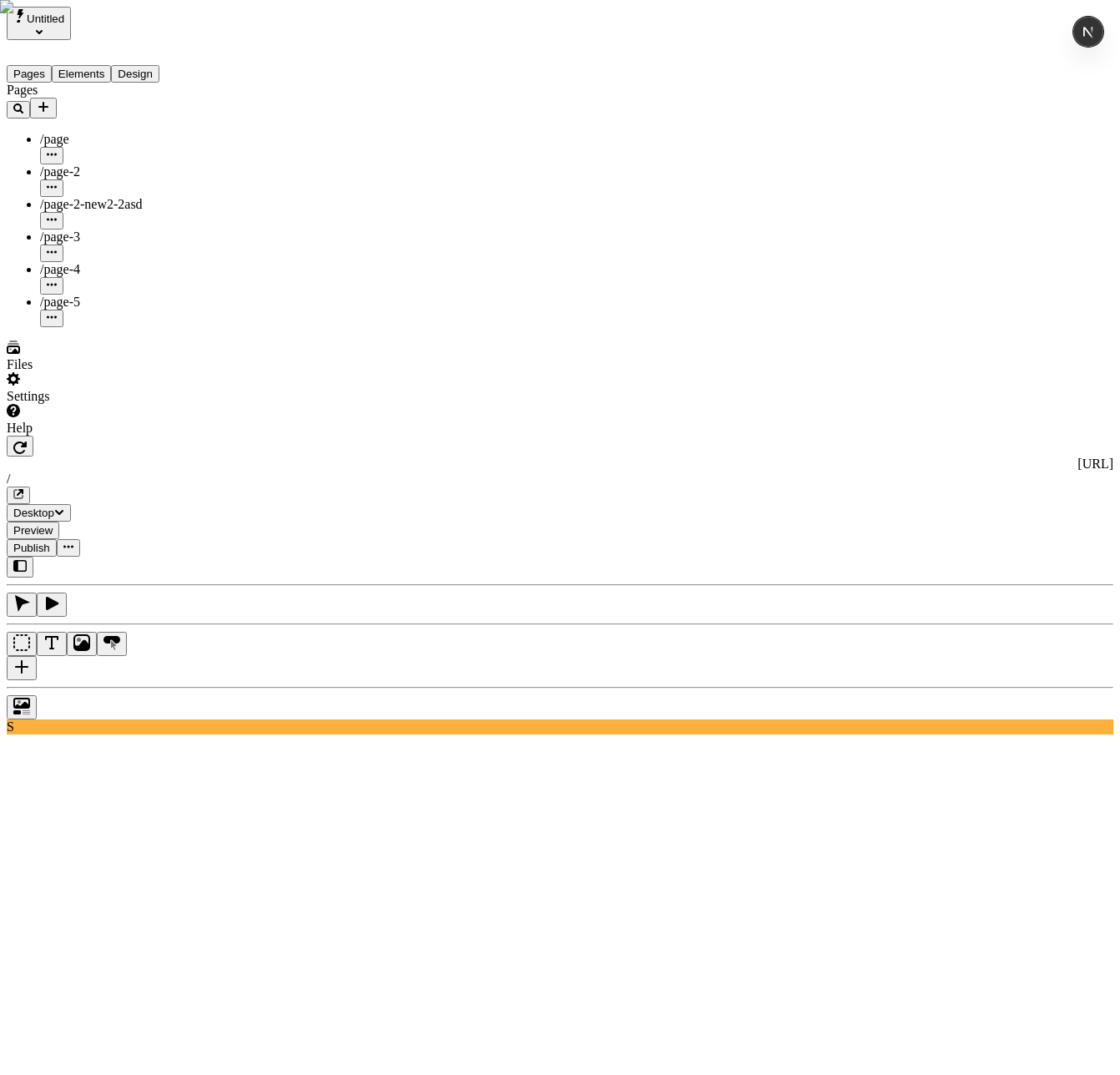
click at [472, 457] on div "http://q7y73i44dcc.localhost:3000 /" at bounding box center [560, 480] width 1107 height 48
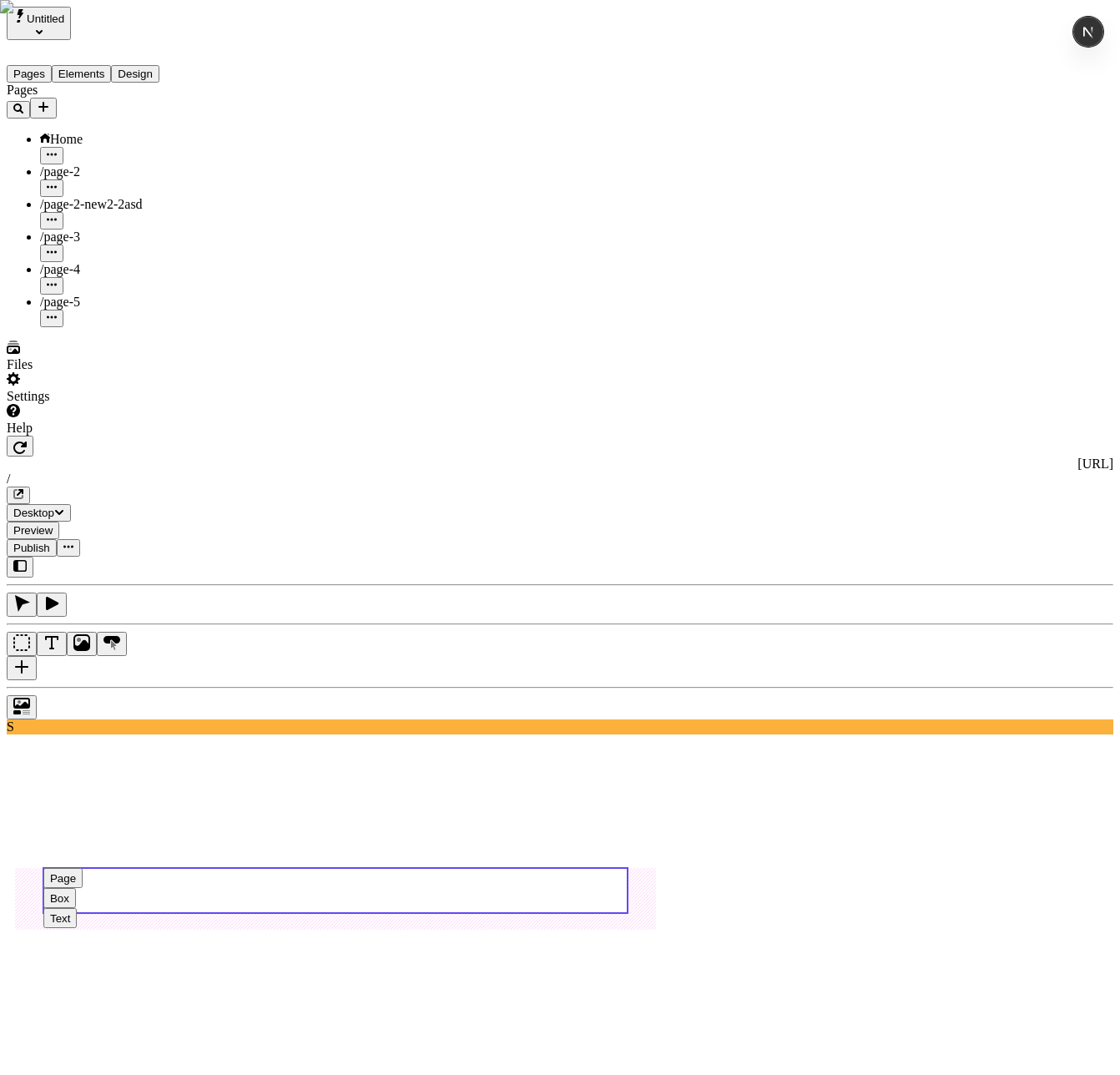
click at [422, 682] on use at bounding box center [336, 890] width 585 height 45
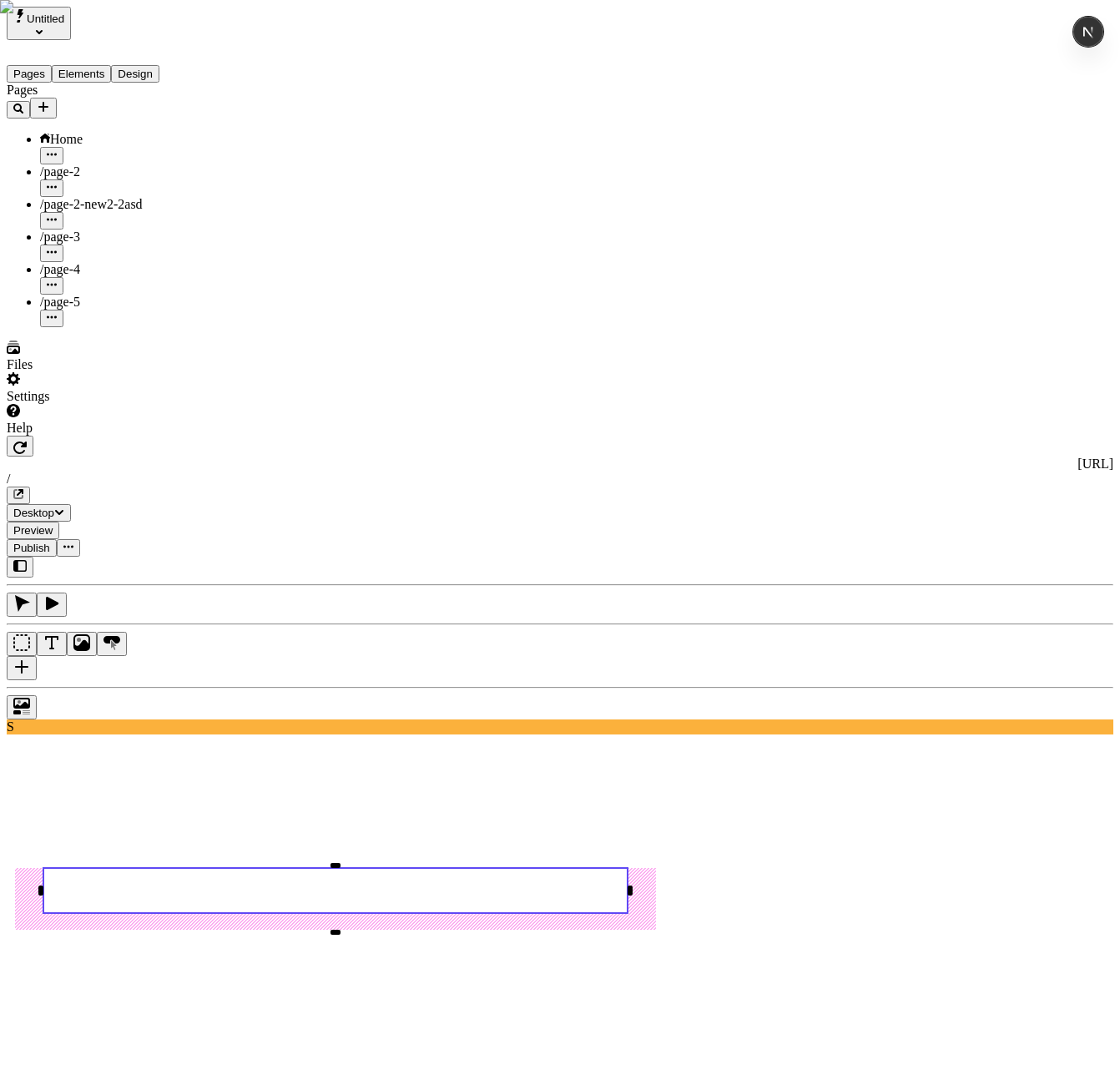
click at [987, 652] on div "/" at bounding box center [1021, 644] width 180 height 15
click at [997, 682] on p "page-4" at bounding box center [1021, 758] width 180 height 15
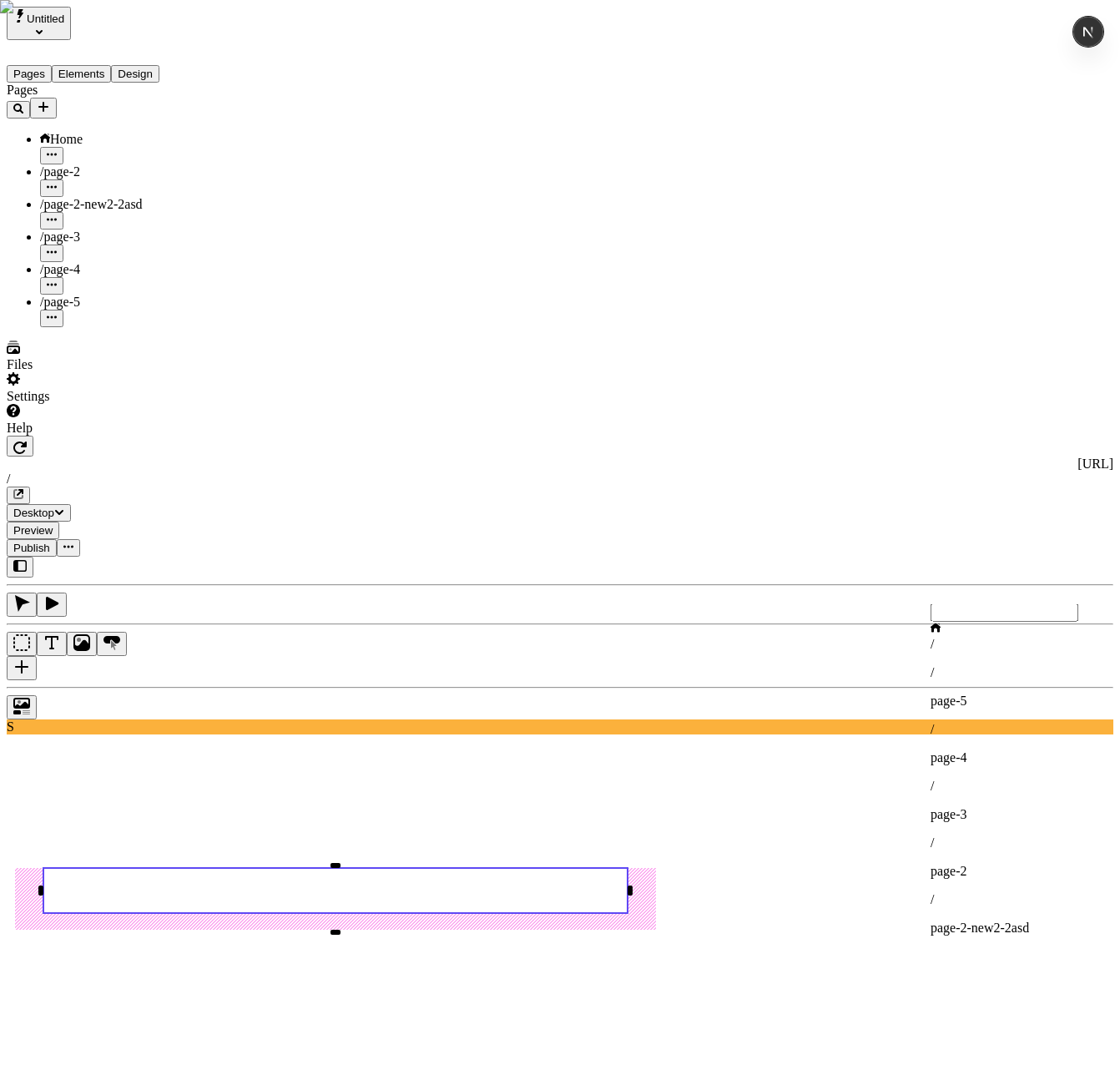
type input "page-4"
click at [968, 653] on span "page-4" at bounding box center [949, 657] width 37 height 14
click at [988, 652] on div "/" at bounding box center [1021, 644] width 180 height 15
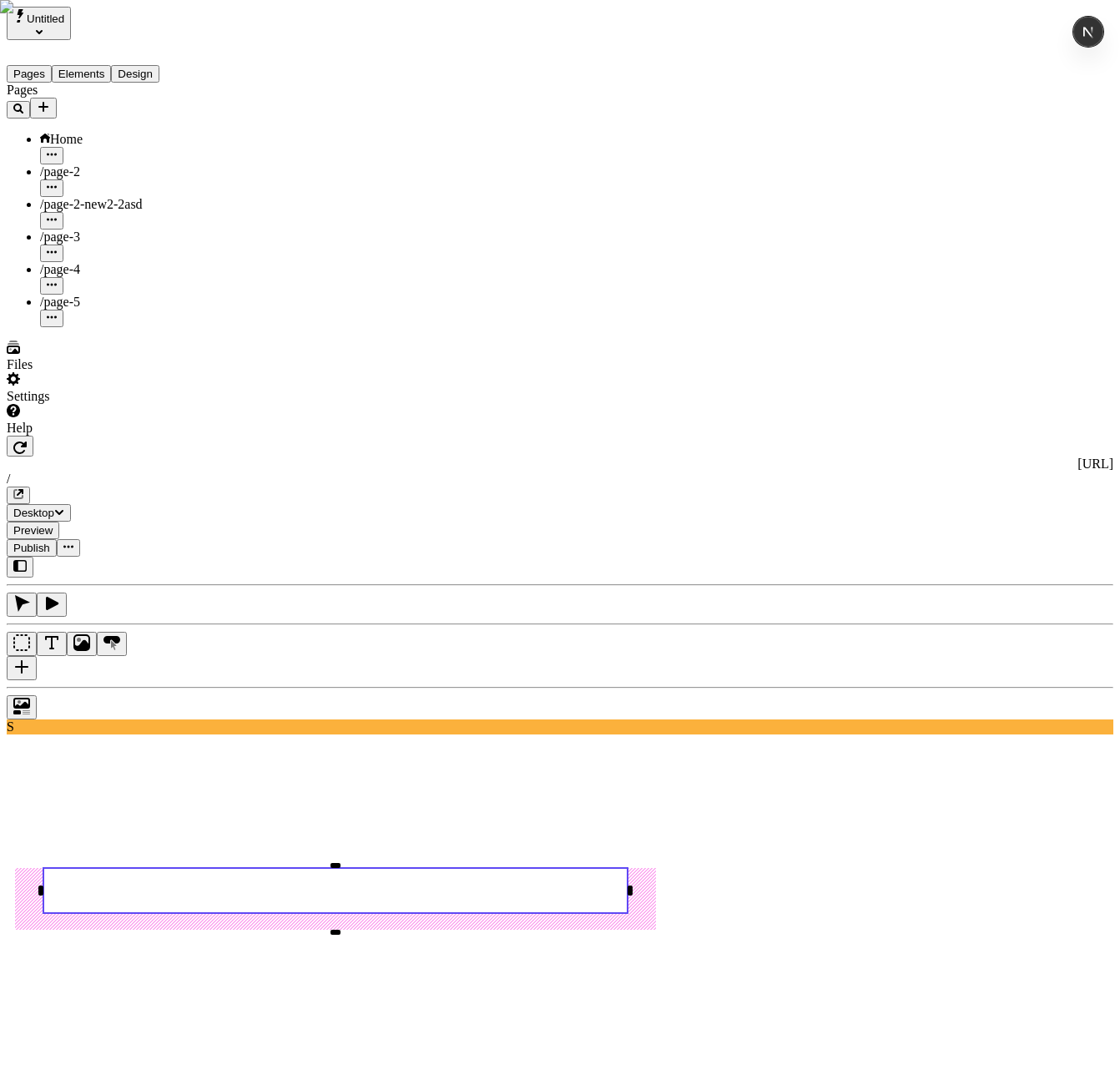
click at [1009, 682] on div "/ page-3" at bounding box center [1021, 800] width 180 height 44
type input "page-3"
click at [996, 627] on div "Open page" at bounding box center [1021, 612] width 180 height 30
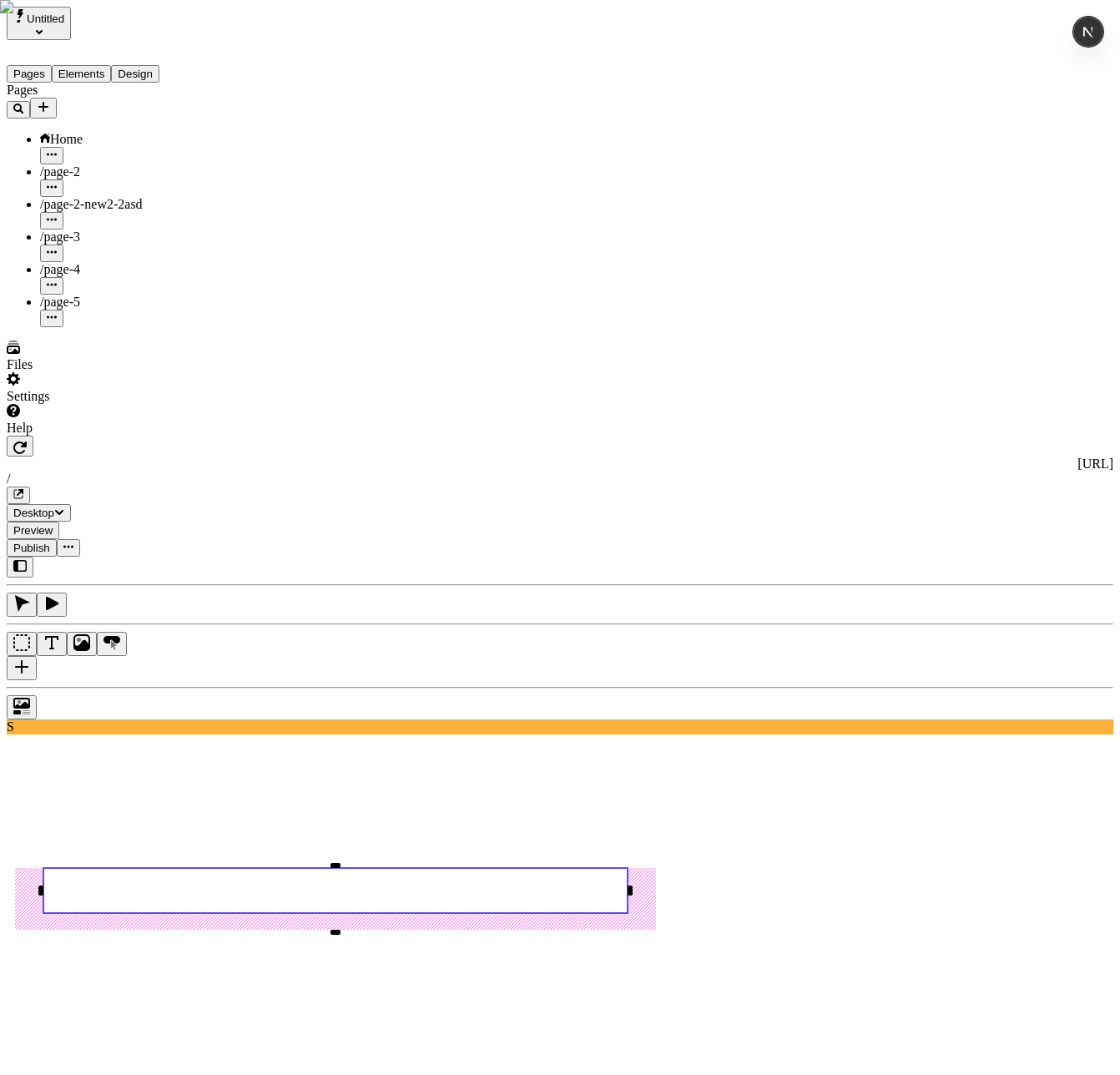
click at [989, 612] on div "Open page" at bounding box center [1021, 605] width 180 height 15
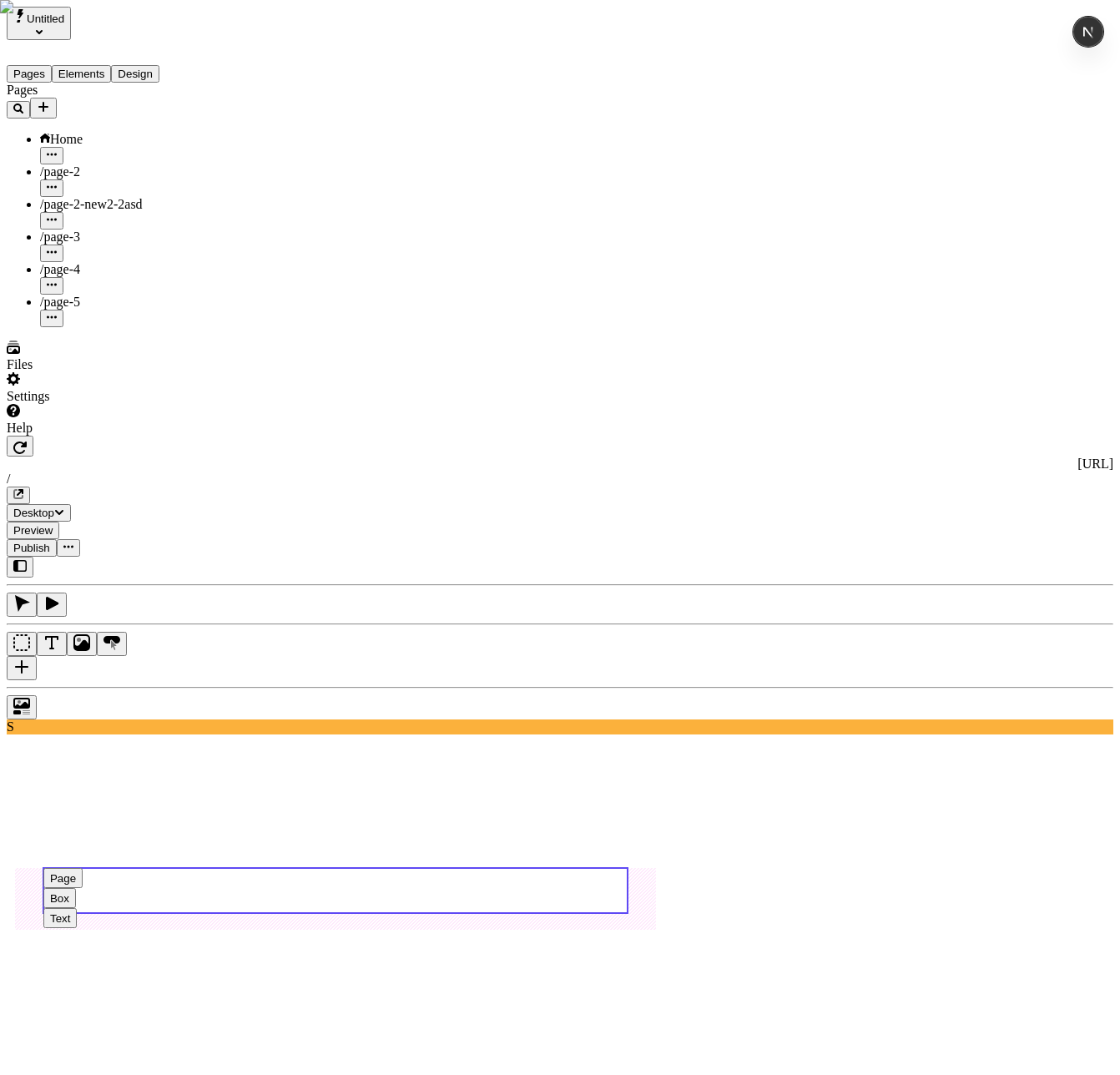
click at [628, 682] on use at bounding box center [336, 890] width 585 height 45
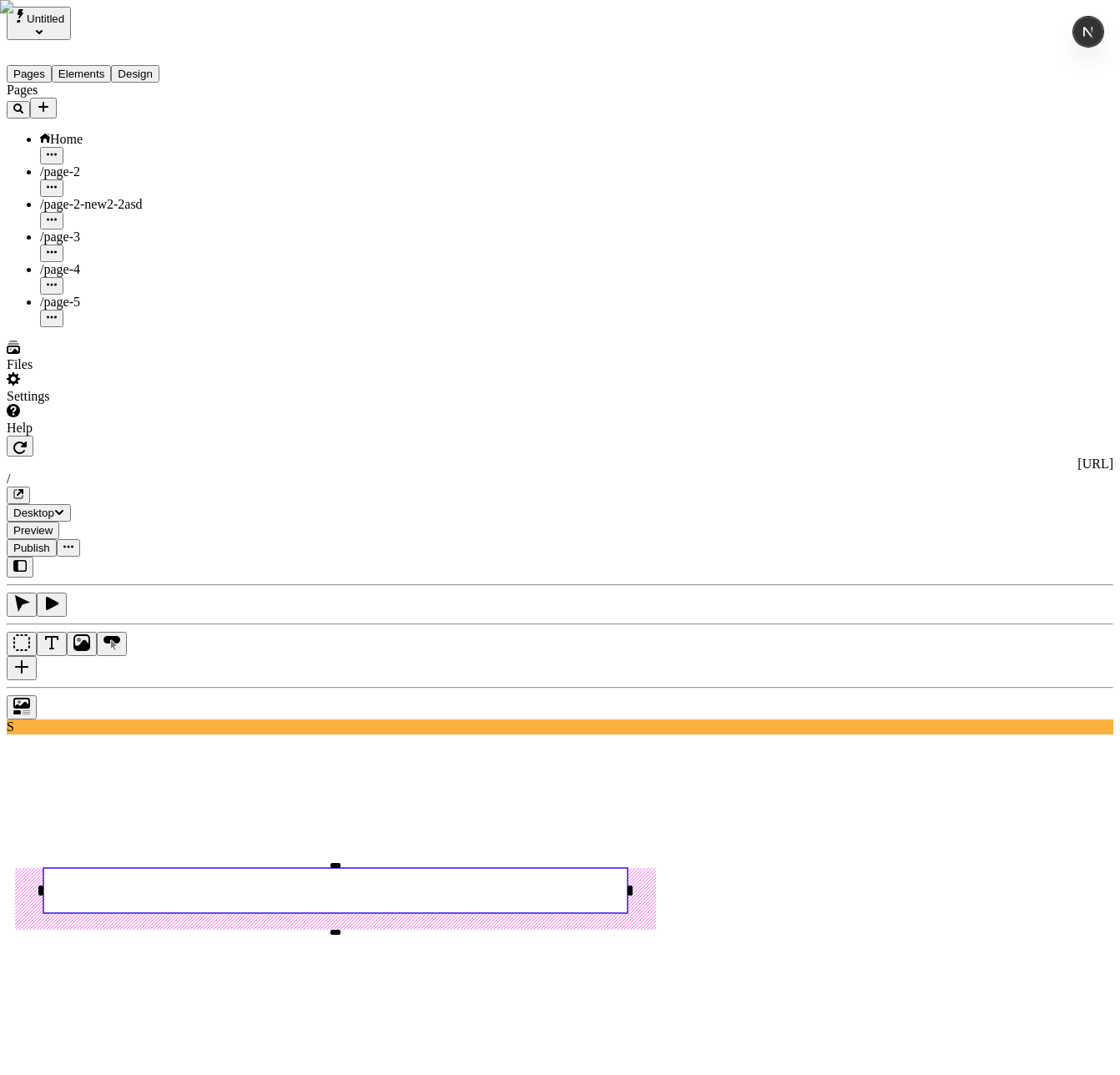
click at [1001, 652] on div "/" at bounding box center [1021, 644] width 180 height 15
click at [1007, 682] on div "/ page-2" at bounding box center [1021, 857] width 180 height 44
type input "page-2"
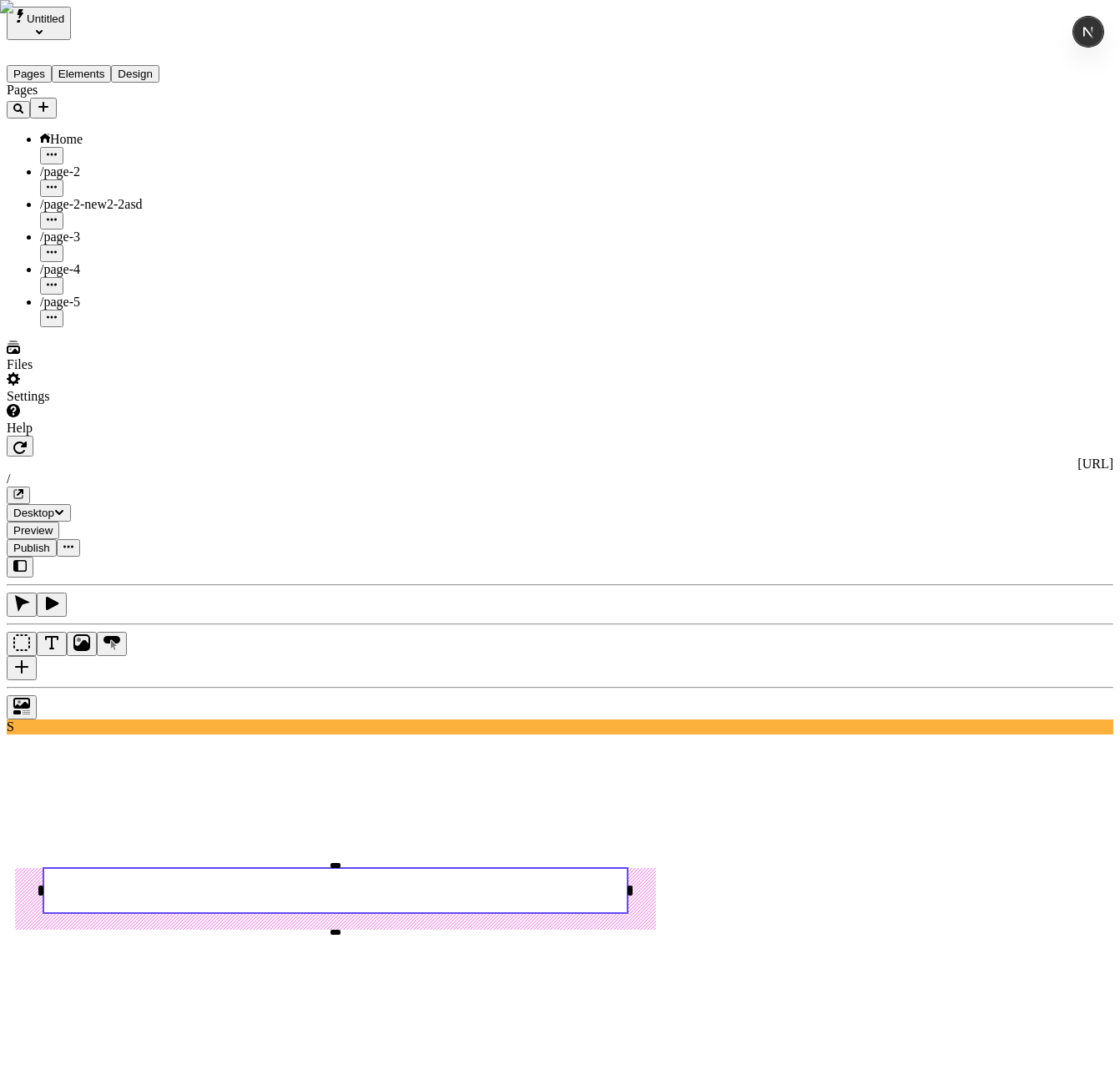
click at [1005, 652] on div "/" at bounding box center [1021, 644] width 180 height 15
